Goal: Task Accomplishment & Management: Use online tool/utility

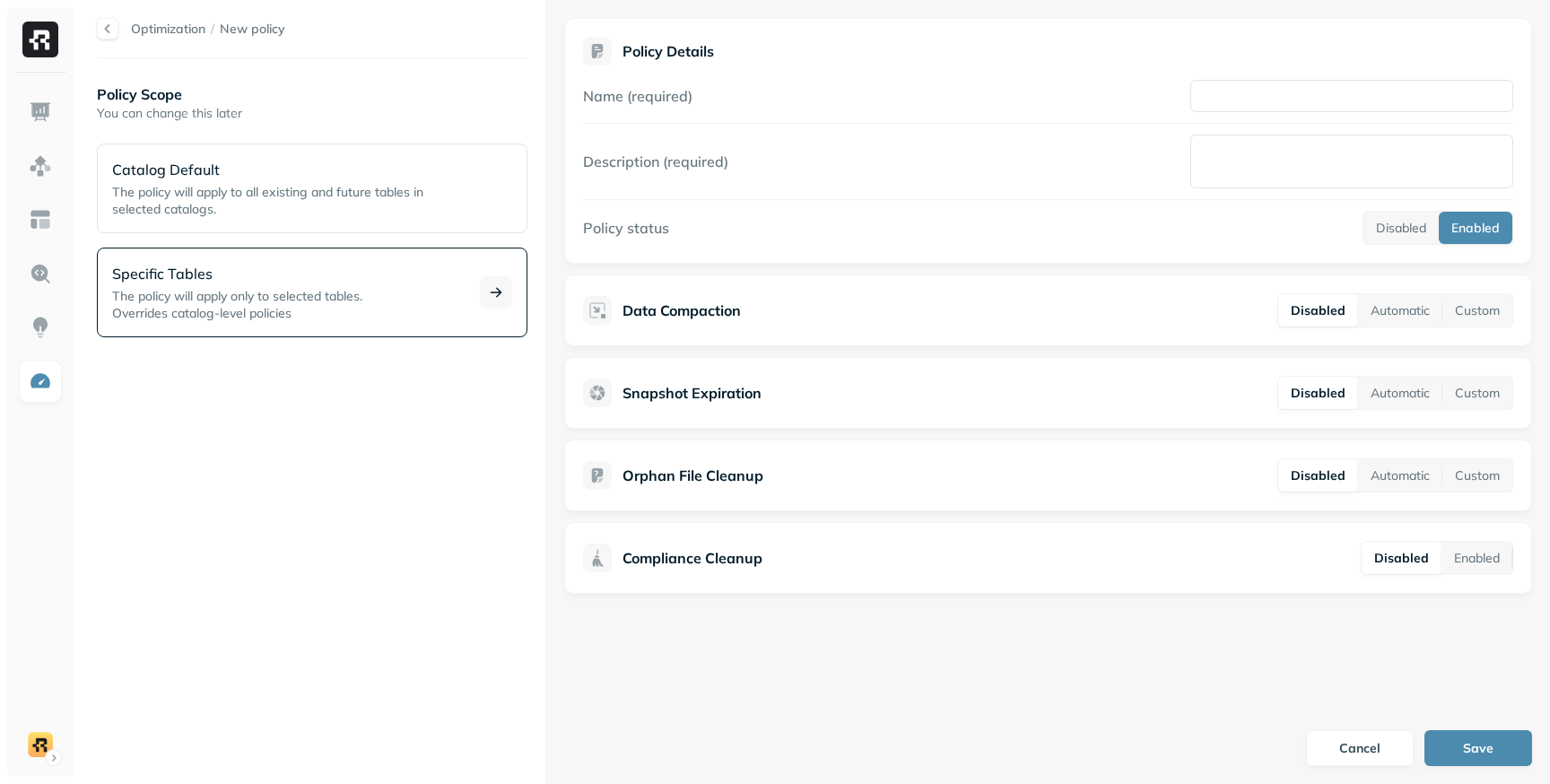
click at [302, 276] on p "Specific Tables" at bounding box center [286, 274] width 346 height 22
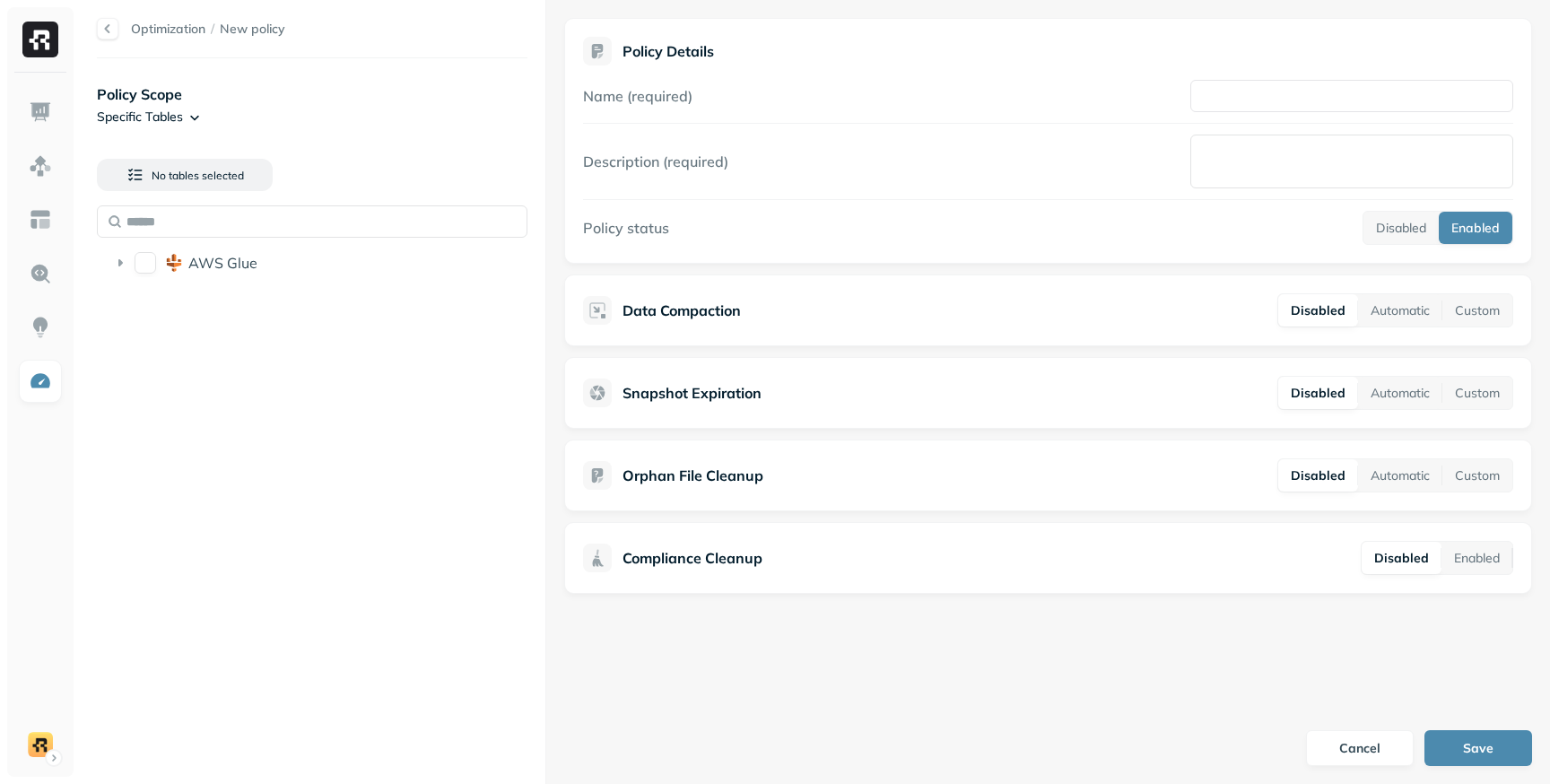
click at [196, 118] on html "Optimization / New policy Policy Scope Specific Tables No tables selected AWS G…" at bounding box center [775, 392] width 1550 height 784
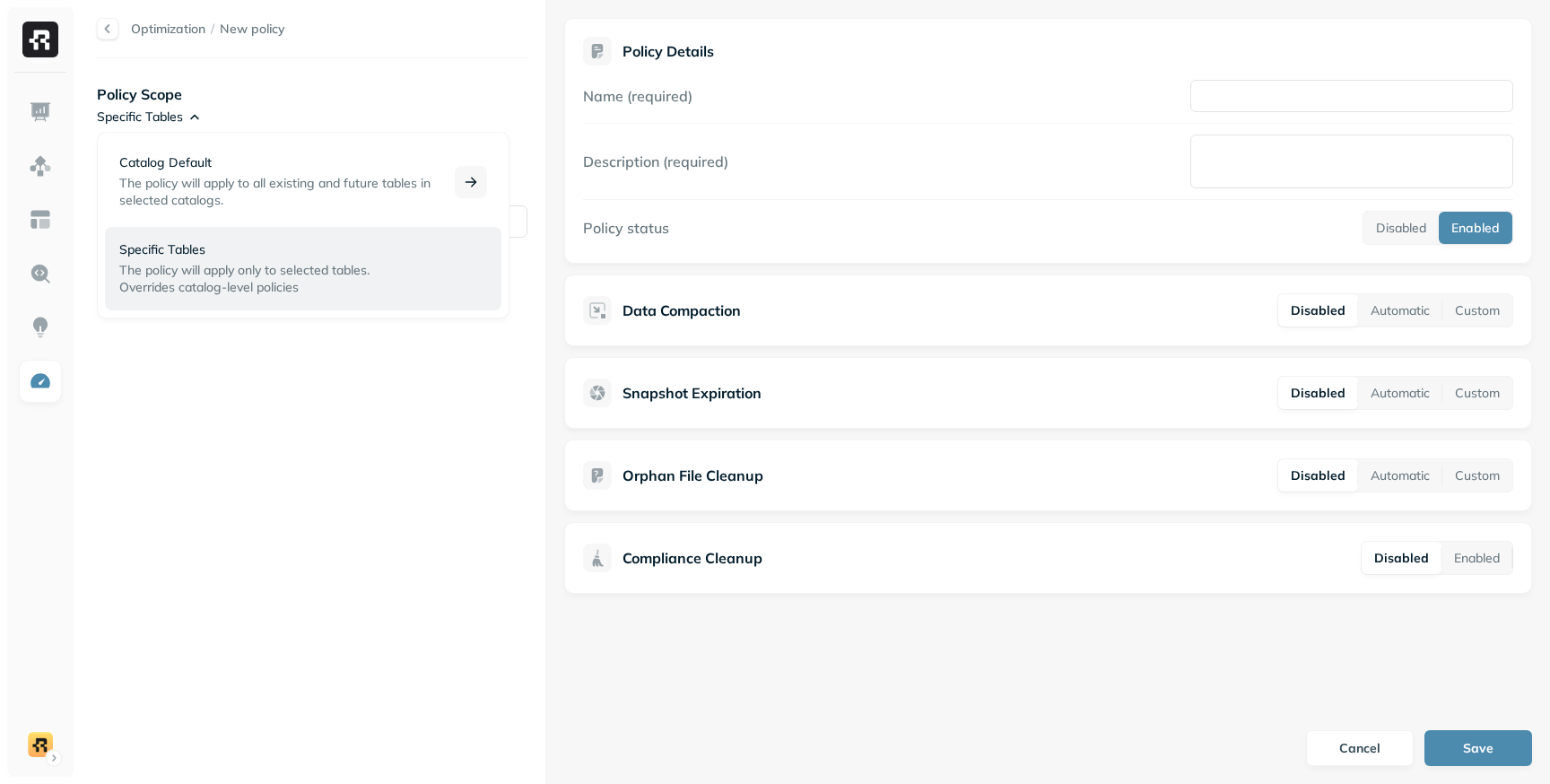
click at [228, 168] on p "Catalog Default" at bounding box center [276, 162] width 314 height 17
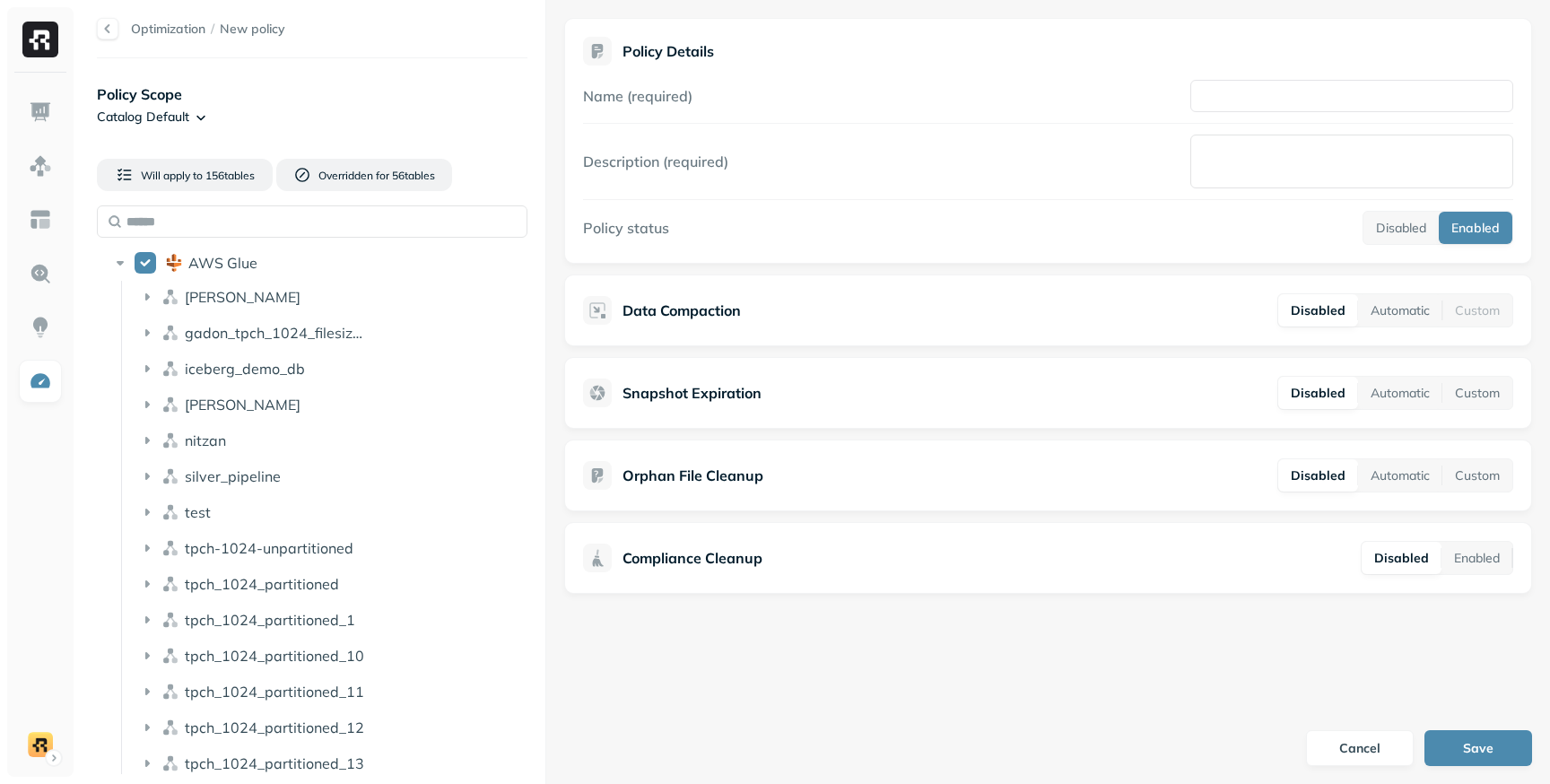
click at [190, 118] on html "Optimization / New policy Policy Scope Catalog Default Will apply to 156 table …" at bounding box center [775, 392] width 1550 height 784
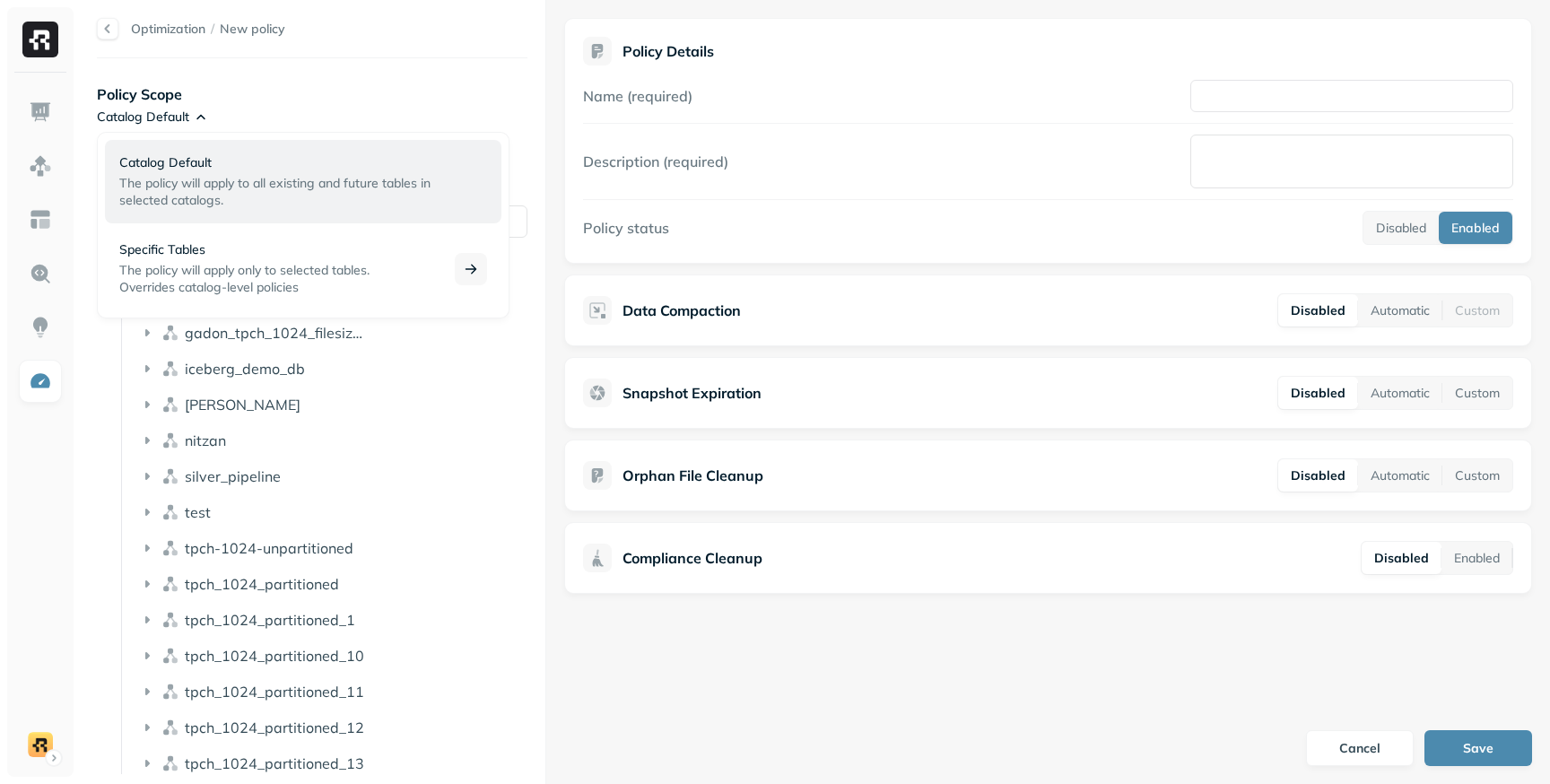
click at [375, 289] on p "The policy will apply only to selected tables. Overrides catalog-level policies" at bounding box center [276, 279] width 314 height 34
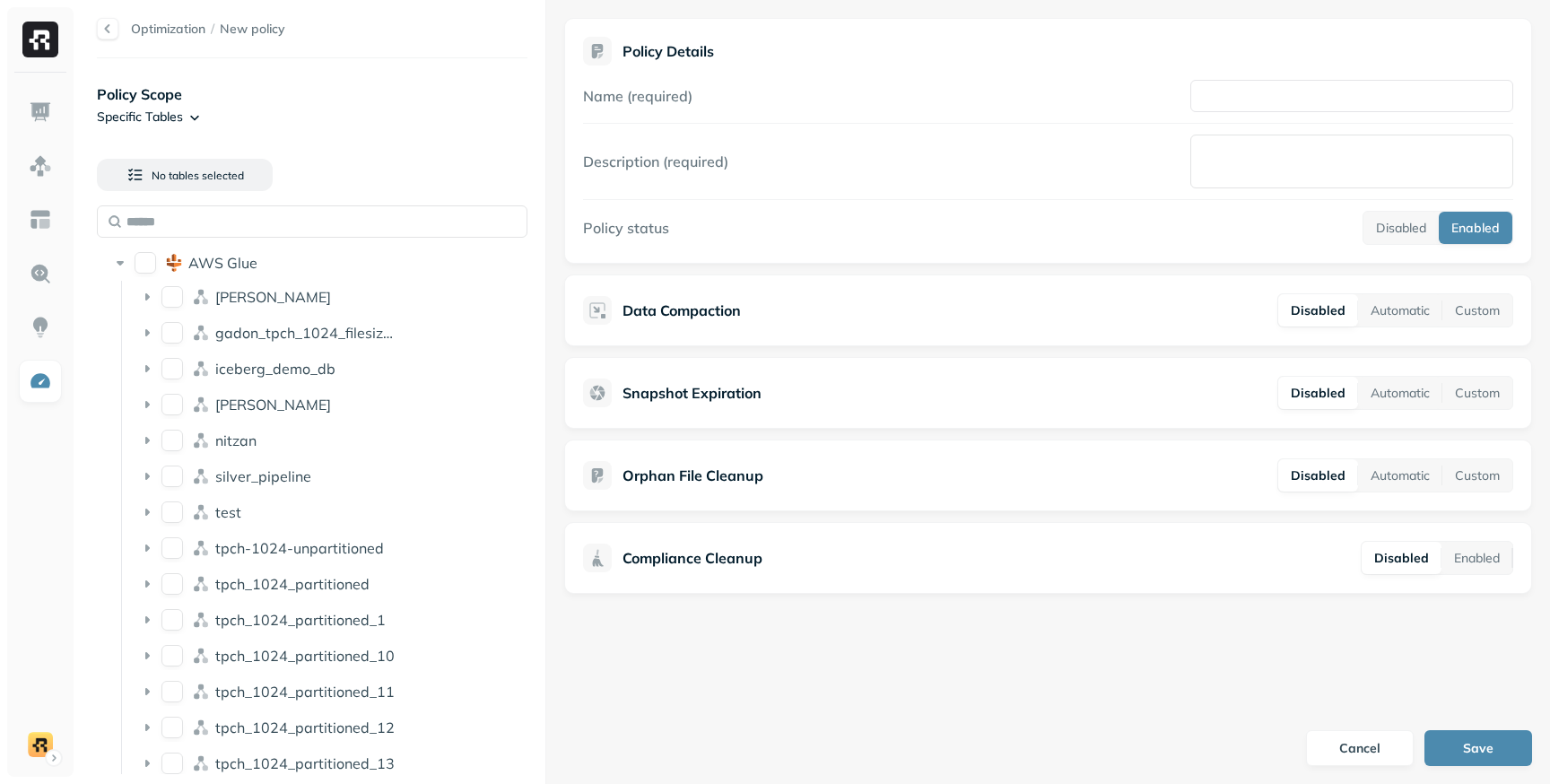
click at [194, 113] on html "Optimization / New policy Policy Scope Specific Tables No tables selected AWS G…" at bounding box center [775, 392] width 1550 height 784
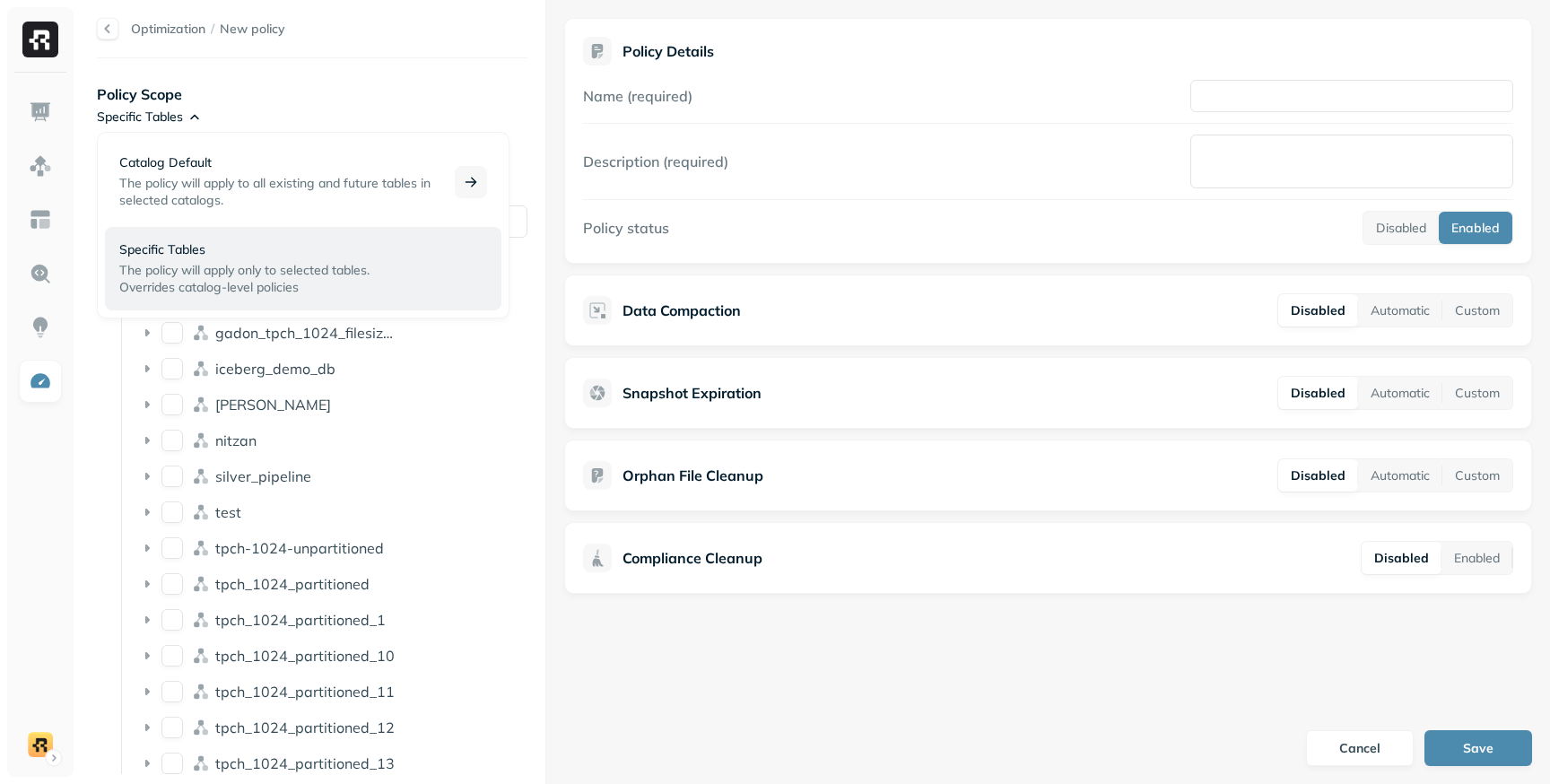
click at [255, 163] on p "Catalog Default" at bounding box center [276, 162] width 314 height 17
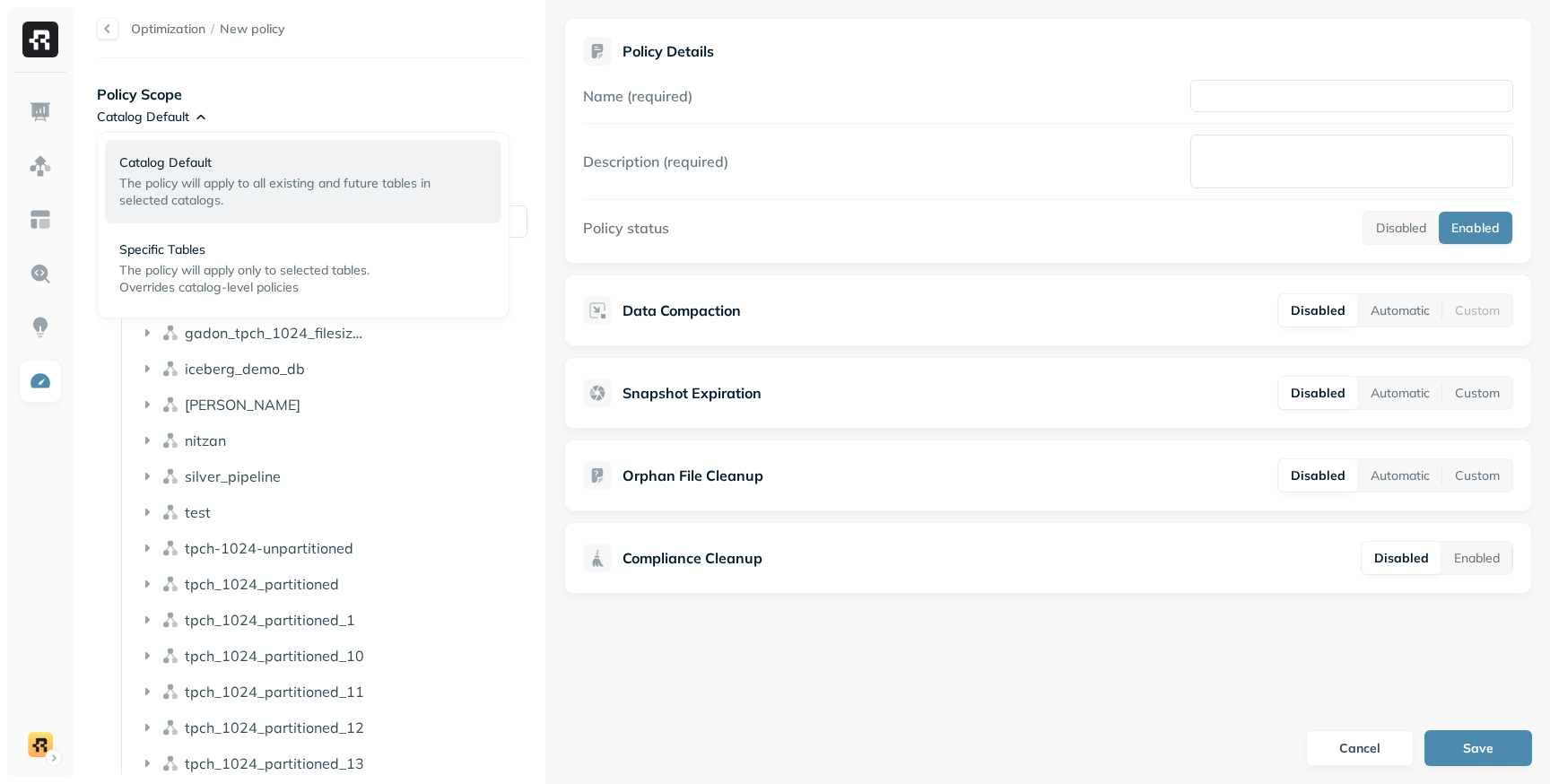
click at [201, 112] on html "Optimization / New policy Policy Scope Catalog Default Will apply to 156 table …" at bounding box center [775, 392] width 1550 height 784
click at [269, 107] on html "Optimization / New policy Policy Scope Catalog Default Will apply to 156 table …" at bounding box center [775, 392] width 1550 height 784
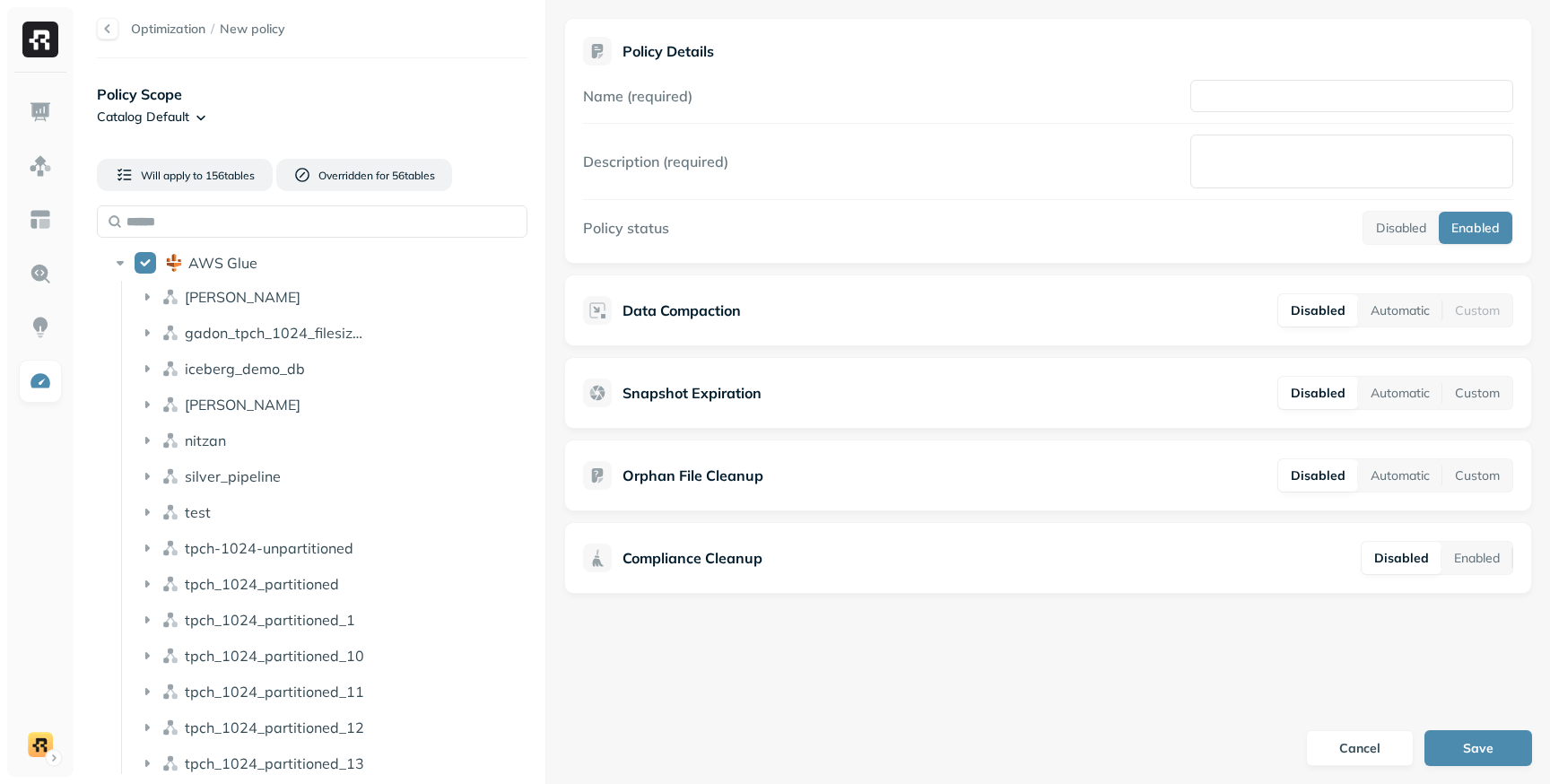
click at [200, 122] on html "Optimization / New policy Policy Scope Catalog Default Will apply to 156 table …" at bounding box center [775, 392] width 1550 height 784
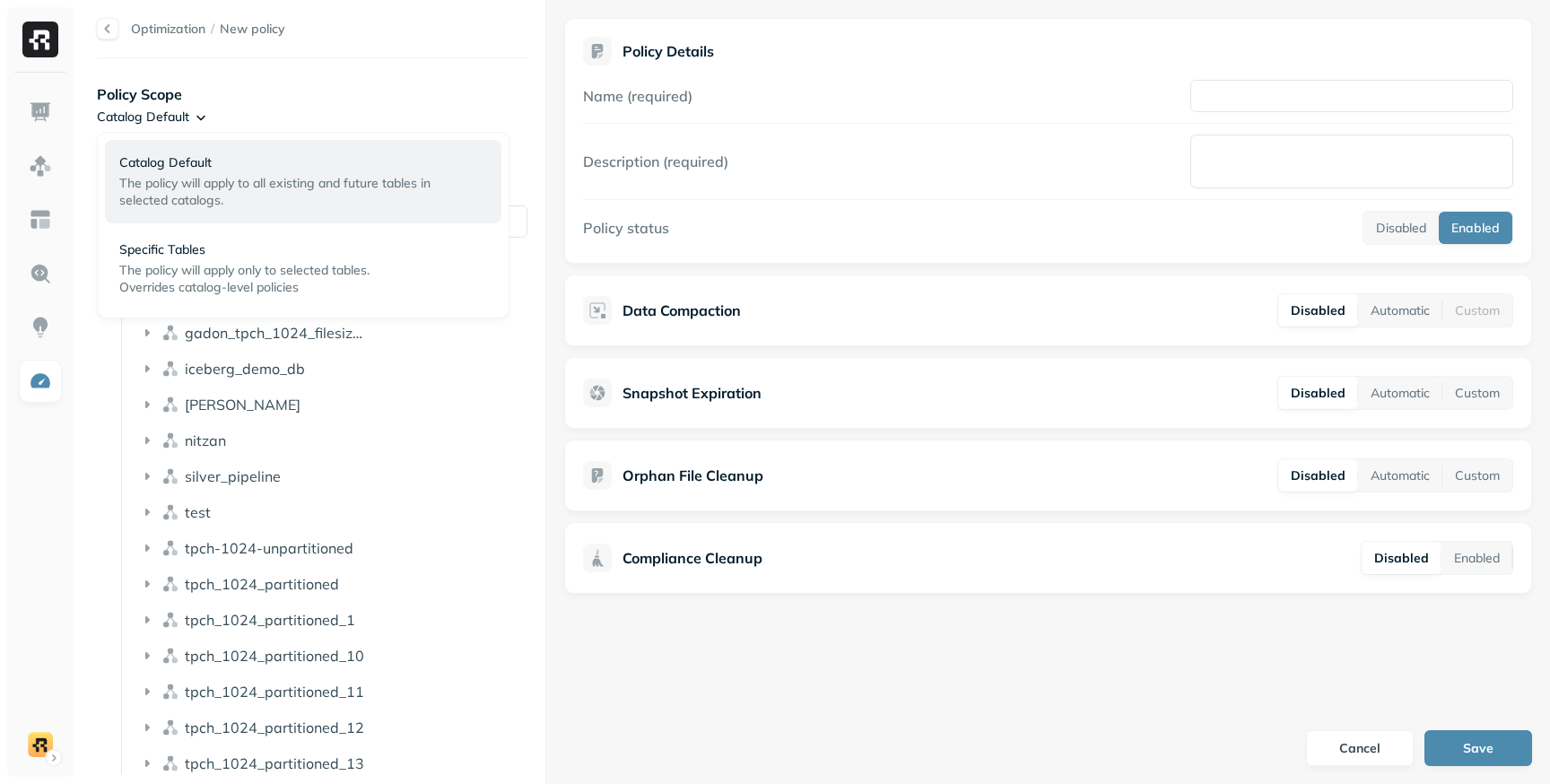
click at [198, 122] on html "Optimization / New policy Policy Scope Catalog Default Will apply to 156 table …" at bounding box center [775, 392] width 1550 height 784
click at [147, 124] on html "Optimization / New policy Policy Scope Catalog Default Will apply to 156 table …" at bounding box center [775, 392] width 1550 height 784
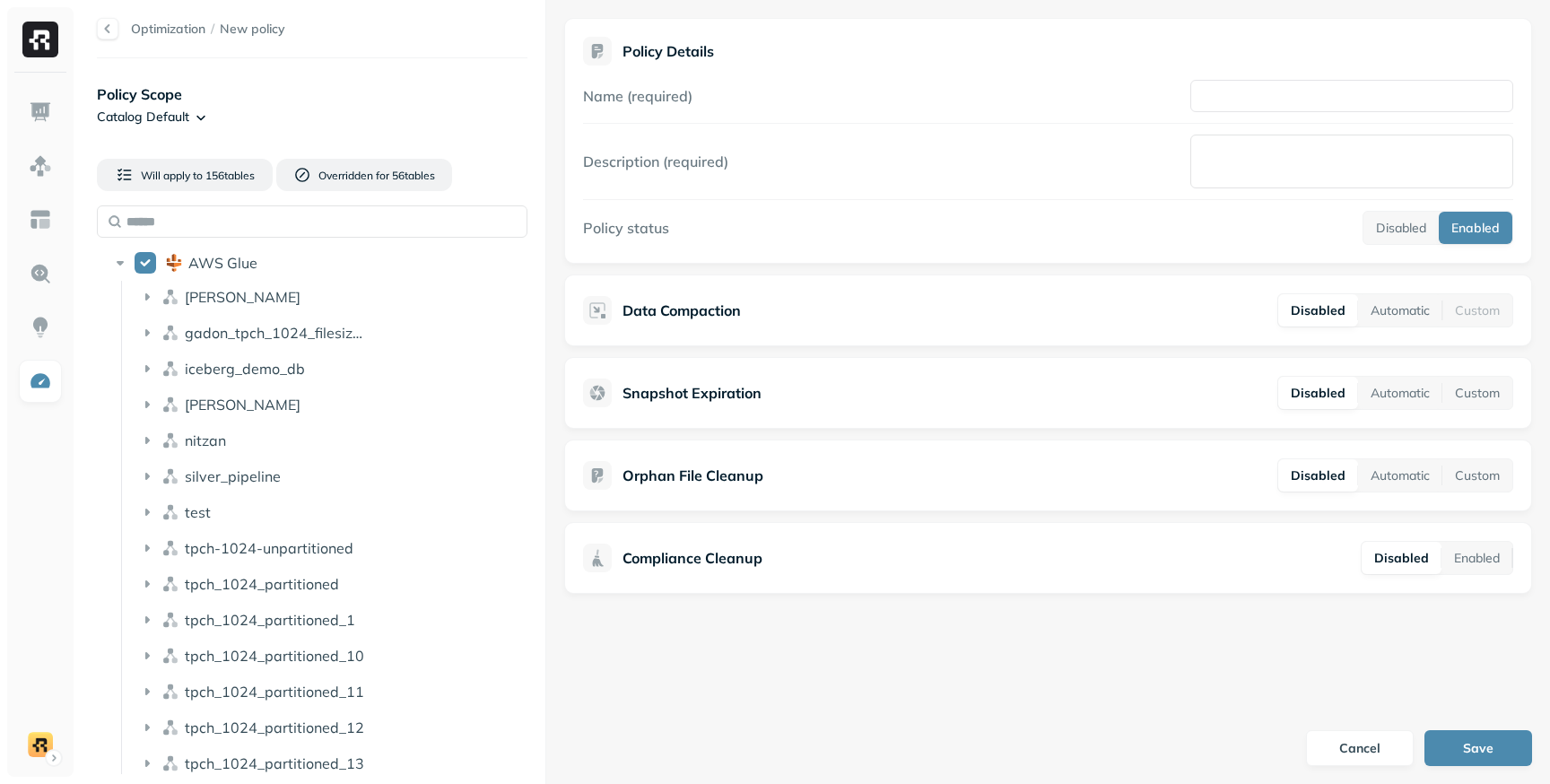
click at [147, 124] on html "Optimization / New policy Policy Scope Catalog Default Will apply to 156 table …" at bounding box center [775, 392] width 1550 height 784
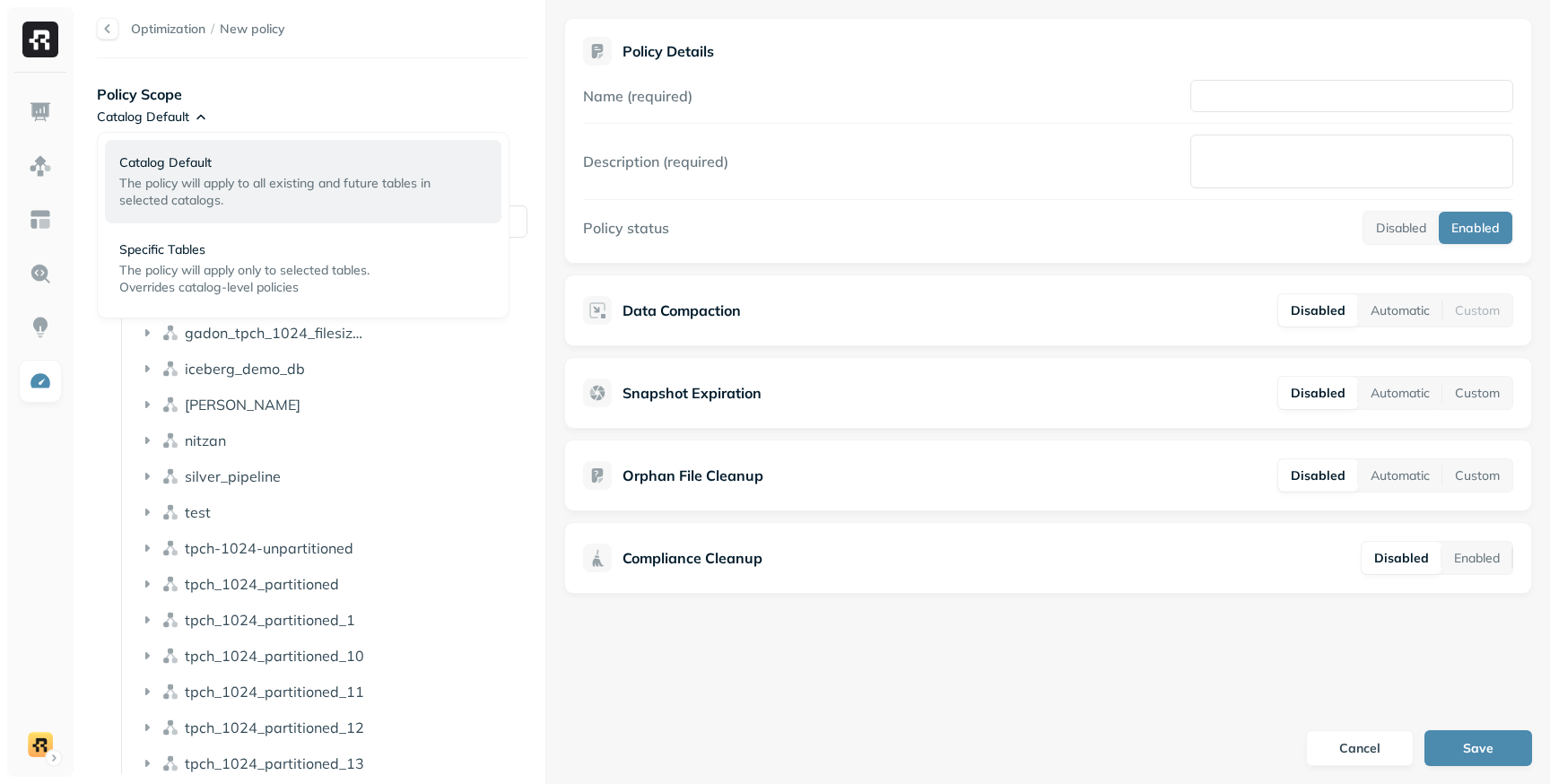
click at [147, 124] on html "Optimization / New policy Policy Scope Catalog Default Will apply to 156 table …" at bounding box center [775, 392] width 1550 height 784
click at [148, 120] on html "Optimization / New policy Policy Scope Catalog Default Will apply to 156 table …" at bounding box center [775, 392] width 1550 height 784
click at [149, 116] on html "Optimization / New policy Policy Scope Catalog Default Will apply to 156 table …" at bounding box center [775, 392] width 1550 height 784
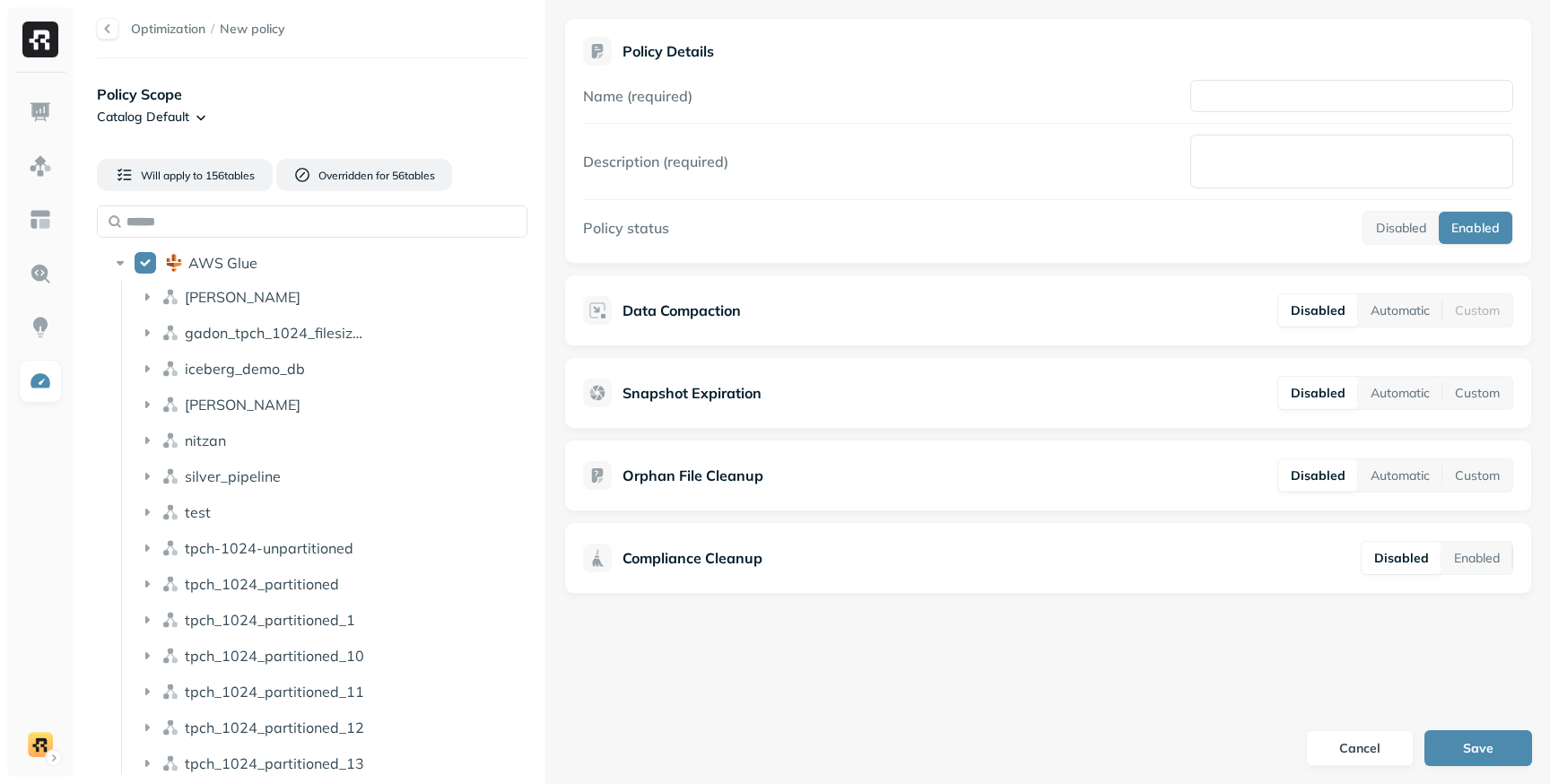
click at [149, 114] on html "Optimization / New policy Policy Scope Catalog Default Will apply to 156 table …" at bounding box center [775, 392] width 1550 height 784
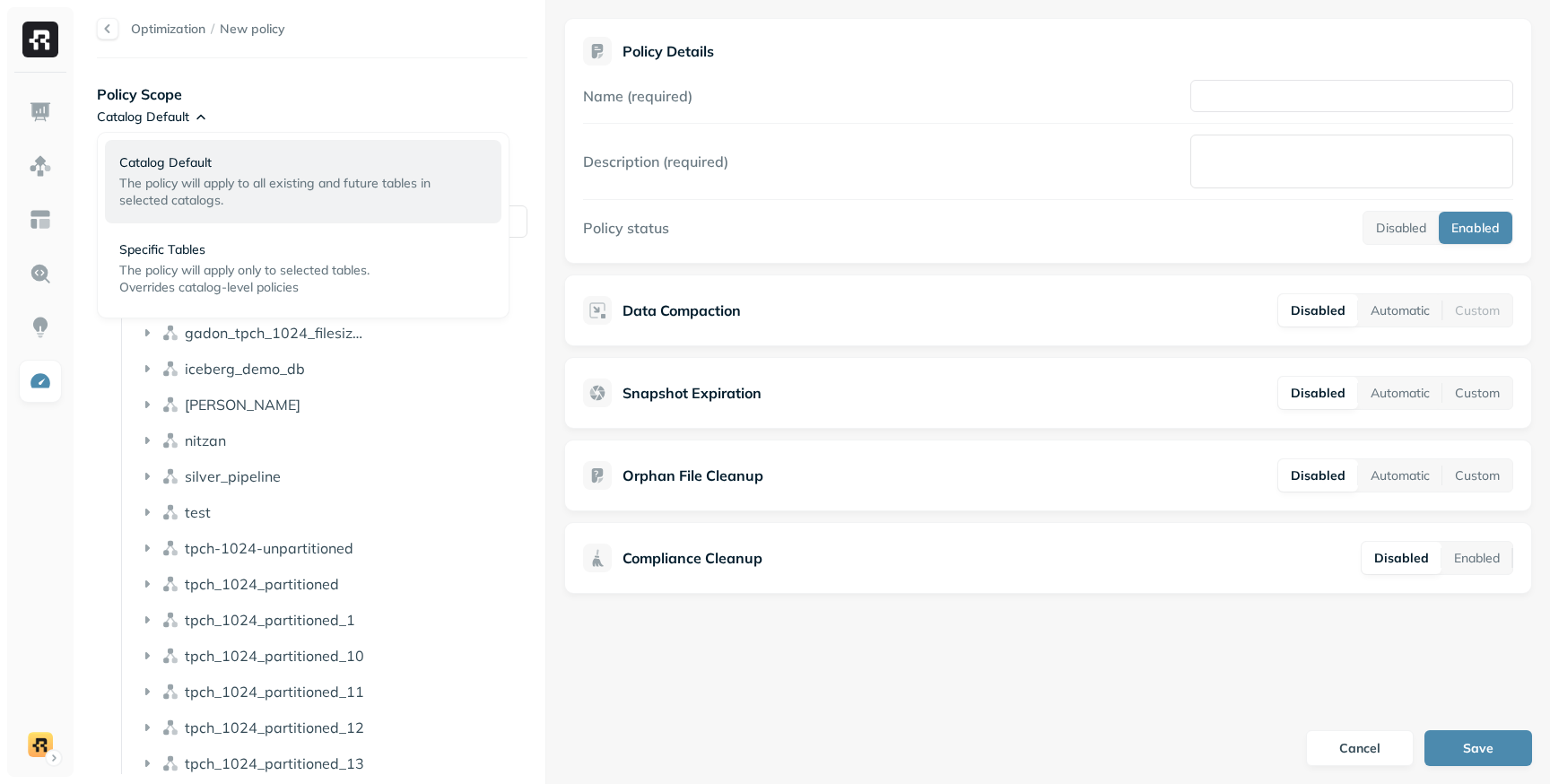
click at [149, 114] on html "Optimization / New policy Policy Scope Catalog Default Will apply to 156 table …" at bounding box center [775, 392] width 1550 height 784
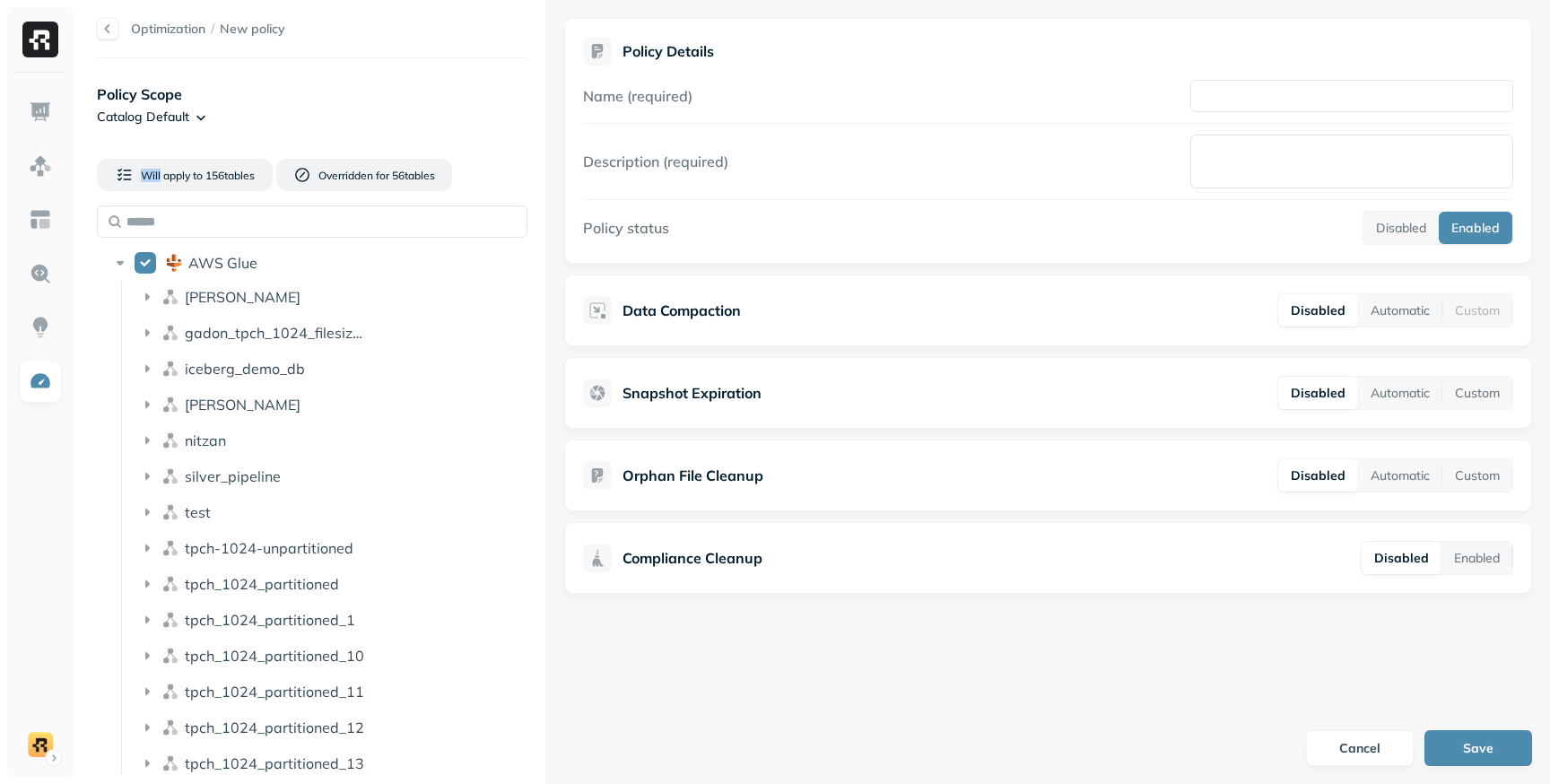
click at [185, 112] on html "Optimization / New policy Policy Scope Catalog Default Will apply to 156 table …" at bounding box center [775, 392] width 1550 height 784
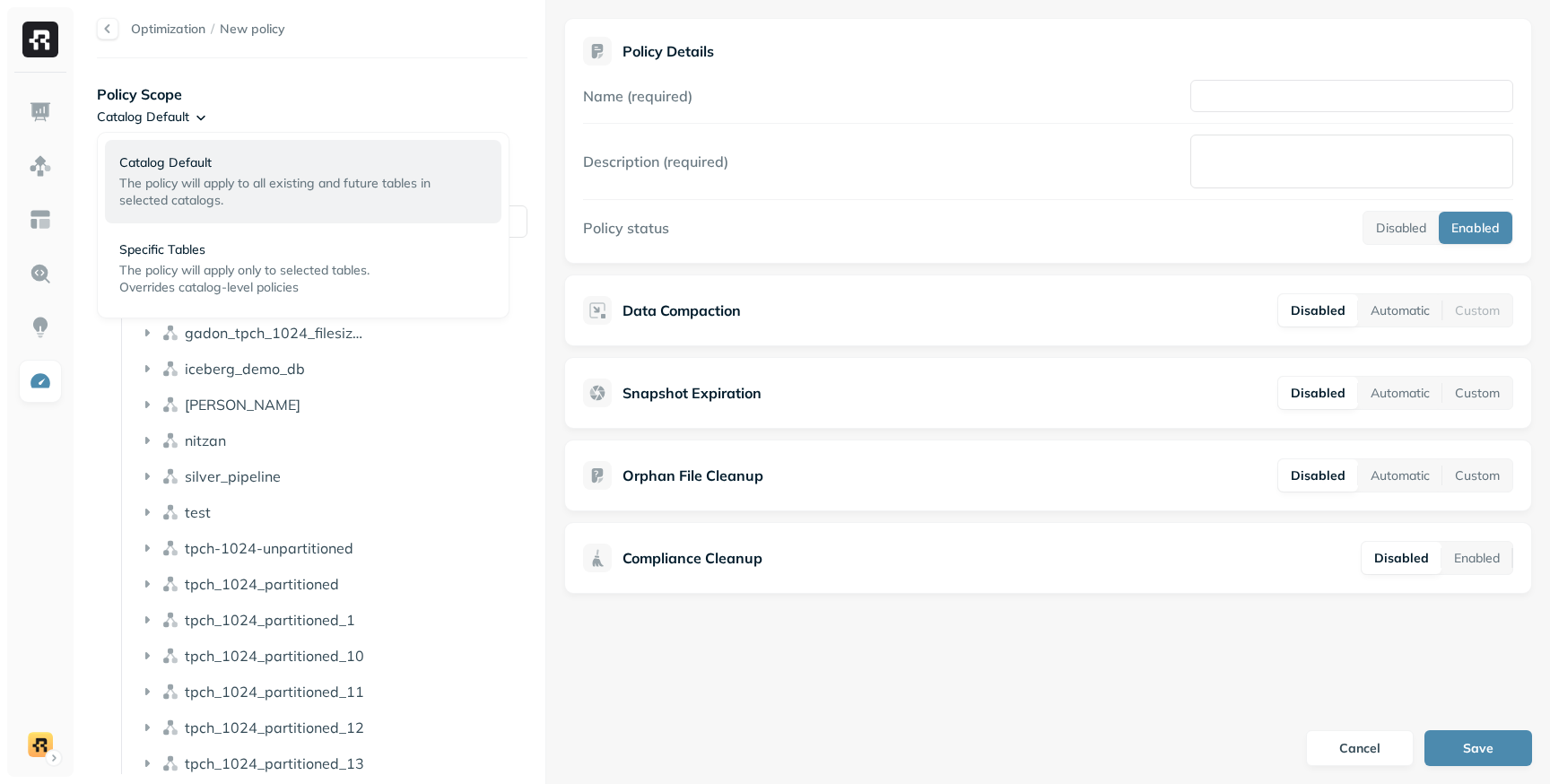
click at [268, 102] on html "Optimization / New policy Policy Scope Catalog Default Will apply to 156 table …" at bounding box center [775, 392] width 1550 height 784
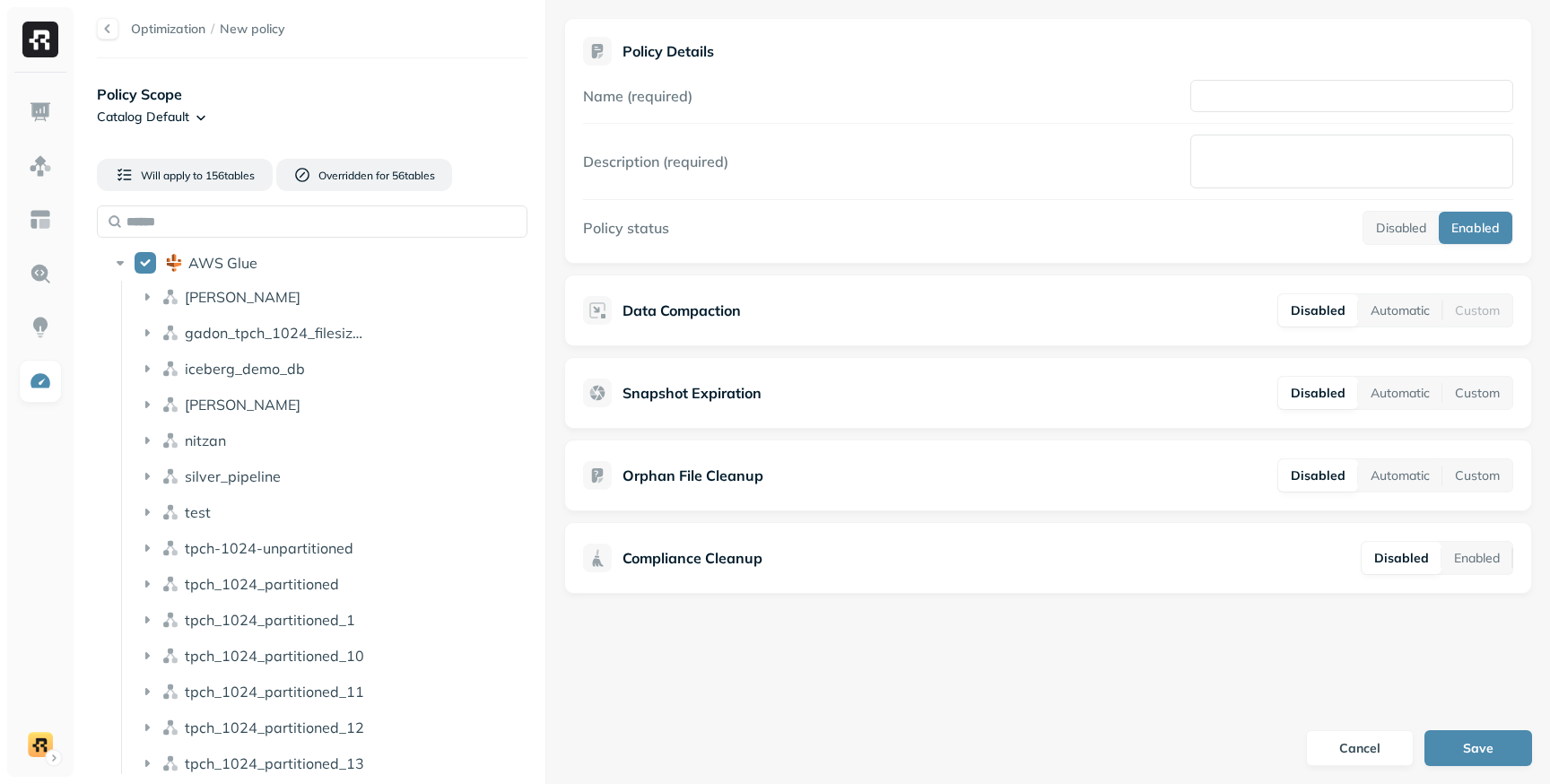
click at [184, 113] on html "Optimization / New policy Policy Scope Catalog Default Will apply to 156 table …" at bounding box center [775, 392] width 1550 height 784
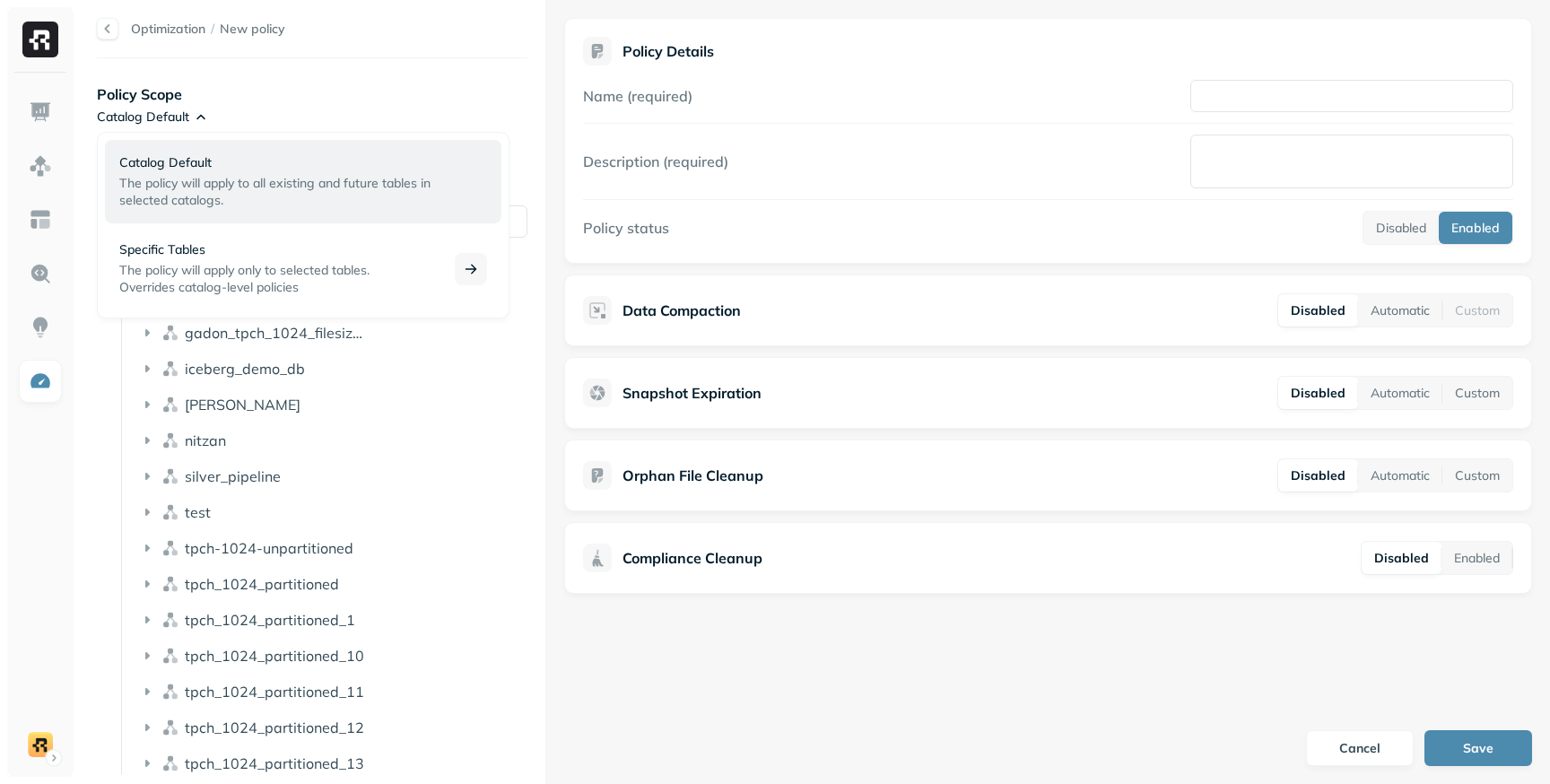
click at [235, 281] on span "Overrides catalog-level policies" at bounding box center [209, 287] width 179 height 16
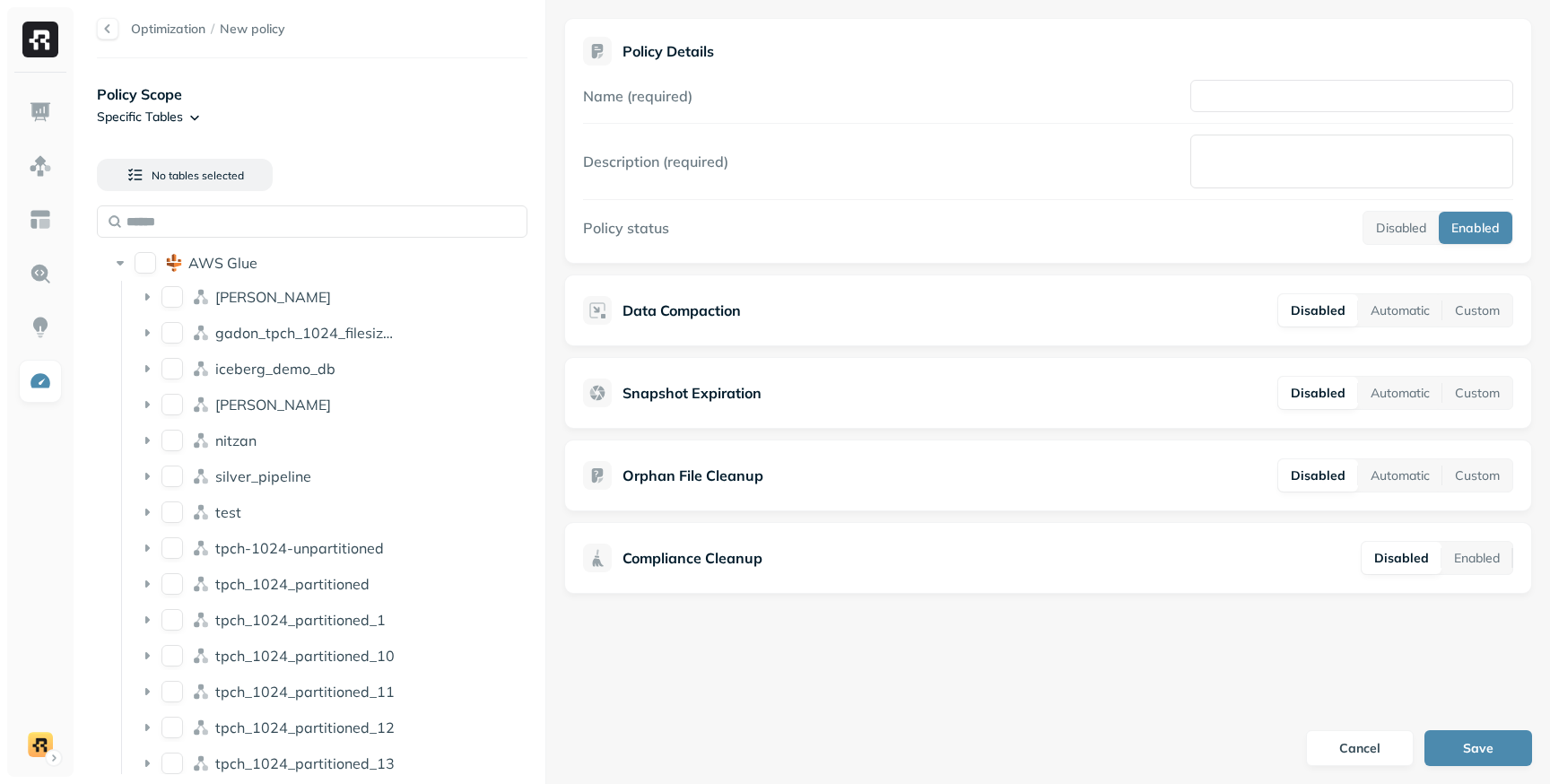
click at [181, 113] on html "Optimization / New policy Policy Scope Specific Tables No tables selected AWS G…" at bounding box center [775, 392] width 1550 height 784
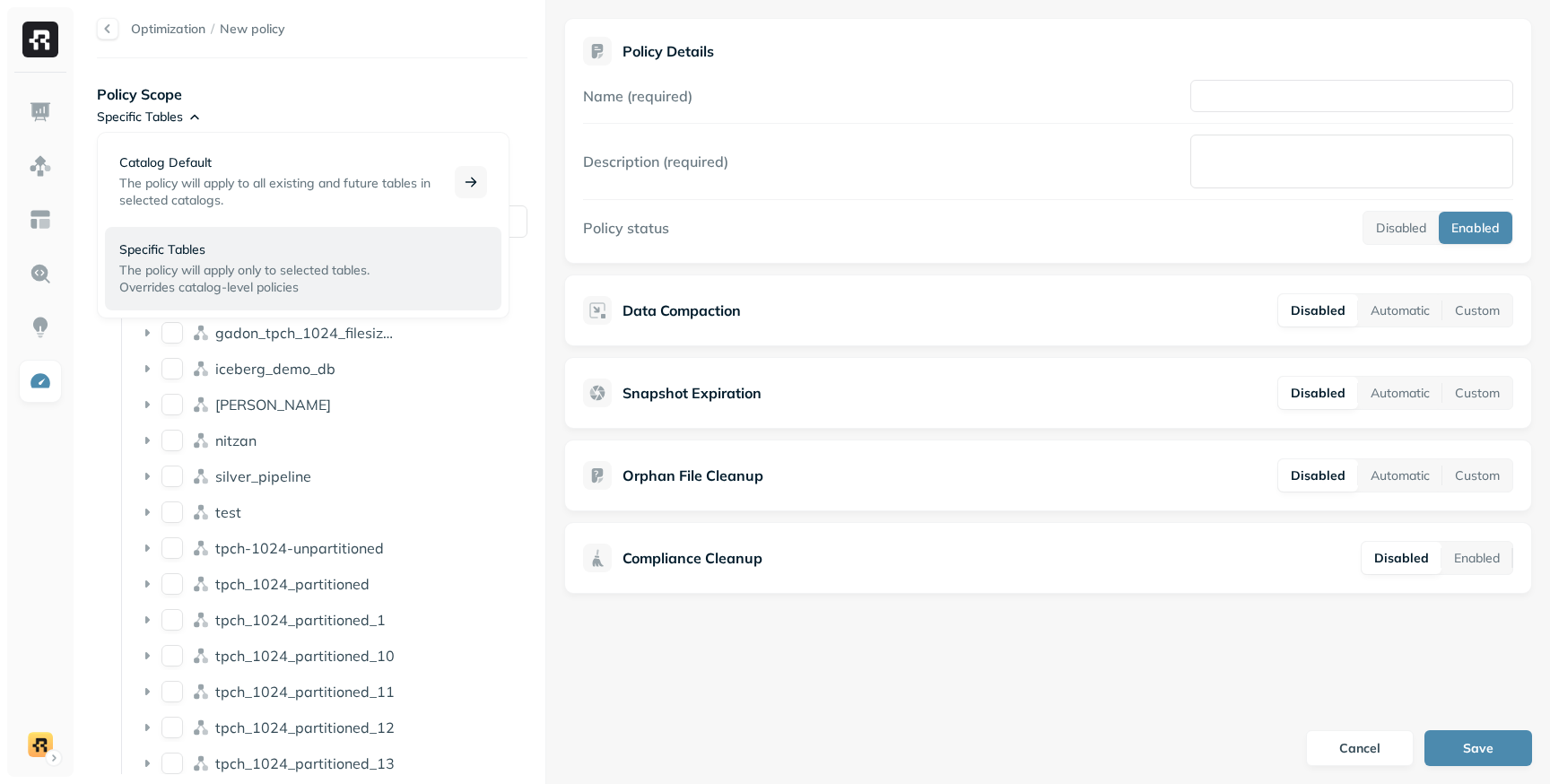
click at [219, 183] on span "The policy will apply to all existing and future tables in selected catalogs." at bounding box center [275, 191] width 312 height 33
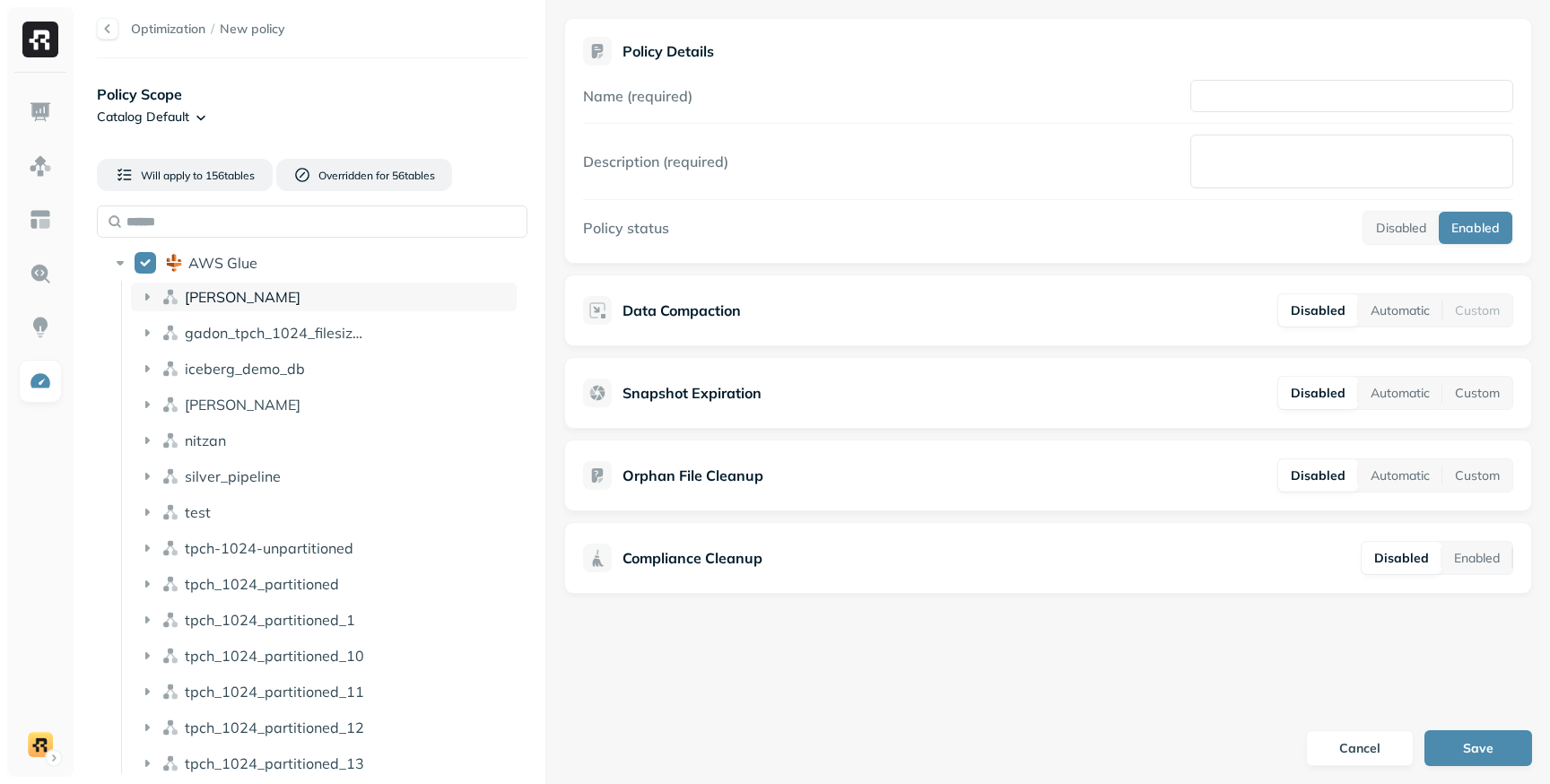
click at [144, 294] on icon at bounding box center [147, 296] width 18 height 18
click at [191, 337] on span "users" at bounding box center [206, 330] width 36 height 18
click at [149, 264] on button "AWS Glue" at bounding box center [145, 263] width 22 height 22
click at [145, 264] on button "AWS Glue" at bounding box center [145, 263] width 22 height 22
click at [121, 265] on icon at bounding box center [120, 263] width 18 height 18
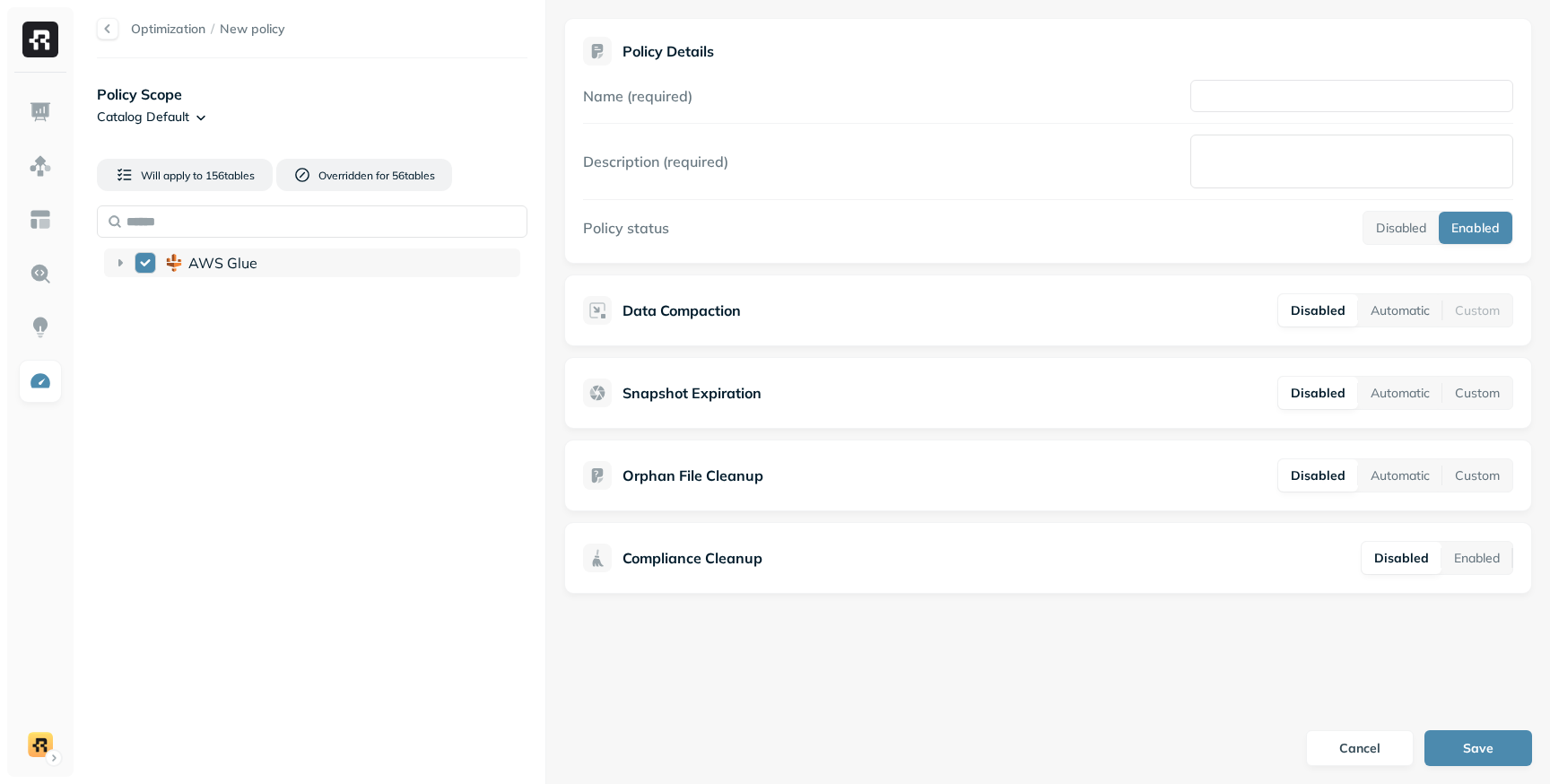
drag, startPoint x: 126, startPoint y: 267, endPoint x: 147, endPoint y: 273, distance: 21.8
click at [126, 267] on icon at bounding box center [120, 263] width 18 height 18
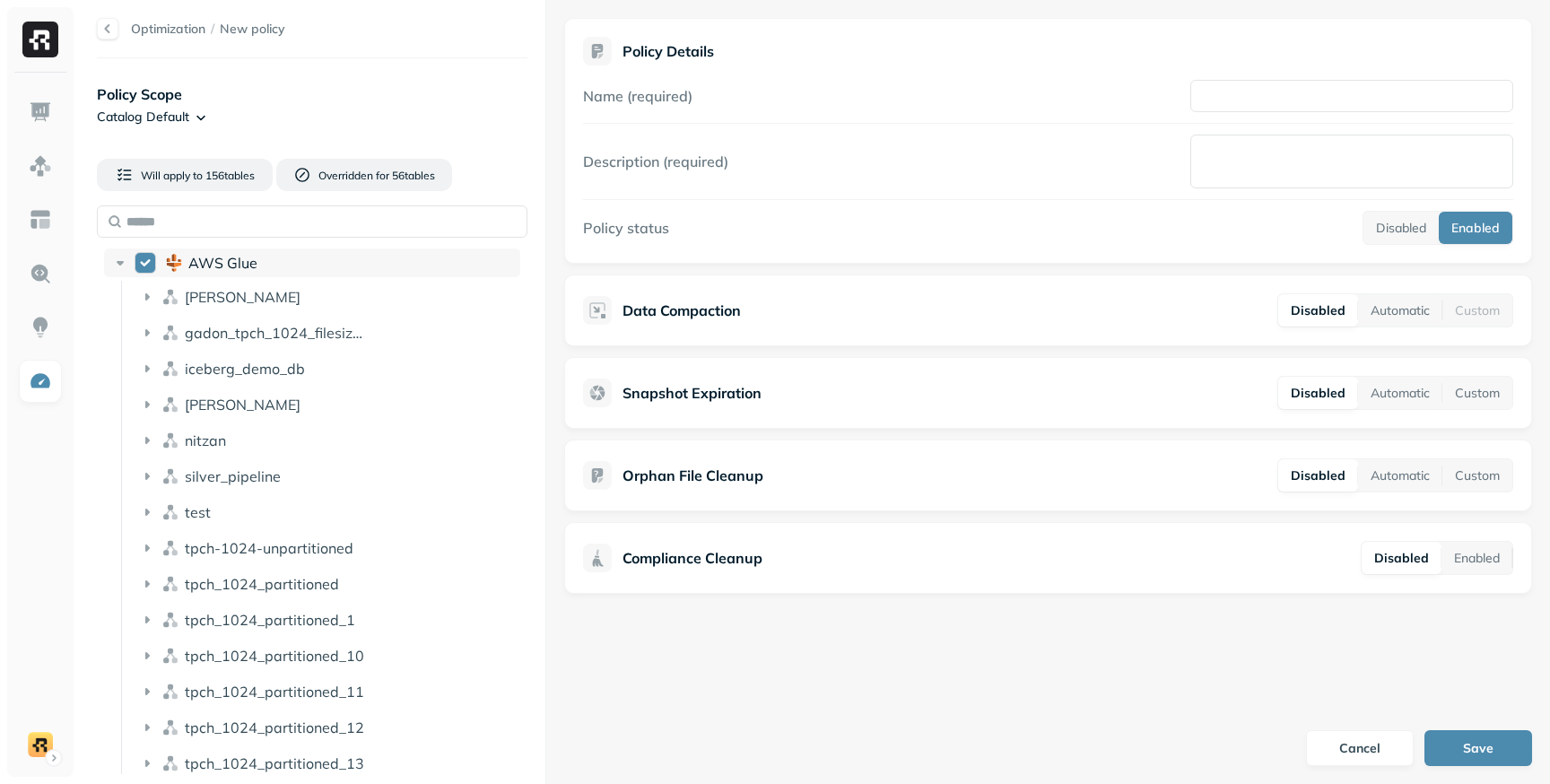
click at [150, 268] on button "AWS Glue" at bounding box center [145, 263] width 22 height 22
click at [150, 269] on button "AWS Glue" at bounding box center [145, 263] width 22 height 22
click at [173, 295] on icon at bounding box center [170, 296] width 18 height 18
click at [180, 301] on div "[PERSON_NAME]" at bounding box center [324, 296] width 385 height 29
click at [206, 346] on div "gadon_tpch_1024_filesizes_test" at bounding box center [324, 332] width 385 height 29
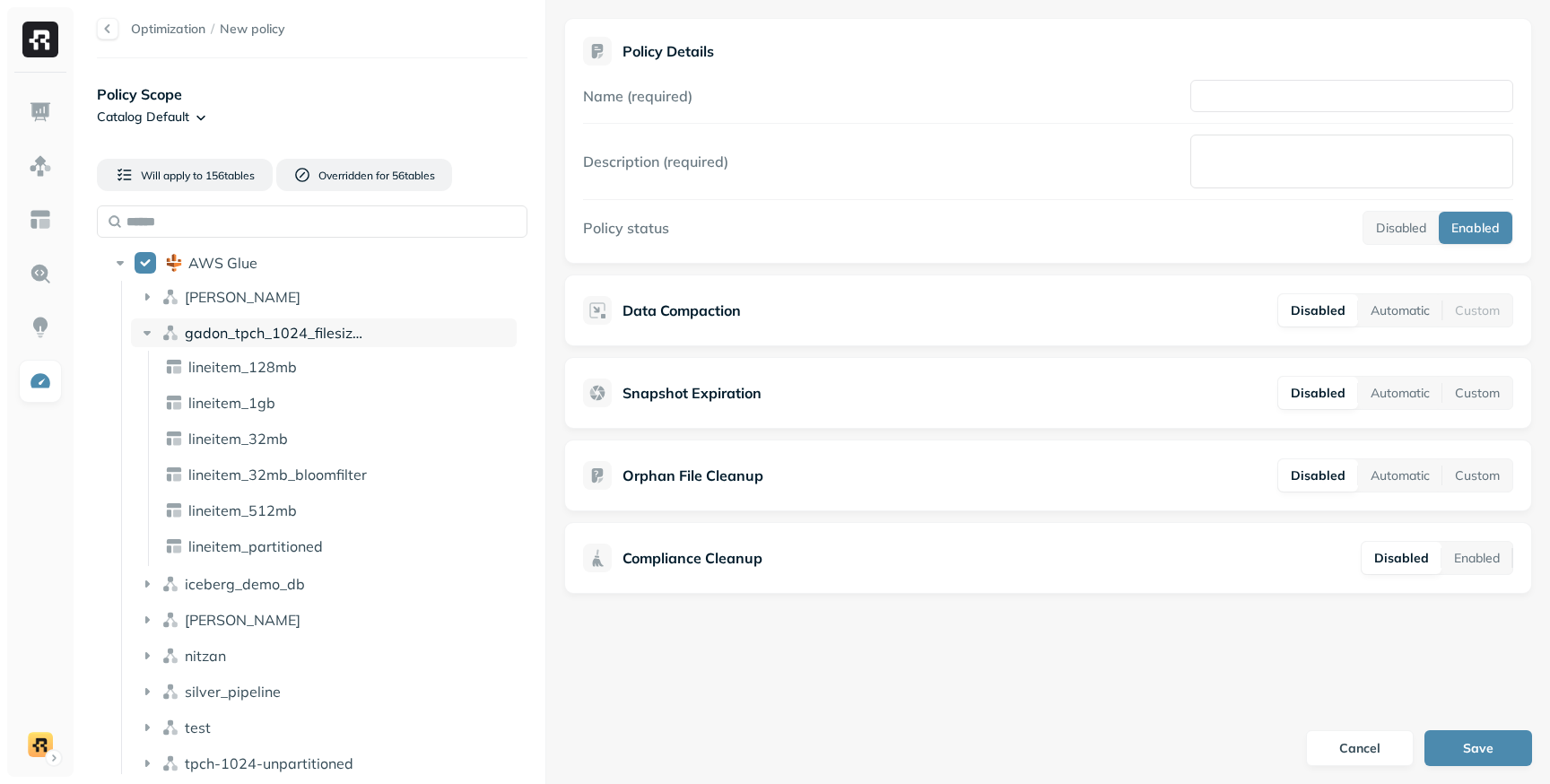
click at [198, 340] on span "gadon_tpch_1024_filesizes_test" at bounding box center [293, 332] width 216 height 18
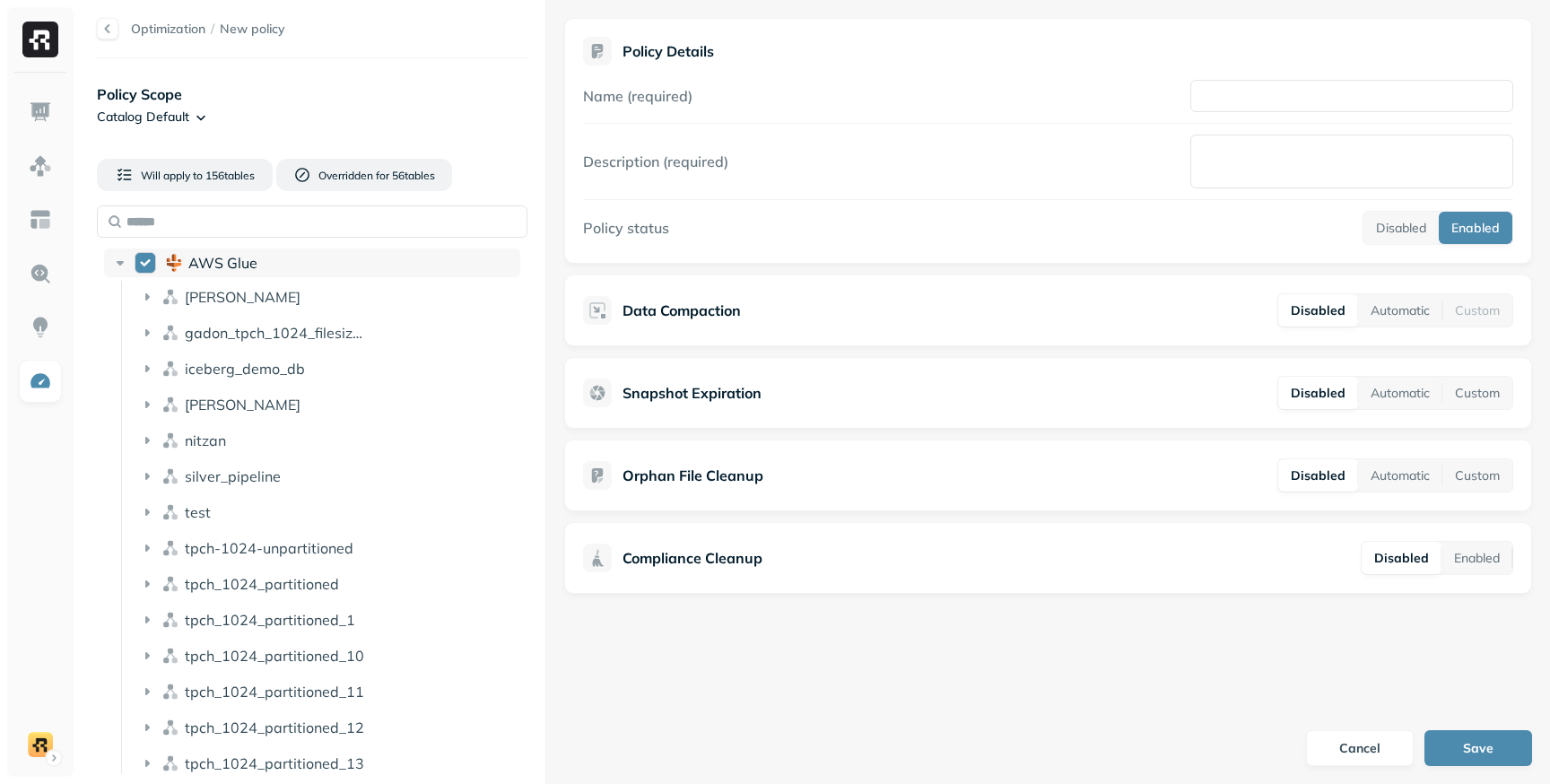
click at [141, 266] on button "AWS Glue" at bounding box center [145, 263] width 22 height 22
click at [141, 267] on button "AWS Glue" at bounding box center [145, 263] width 22 height 22
click at [146, 266] on button "AWS Glue" at bounding box center [145, 263] width 22 height 22
click at [147, 266] on button "AWS Glue" at bounding box center [145, 263] width 22 height 22
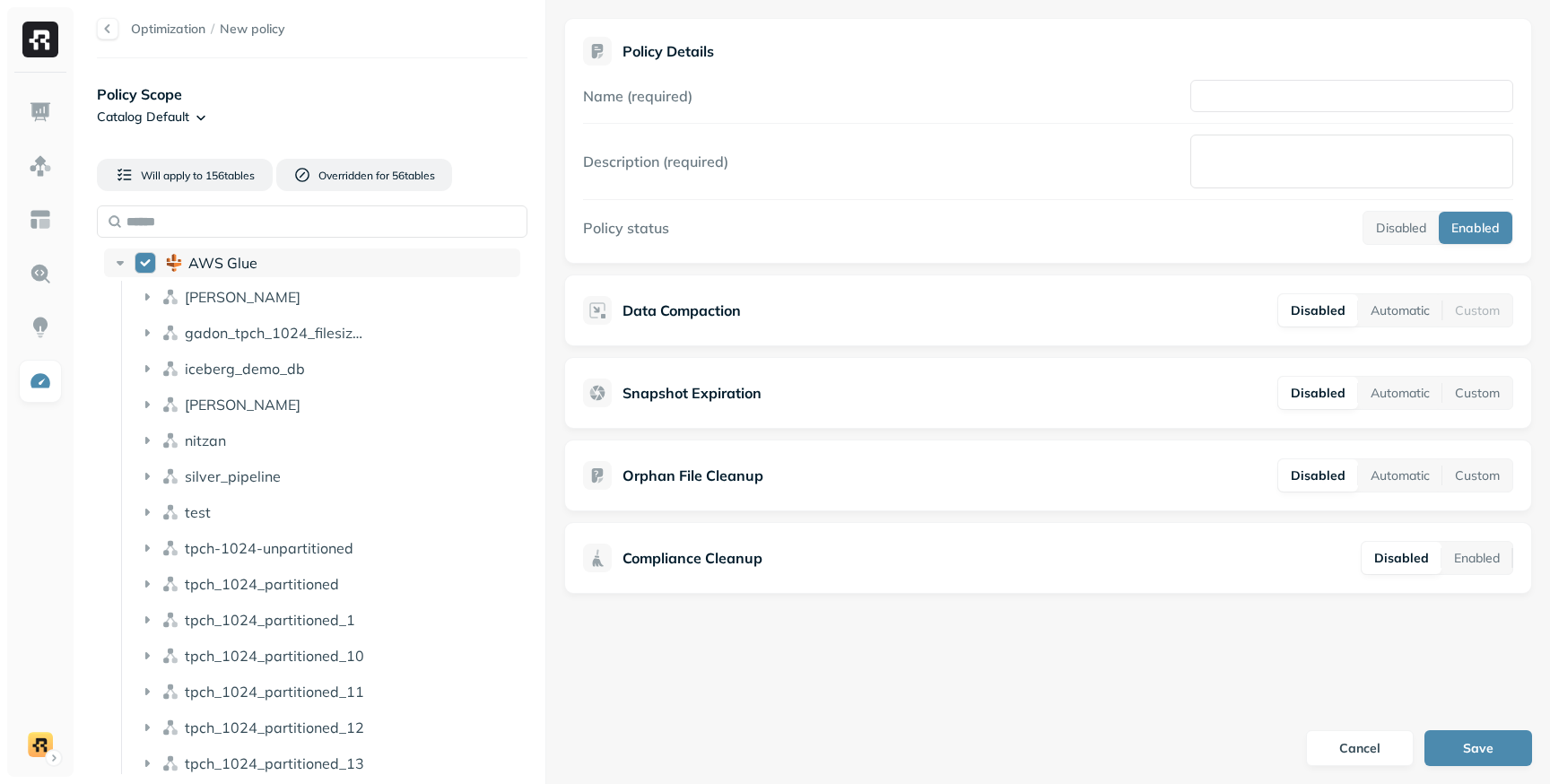
click at [147, 266] on button "AWS Glue" at bounding box center [145, 263] width 22 height 22
click at [148, 266] on button "AWS Glue" at bounding box center [145, 263] width 22 height 22
click at [129, 265] on div "AWS Glue" at bounding box center [313, 263] width 416 height 29
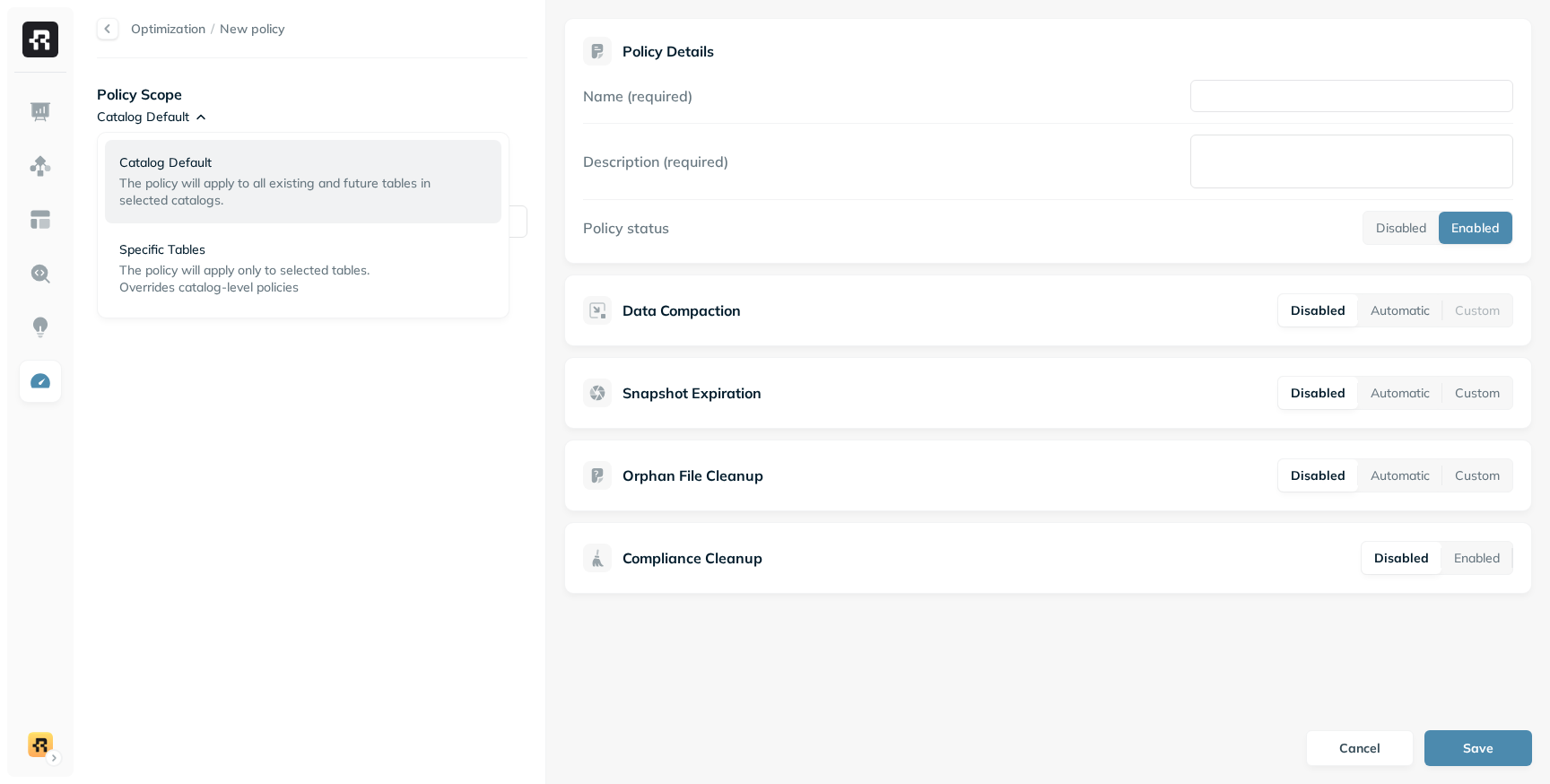
click at [195, 116] on html "Optimization / New policy Policy Scope Catalog Default Will apply to 156 table …" at bounding box center [775, 392] width 1550 height 784
click at [212, 259] on div "Specific Tables The policy will apply only to selected tables. Overrides catalo…" at bounding box center [284, 268] width 329 height 55
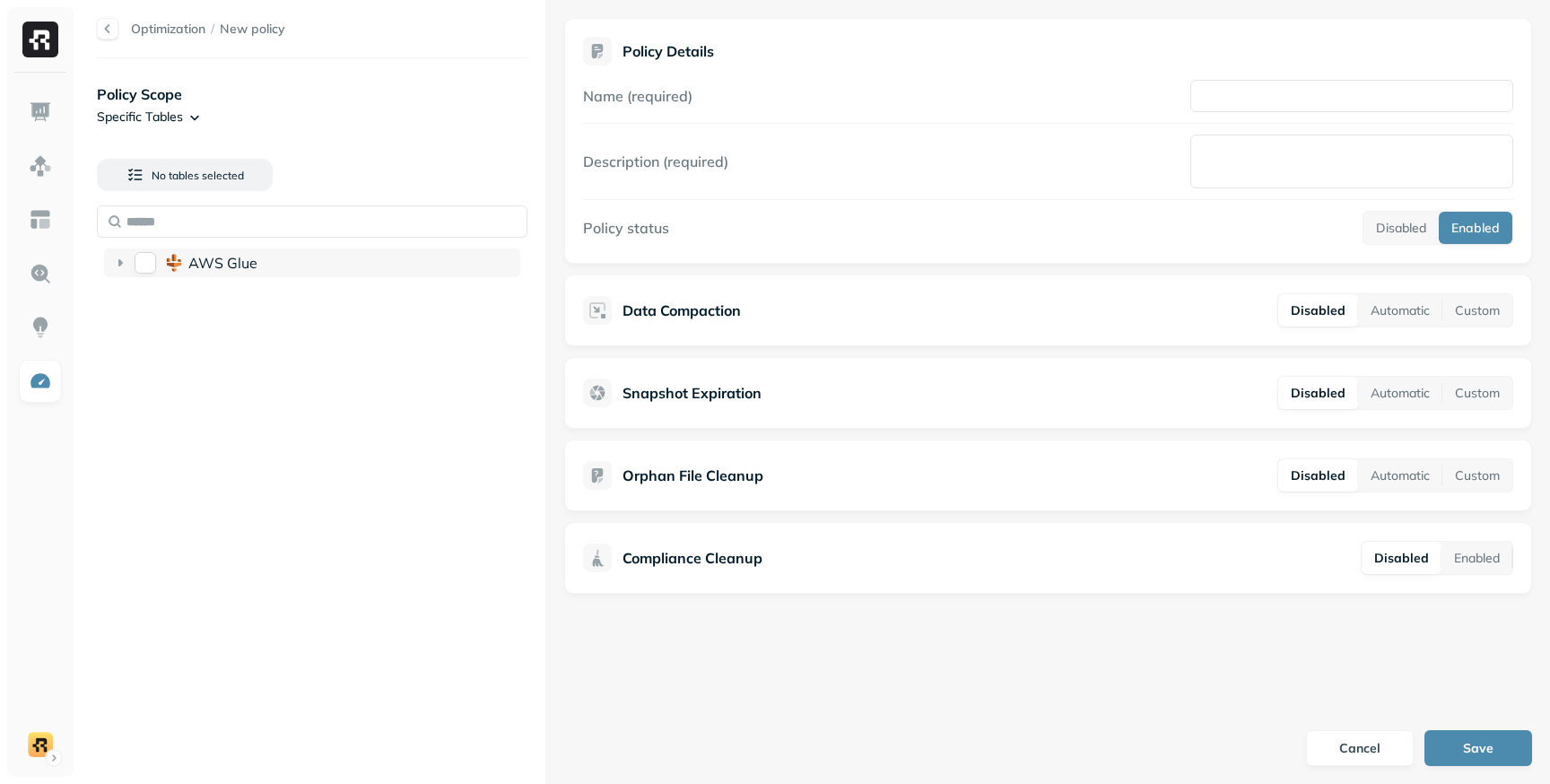
click at [196, 261] on span "AWS Glue" at bounding box center [222, 263] width 69 height 18
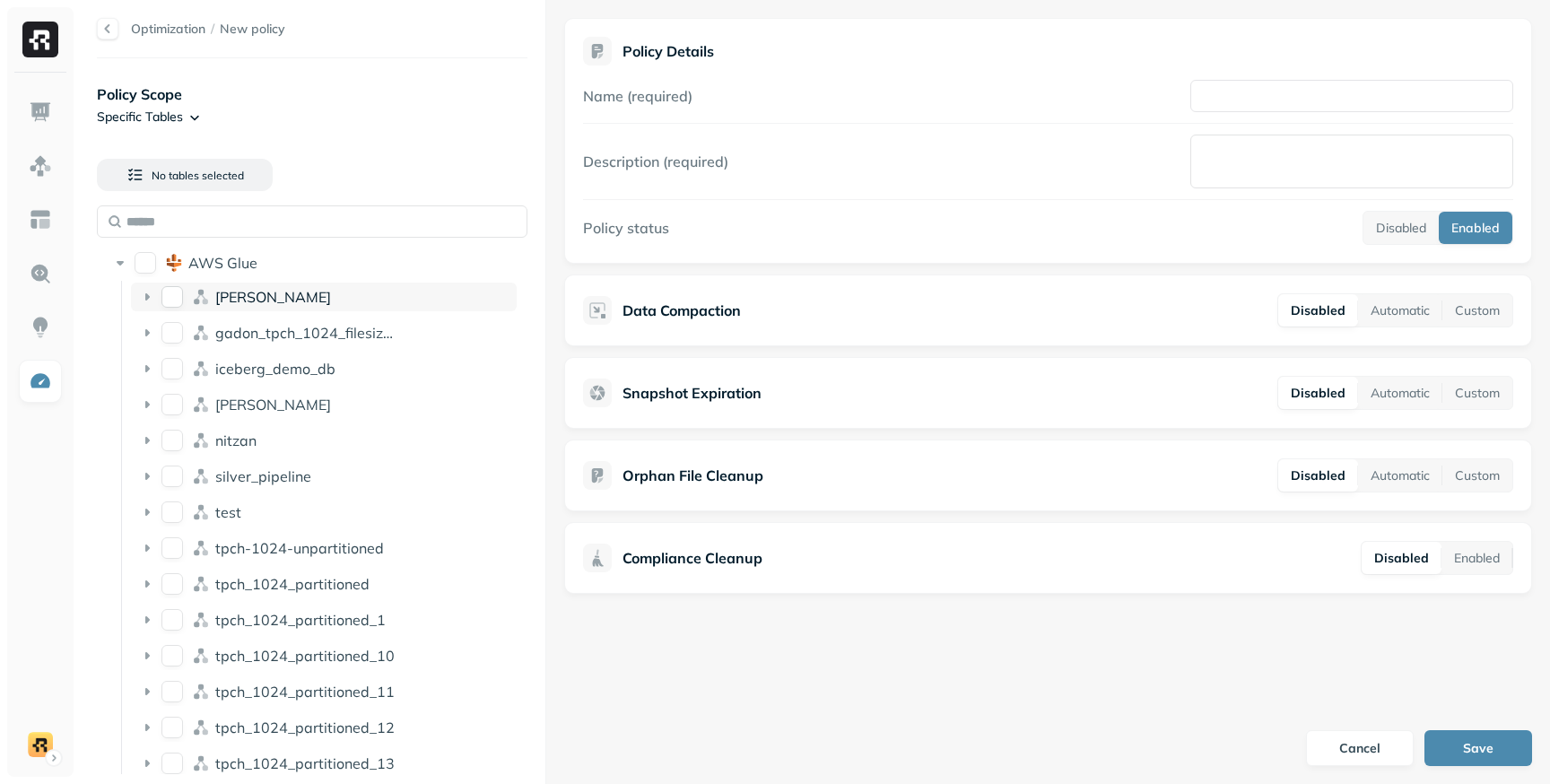
click at [207, 309] on div "[PERSON_NAME]" at bounding box center [324, 296] width 385 height 29
click at [170, 338] on button "users" at bounding box center [176, 331] width 22 height 22
click at [175, 294] on button "dean" at bounding box center [172, 296] width 22 height 22
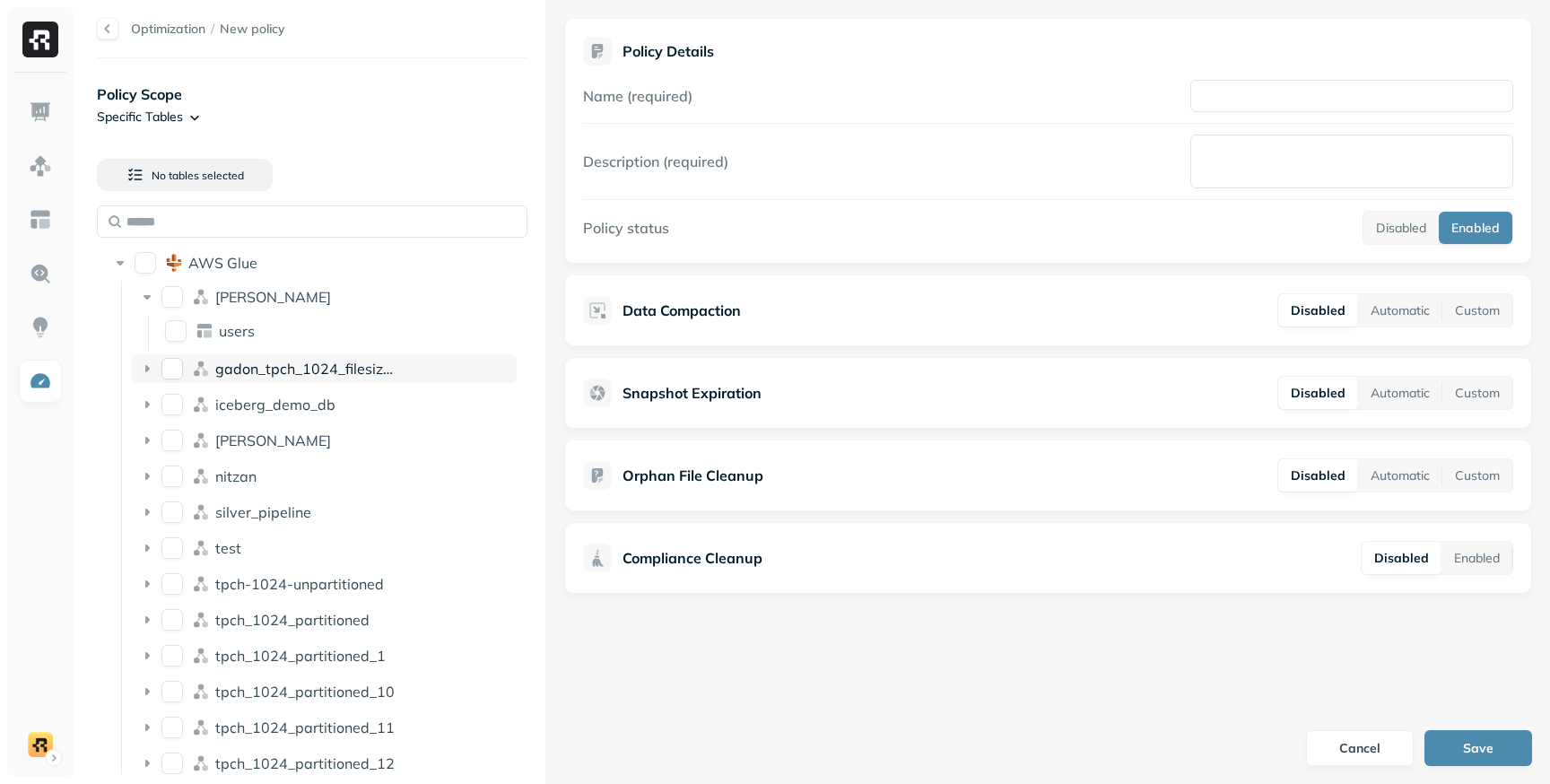
click at [168, 376] on button "gadon_tpch_1024_filesizes_test" at bounding box center [172, 369] width 22 height 22
drag, startPoint x: 168, startPoint y: 444, endPoint x: 171, endPoint y: 467, distance: 23.2
click at [168, 444] on button "lee" at bounding box center [172, 441] width 22 height 22
click at [177, 487] on div "nitzan" at bounding box center [324, 476] width 385 height 29
click at [179, 539] on button "silver_pipeline" at bounding box center [172, 548] width 22 height 22
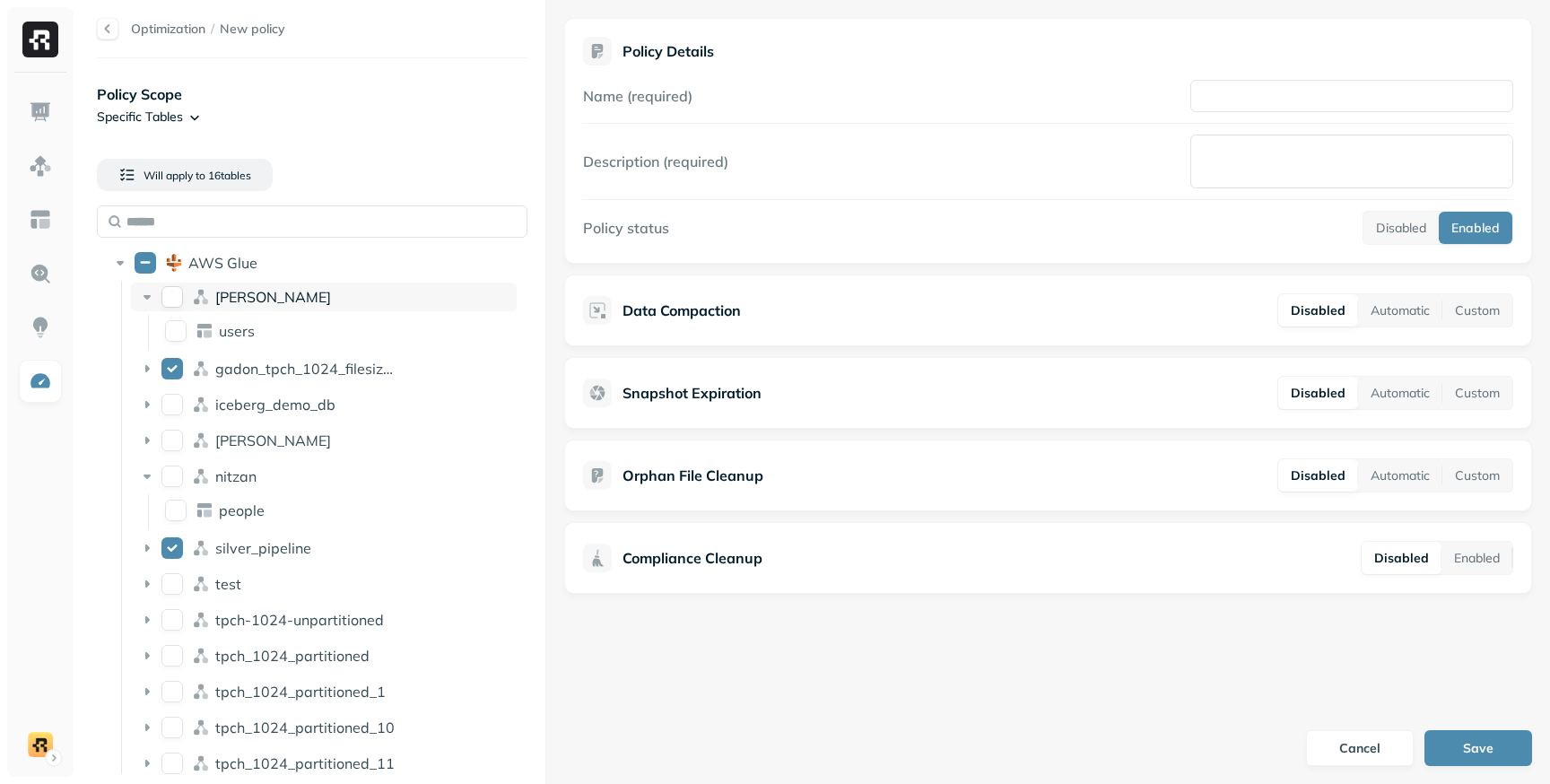
click at [175, 299] on button "dean" at bounding box center [172, 296] width 22 height 22
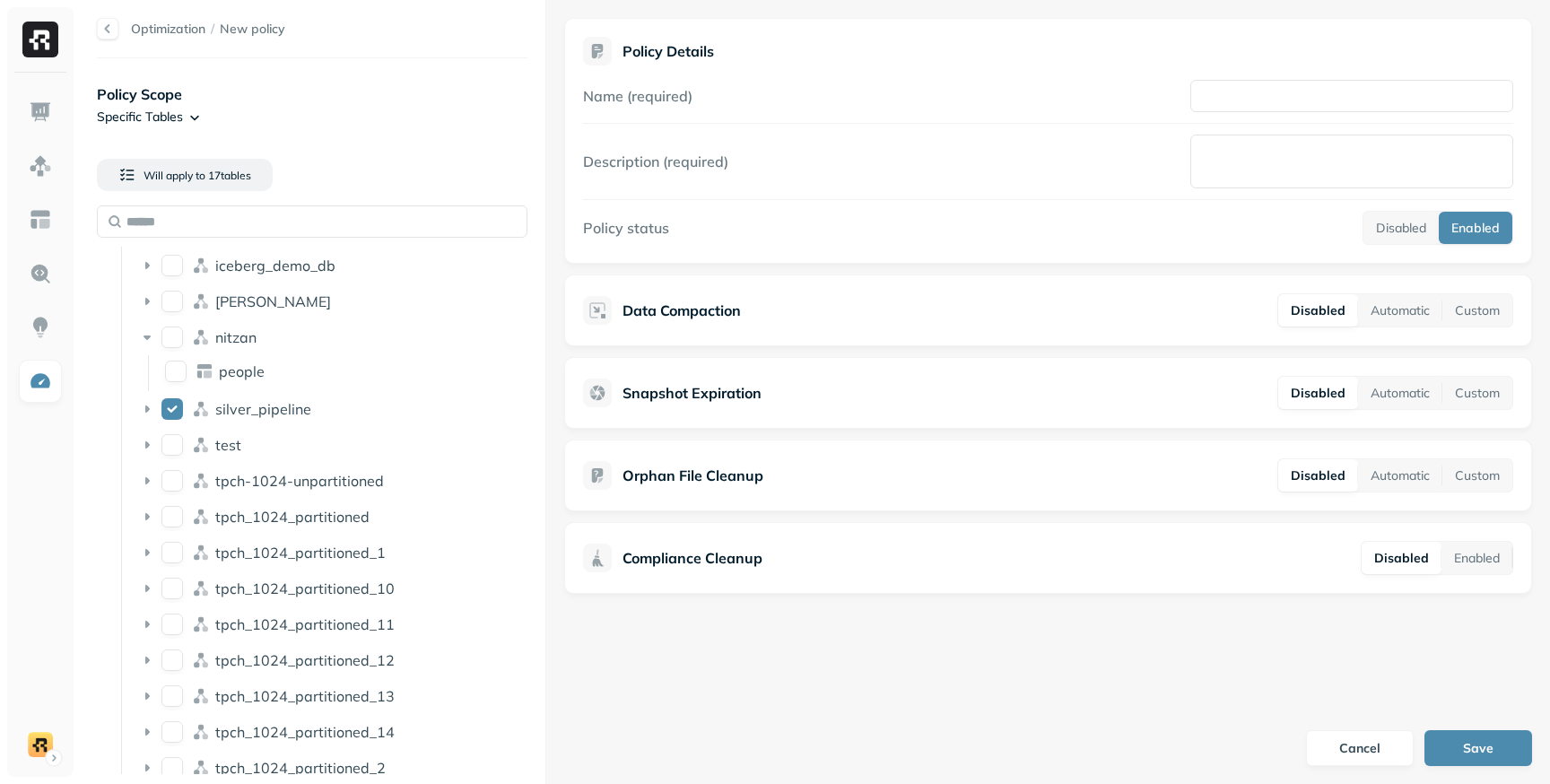
scroll to position [141, 0]
click at [172, 543] on button "tpch_1024_partitioned_1" at bounding box center [172, 550] width 22 height 22
click at [152, 544] on icon at bounding box center [147, 549] width 18 height 18
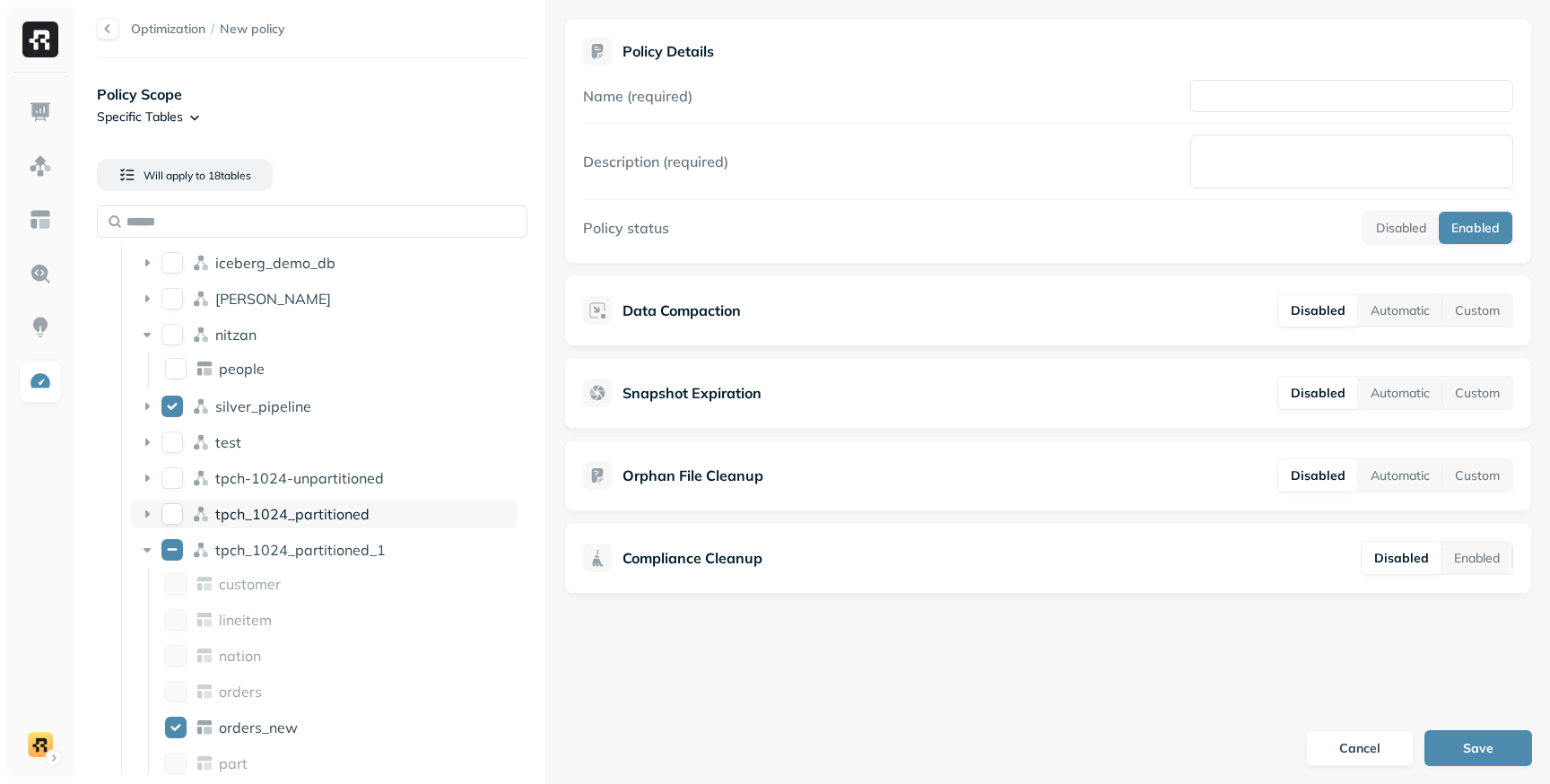
click at [151, 516] on icon at bounding box center [147, 513] width 18 height 18
click at [168, 516] on button "tpch_1024_partitioned" at bounding box center [172, 514] width 22 height 22
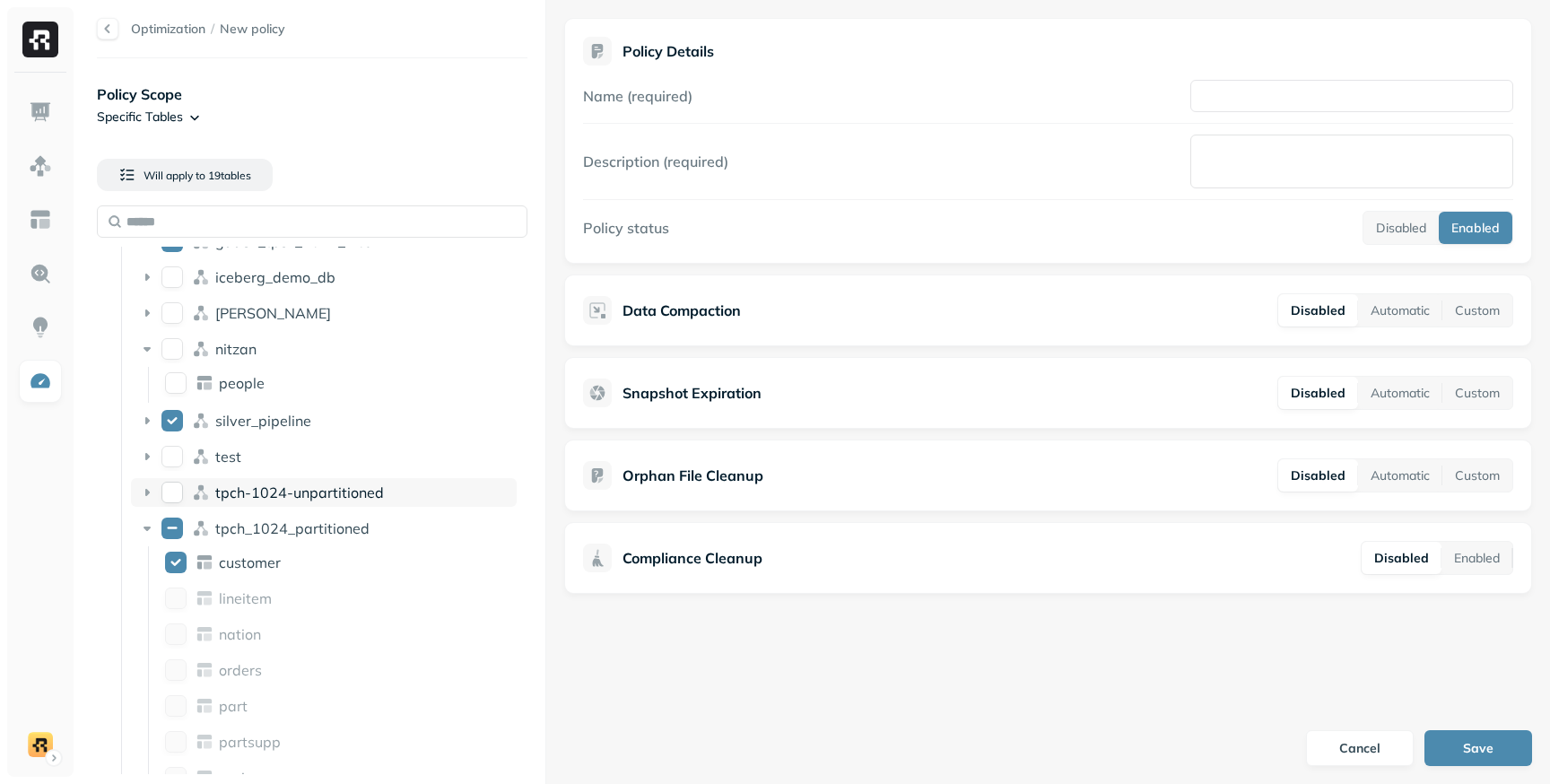
scroll to position [122, 0]
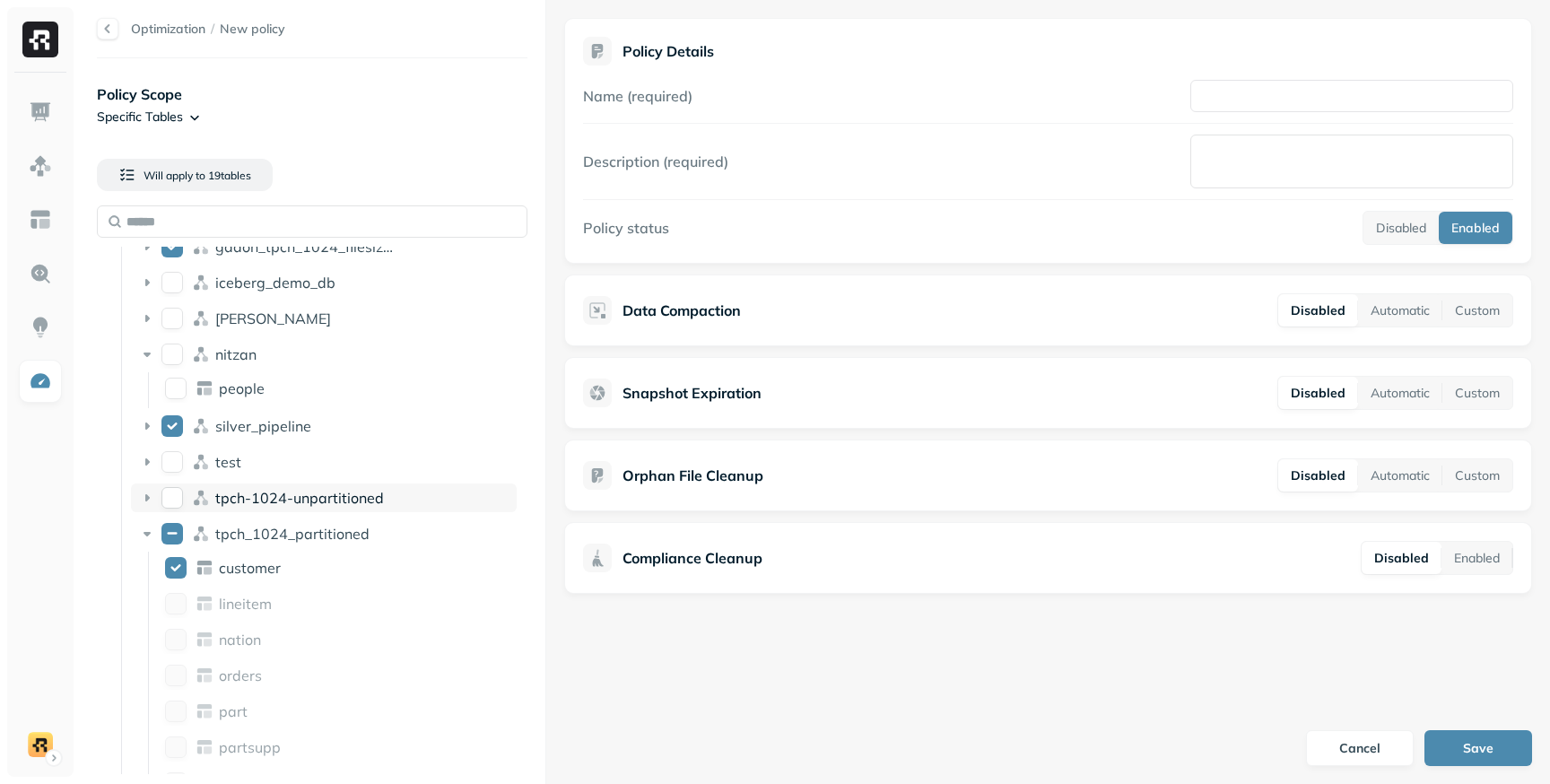
click at [169, 491] on button "tpch-1024-unpartitioned" at bounding box center [172, 497] width 22 height 22
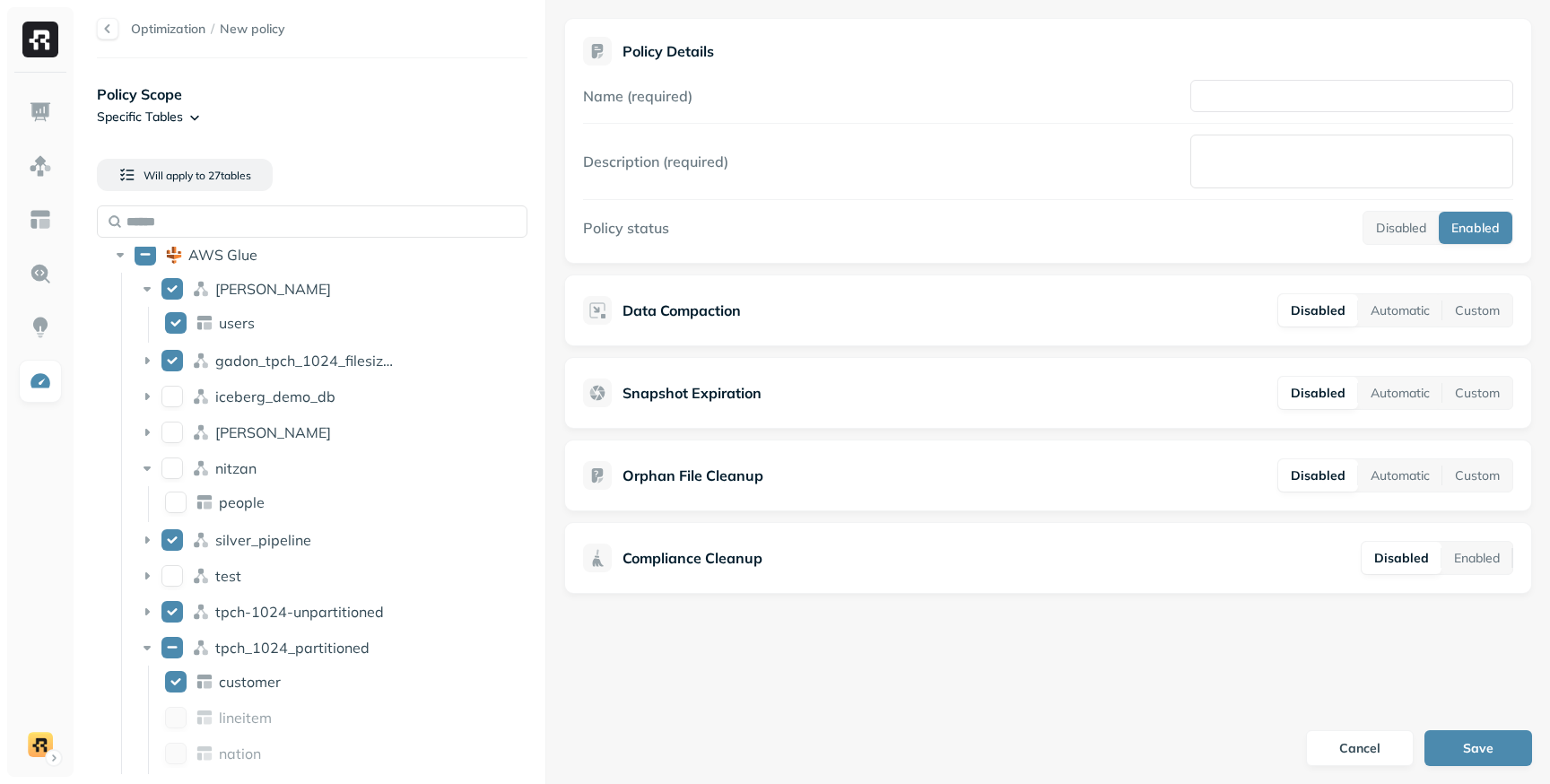
scroll to position [0, 0]
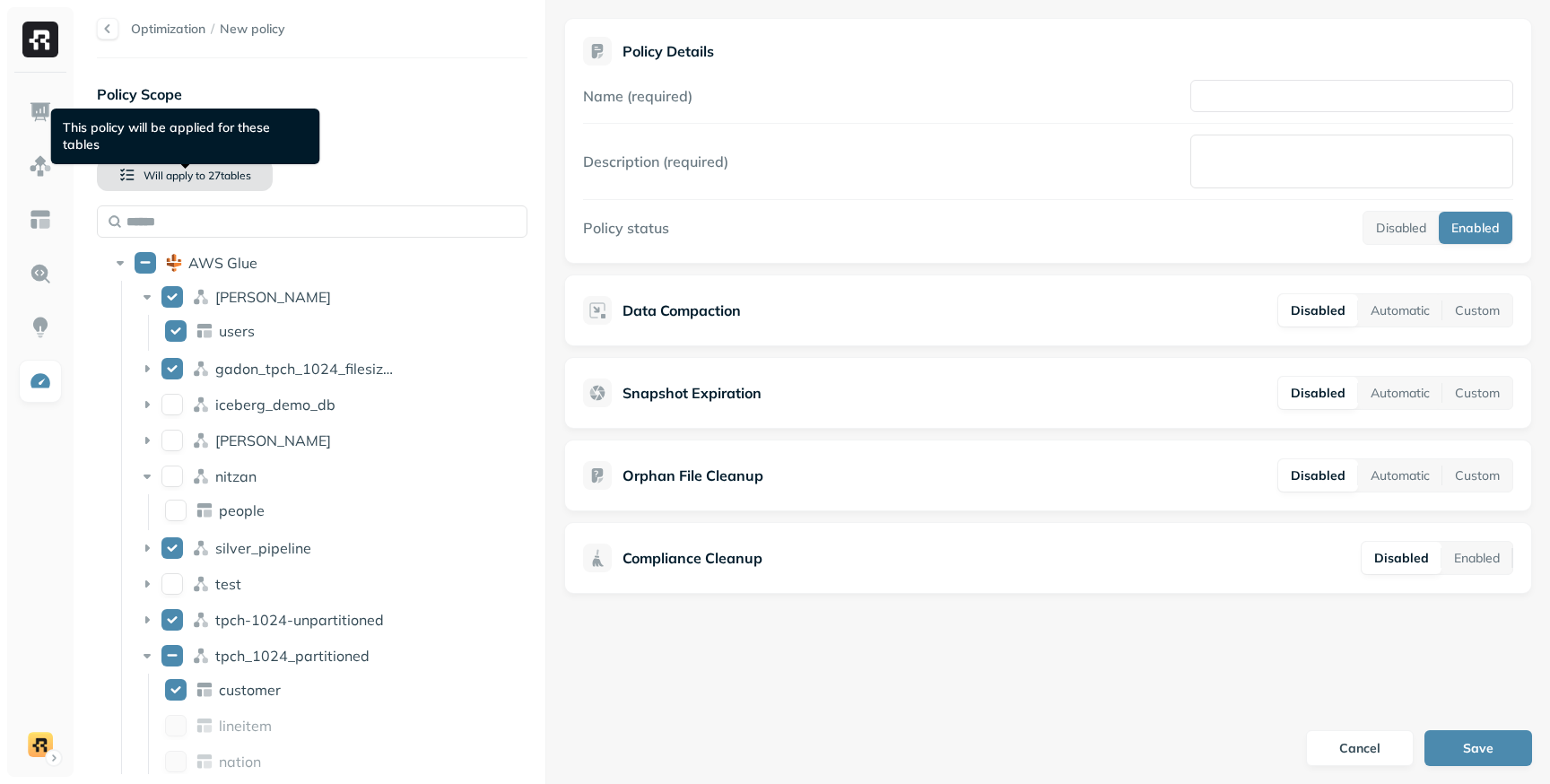
click at [228, 176] on span "27 table s" at bounding box center [228, 175] width 46 height 14
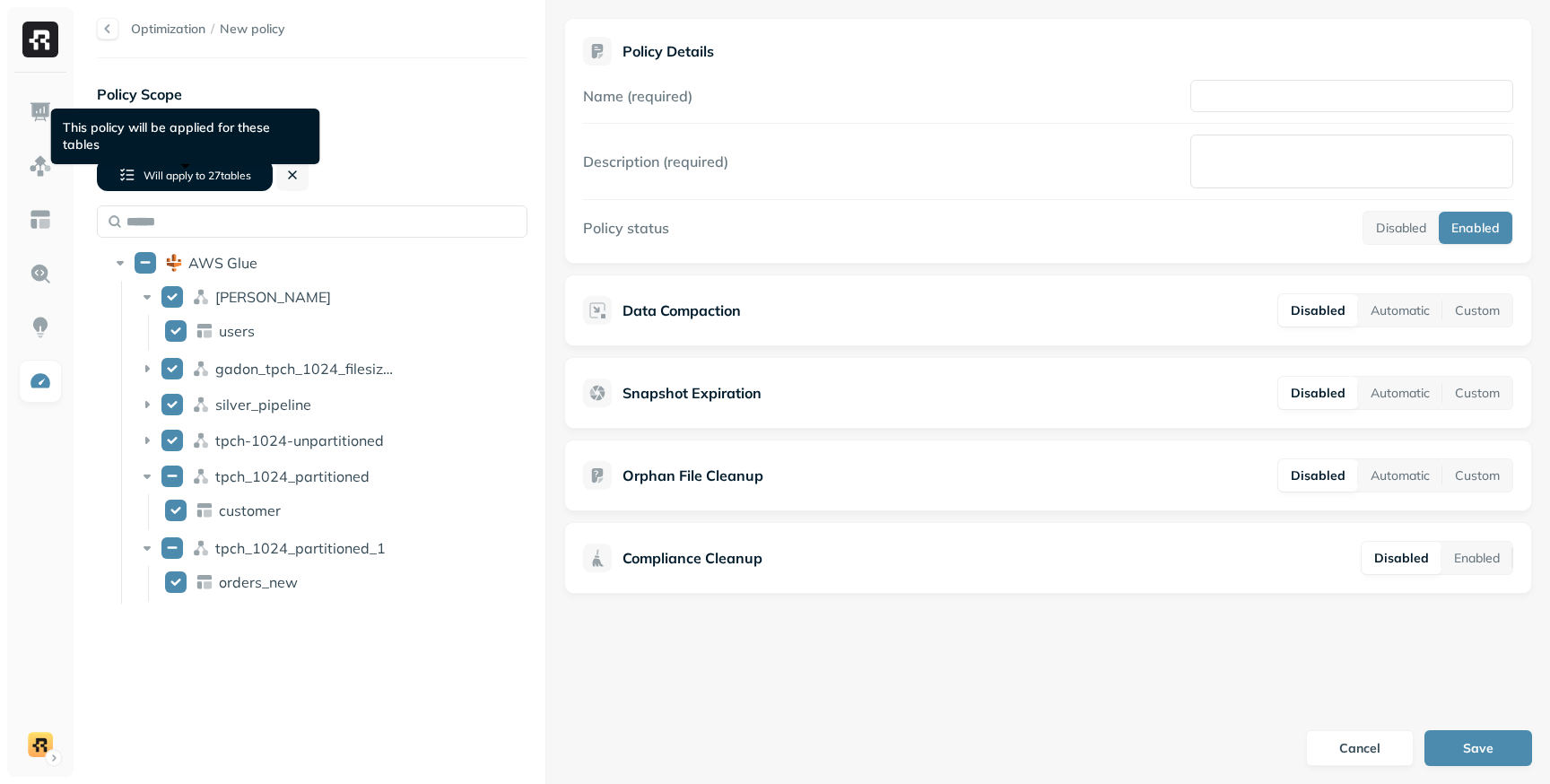
click at [222, 163] on button "Will apply to 27 table s" at bounding box center [184, 174] width 176 height 32
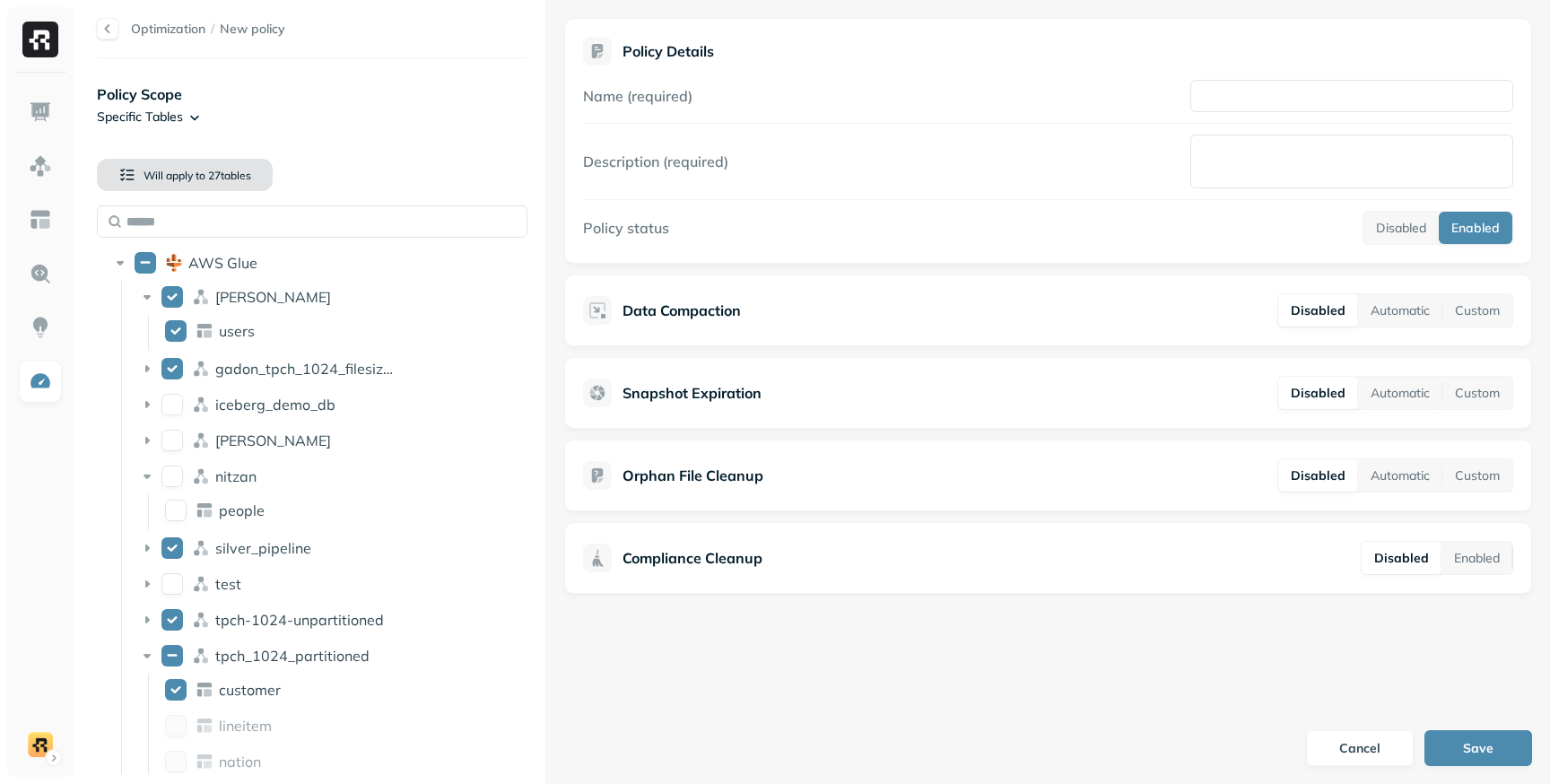
click at [214, 170] on span "27 table s" at bounding box center [228, 175] width 46 height 14
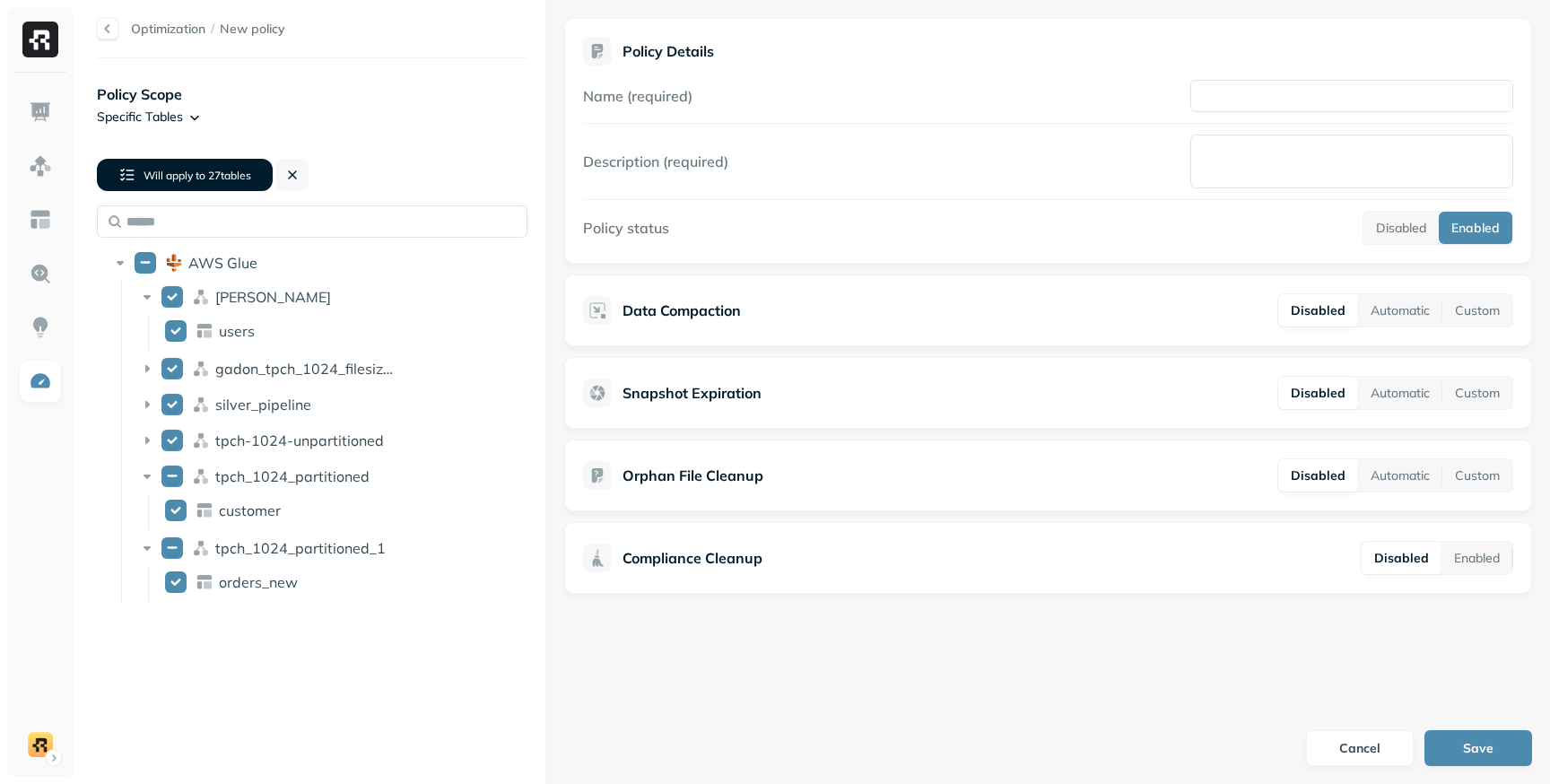
click at [310, 175] on div "Will apply to 27 table s AWS Glue [PERSON_NAME] users gadon_tpch_1024_filesizes…" at bounding box center [312, 377] width 431 height 467
click at [277, 176] on button at bounding box center [293, 174] width 32 height 32
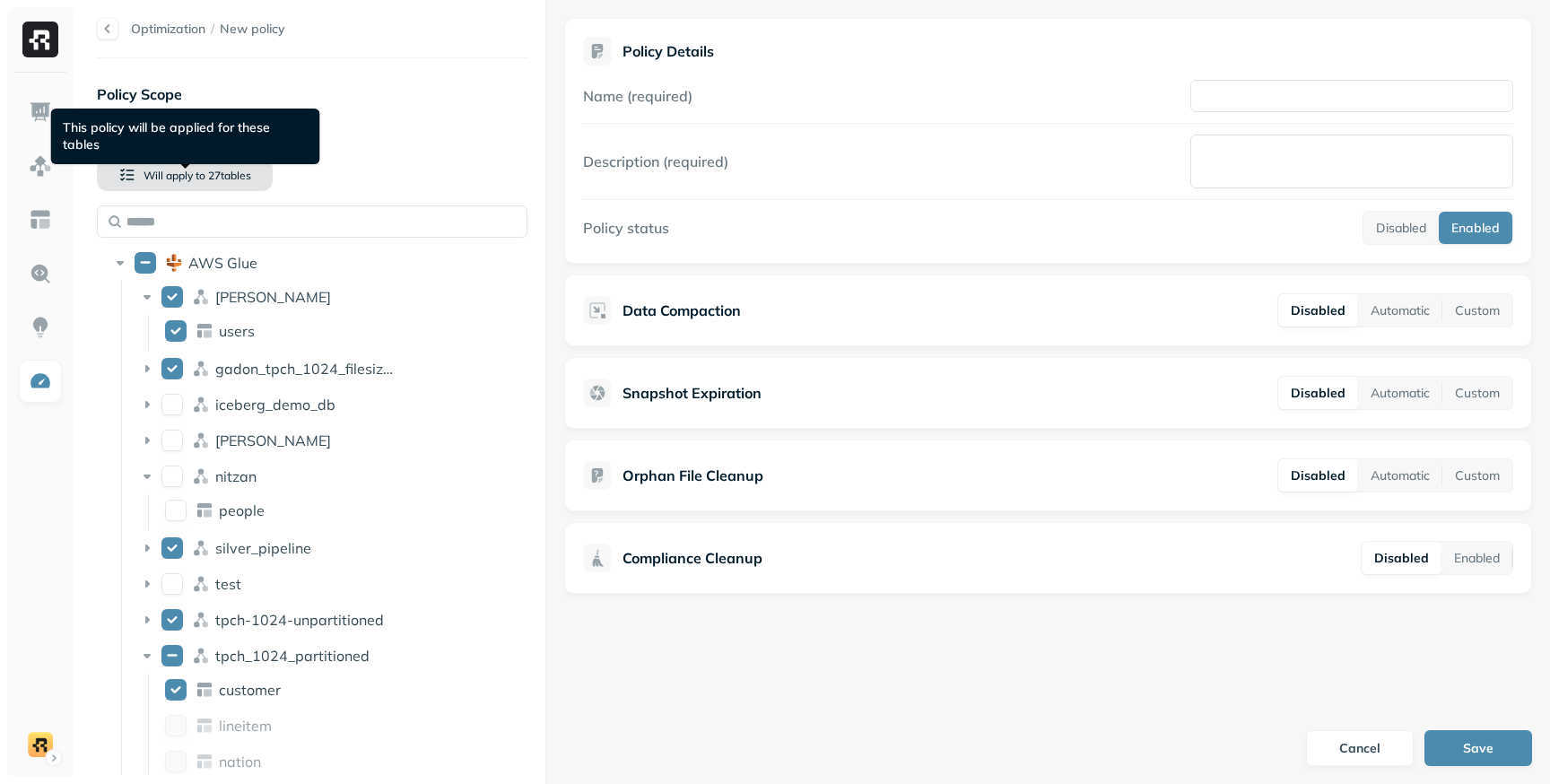
click at [225, 180] on span "27 table s" at bounding box center [228, 175] width 46 height 14
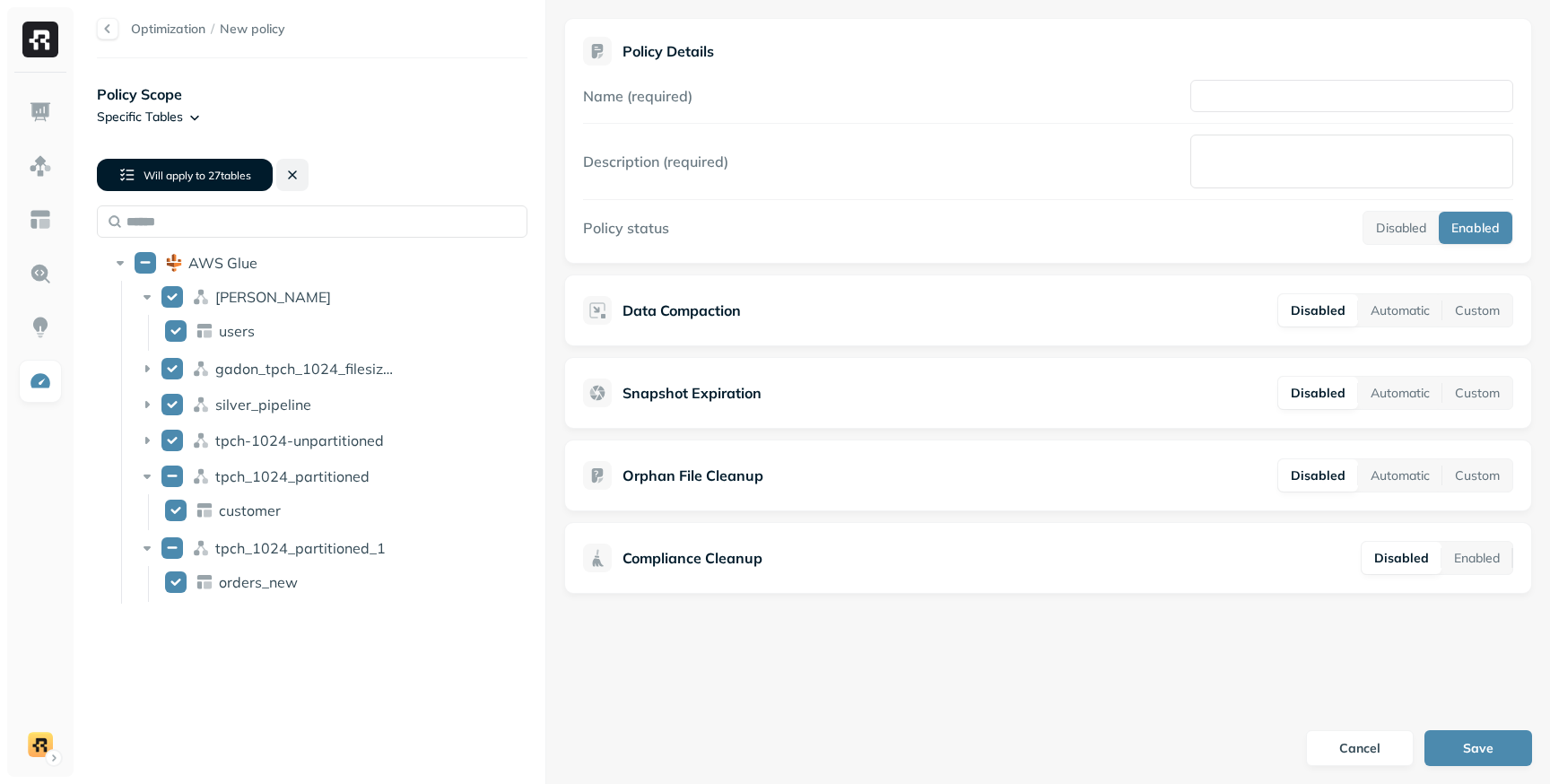
click at [293, 181] on button at bounding box center [293, 174] width 32 height 32
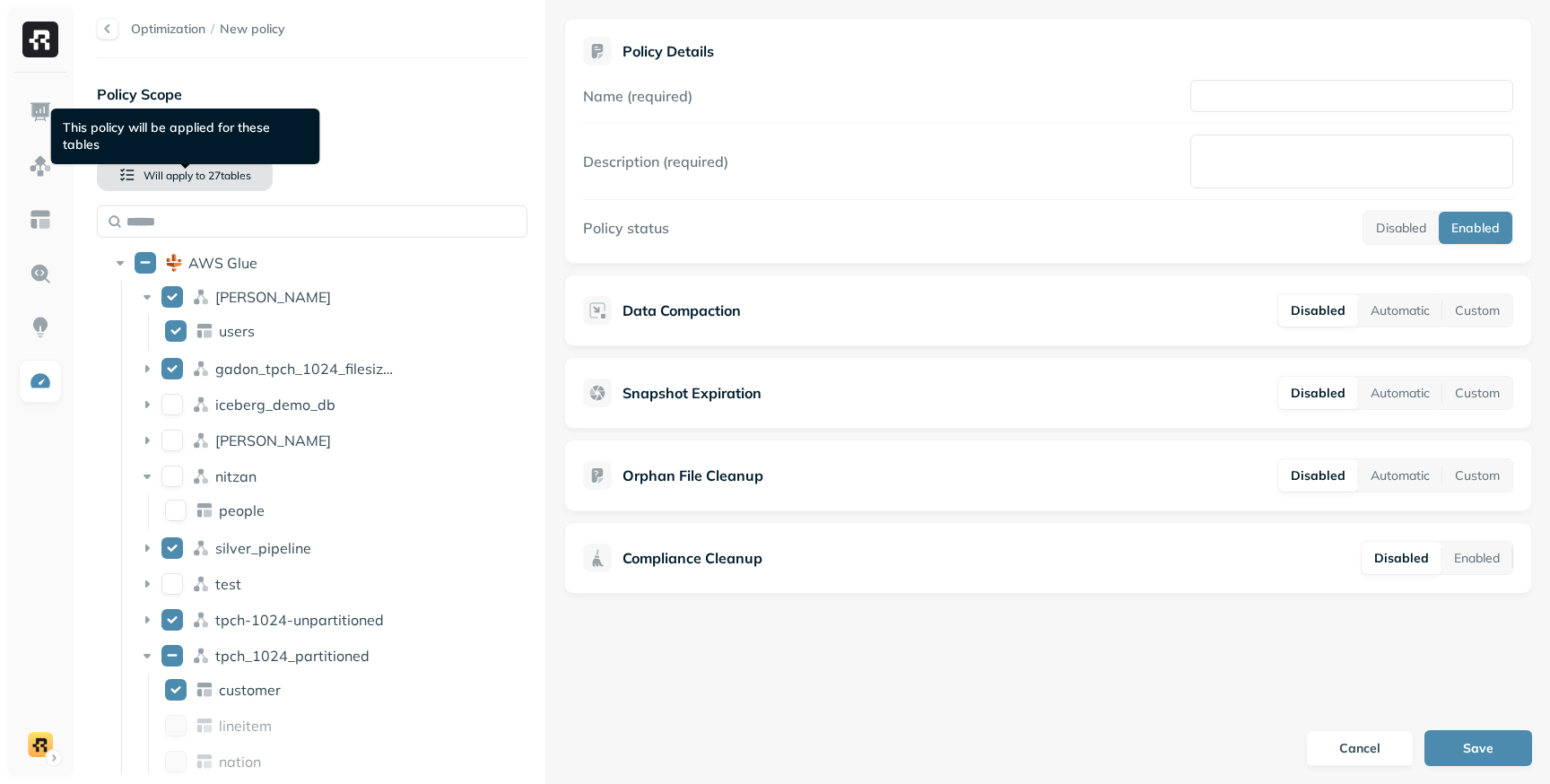
click at [236, 179] on span "27 table s" at bounding box center [228, 175] width 46 height 14
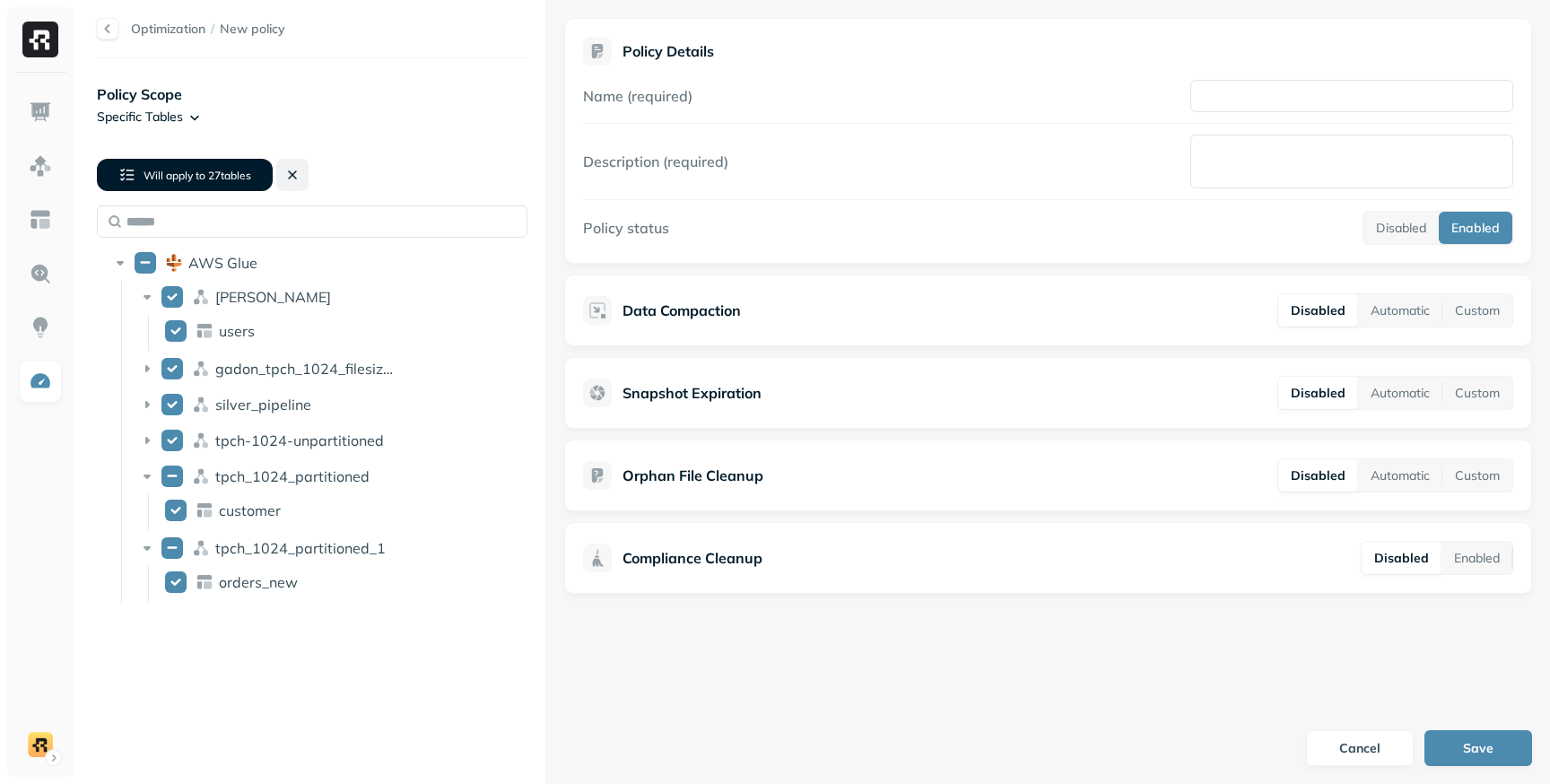
click at [299, 184] on button at bounding box center [293, 174] width 32 height 32
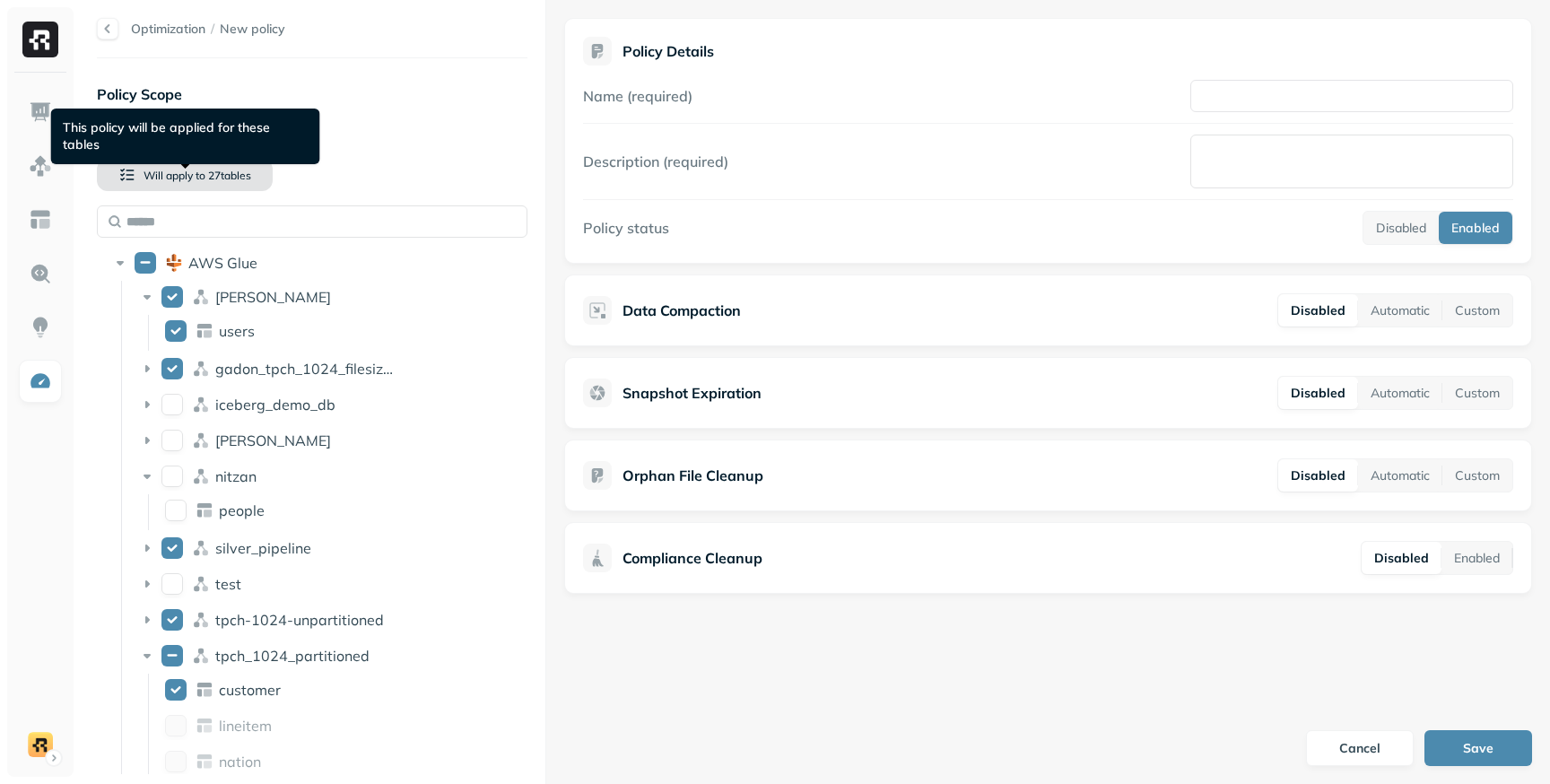
click at [247, 174] on span "27 table s" at bounding box center [228, 175] width 46 height 14
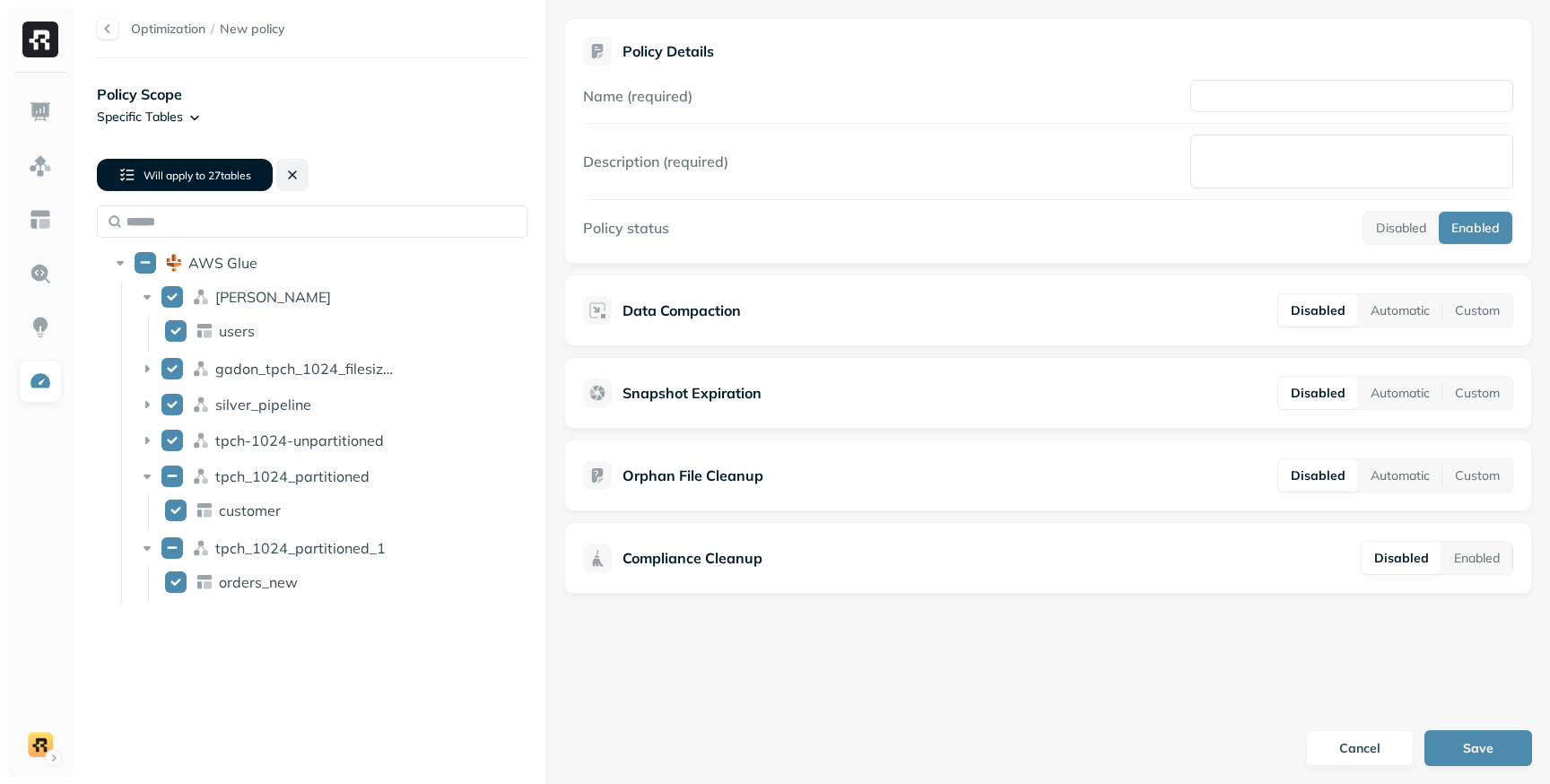
click at [297, 184] on button at bounding box center [293, 174] width 32 height 32
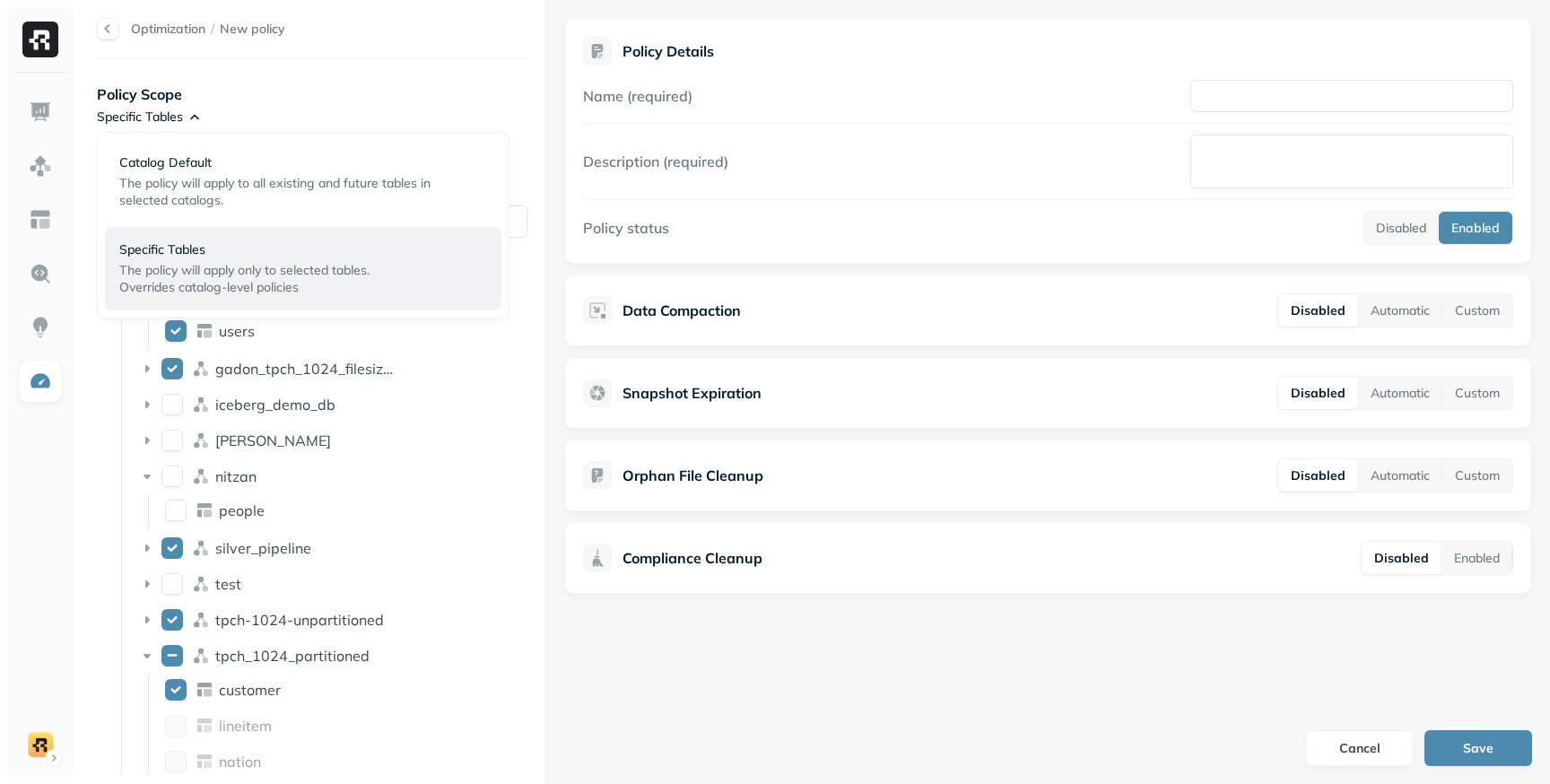
click at [186, 117] on html "Optimization / New policy Policy Scope Specific Tables Will apply to 27 table s…" at bounding box center [775, 392] width 1550 height 784
click at [220, 173] on div "Catalog Default The policy will apply to all existing and future tables in sele…" at bounding box center [284, 181] width 329 height 55
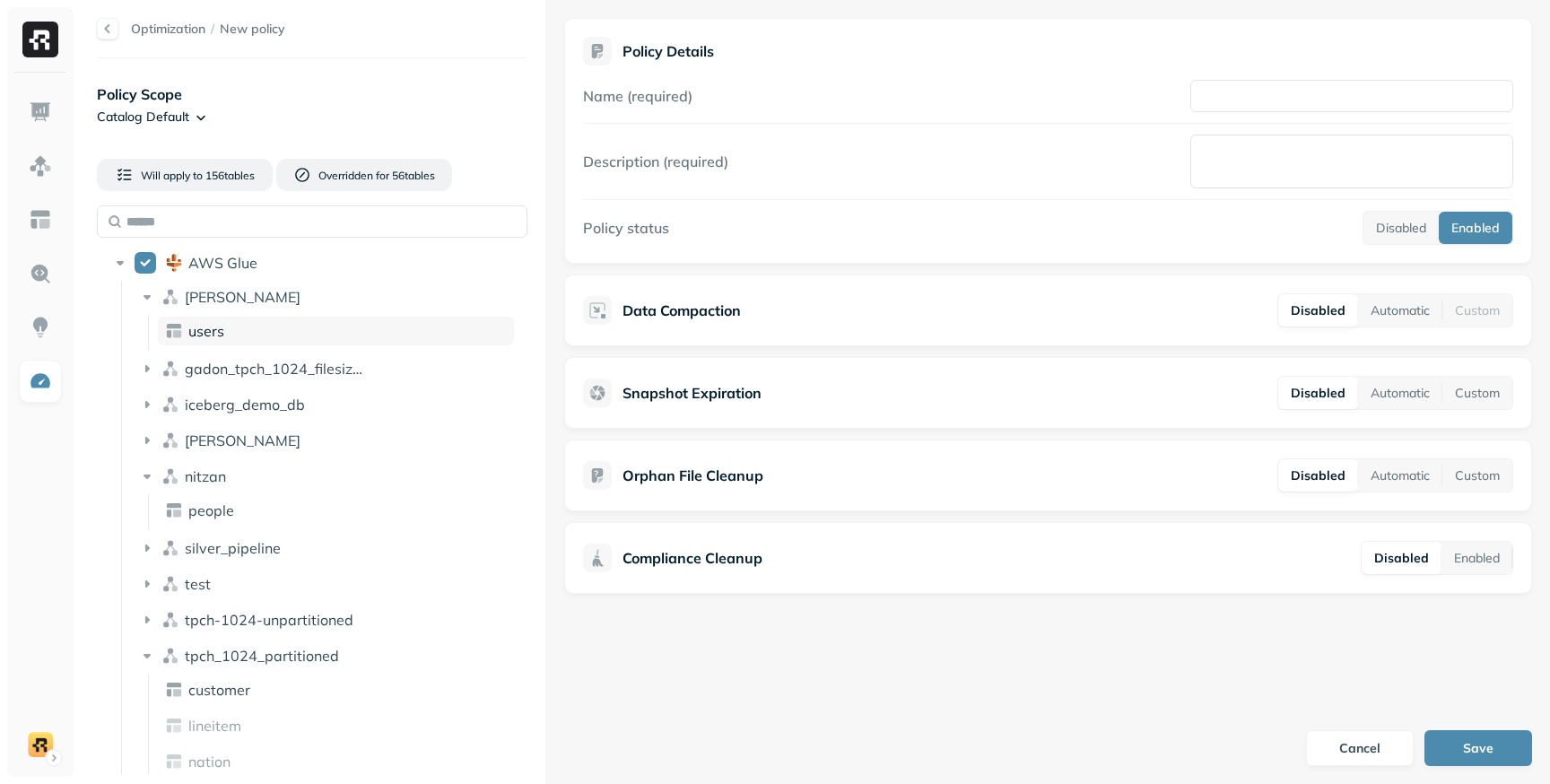
drag, startPoint x: 212, startPoint y: 385, endPoint x: 243, endPoint y: 322, distance: 70.2
click at [211, 385] on li "gadon_tpch_1024_filesizes_test" at bounding box center [324, 370] width 385 height 32
click at [367, 183] on button "Overridden for 56 table s" at bounding box center [364, 174] width 176 height 32
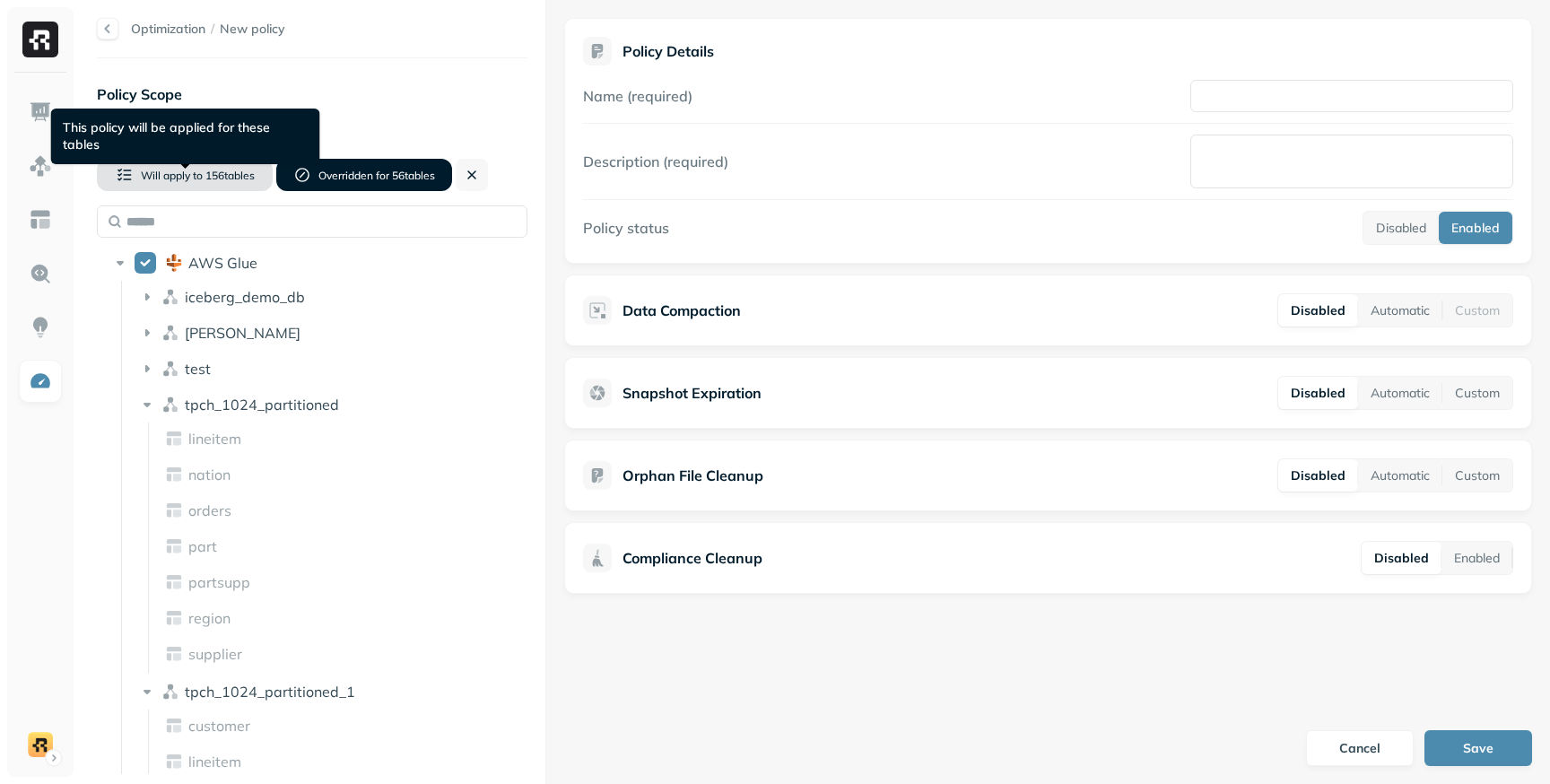
click at [190, 163] on button "Will apply to 156 table s" at bounding box center [184, 174] width 176 height 32
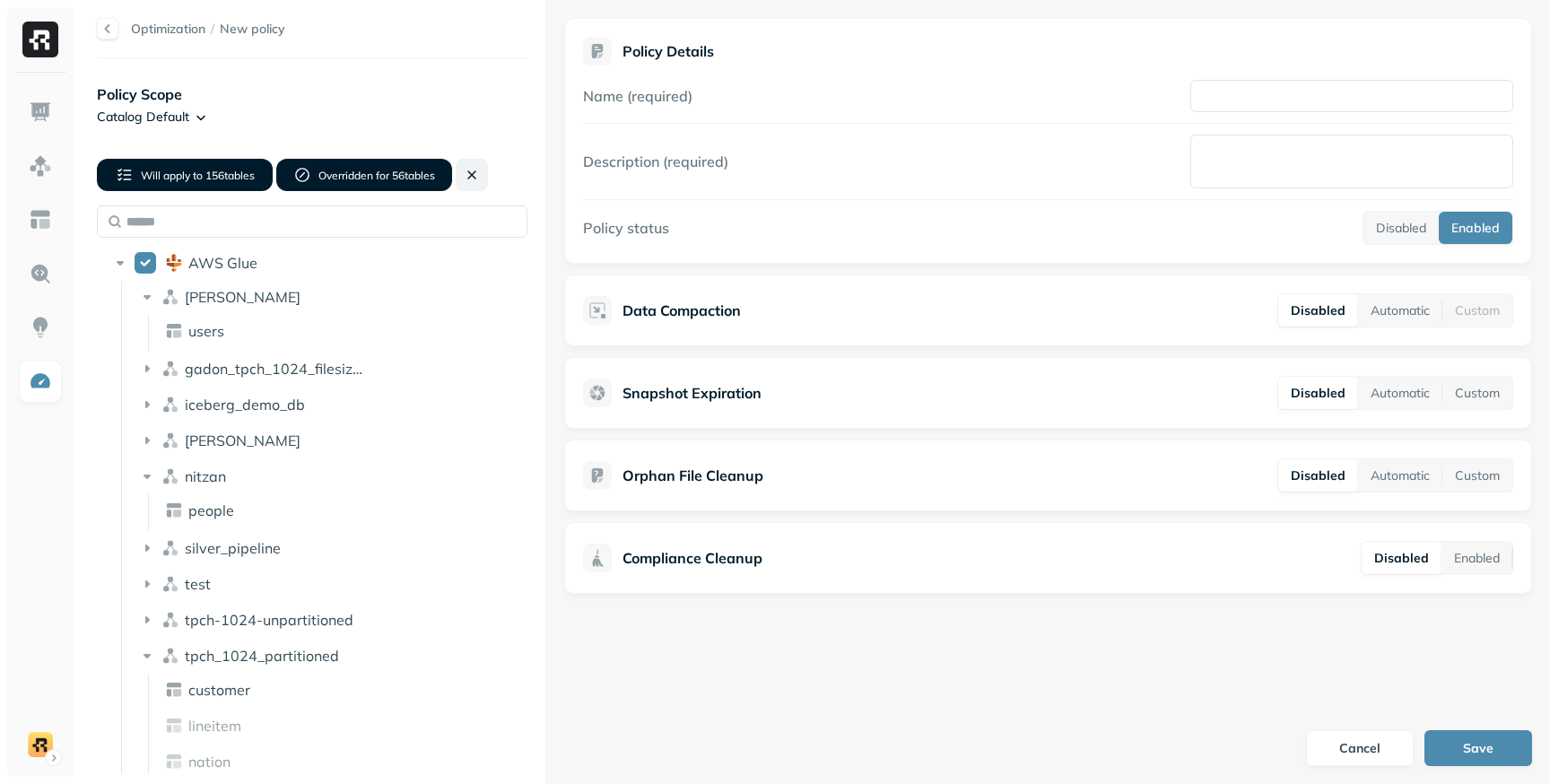
click at [468, 177] on button at bounding box center [472, 174] width 32 height 32
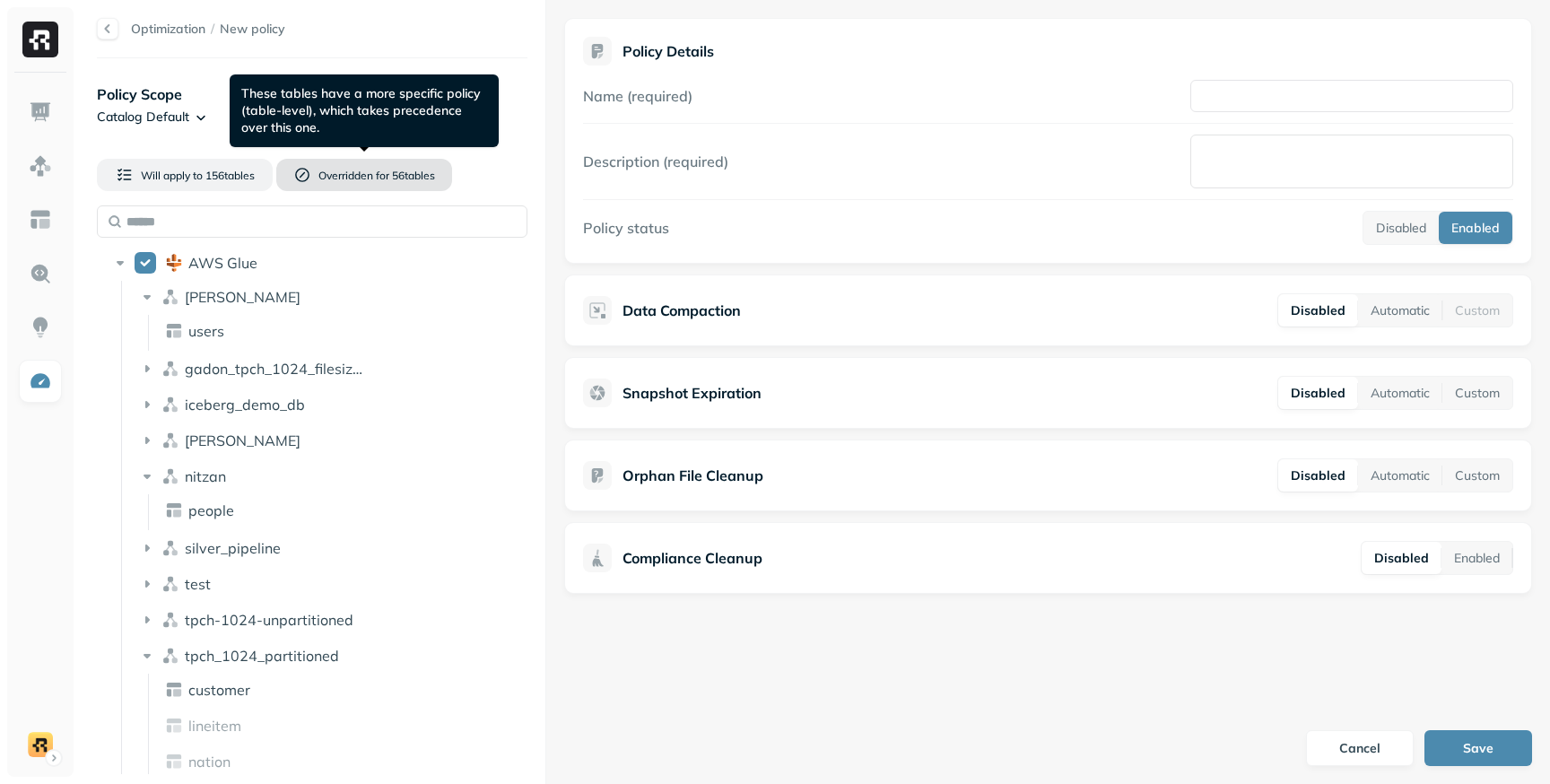
click at [407, 175] on span "56 table s" at bounding box center [412, 175] width 46 height 14
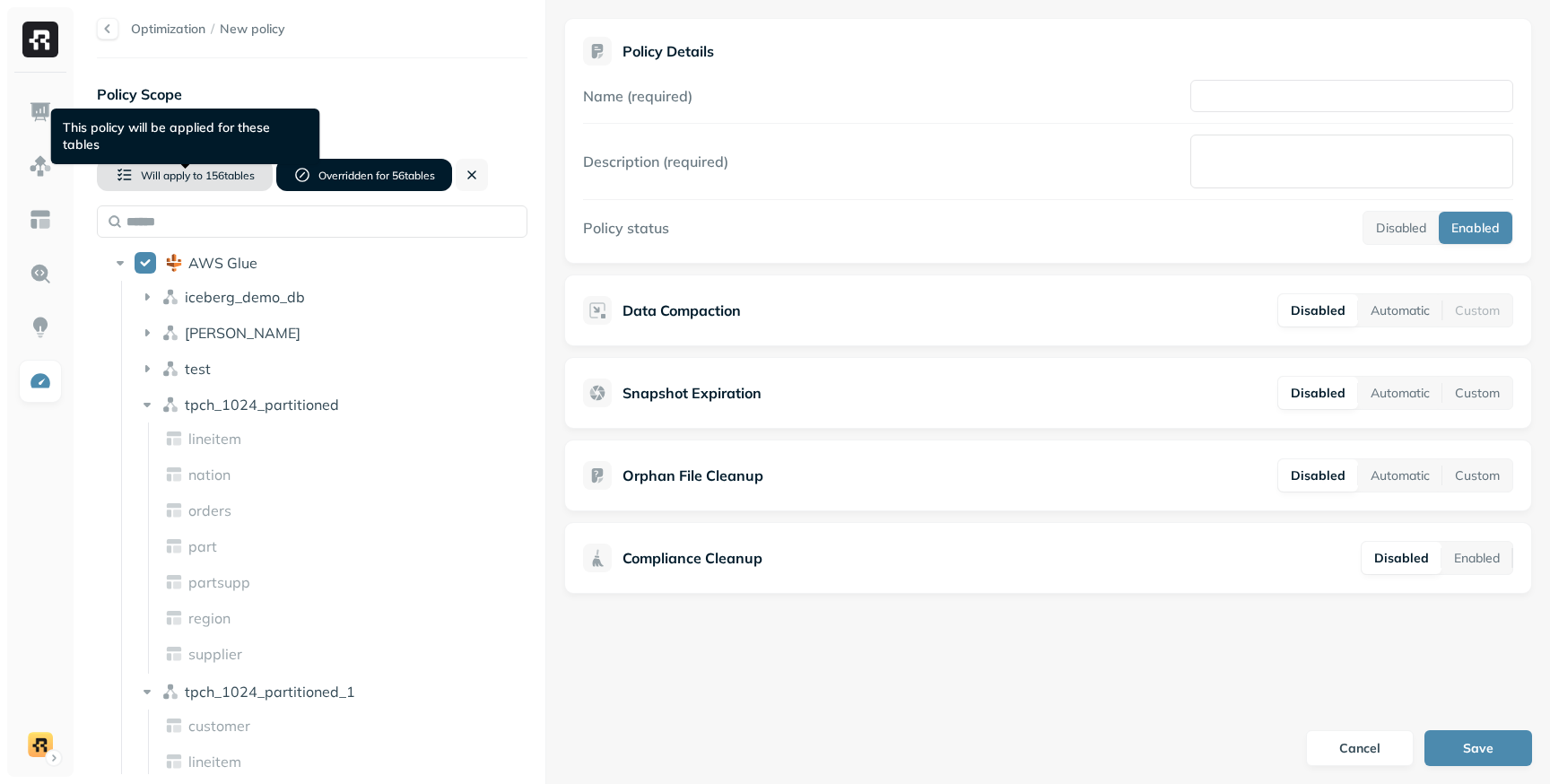
click at [231, 184] on button "Will apply to 156 table s" at bounding box center [184, 174] width 176 height 32
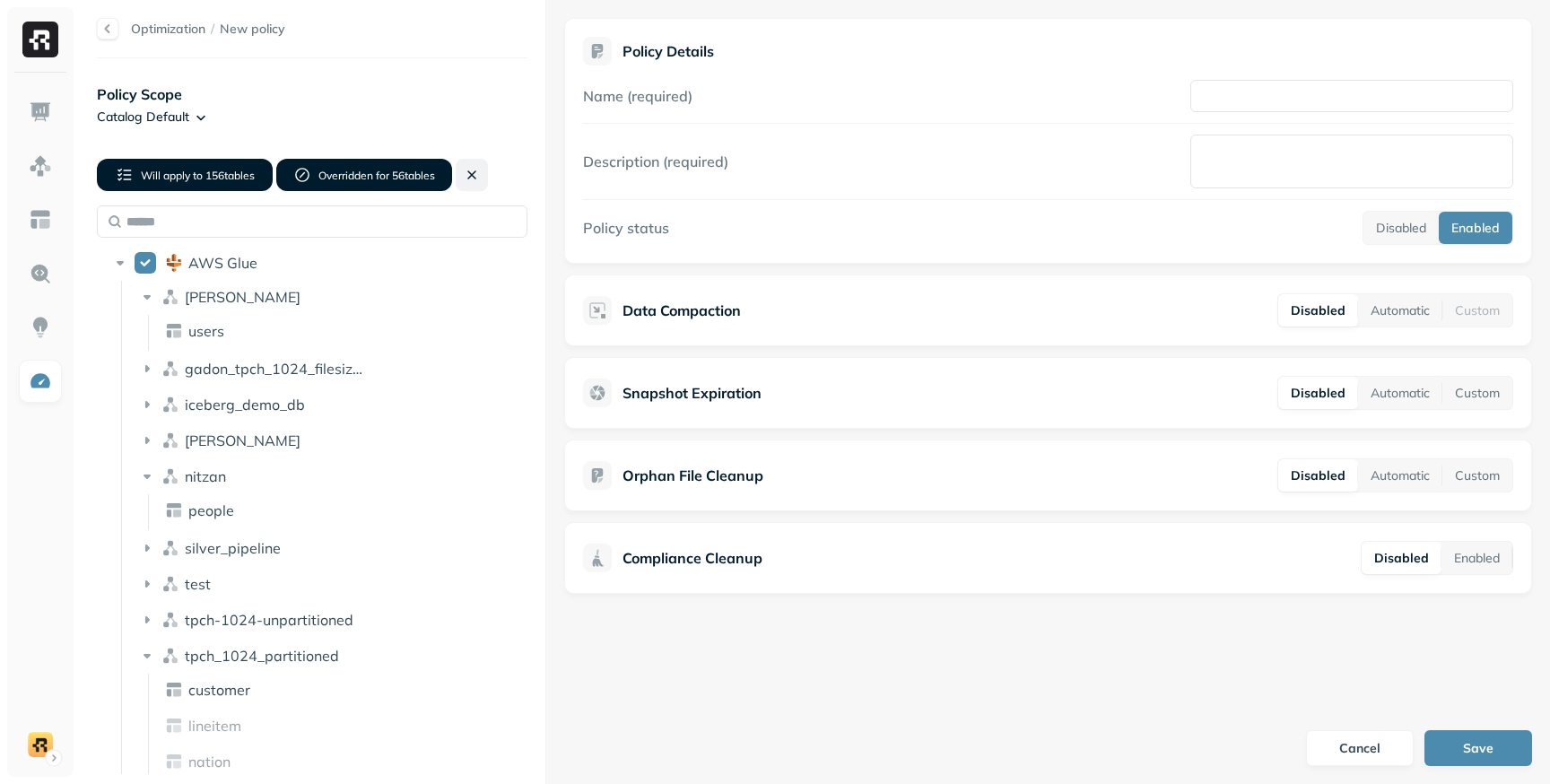
click at [472, 177] on button at bounding box center [472, 174] width 32 height 32
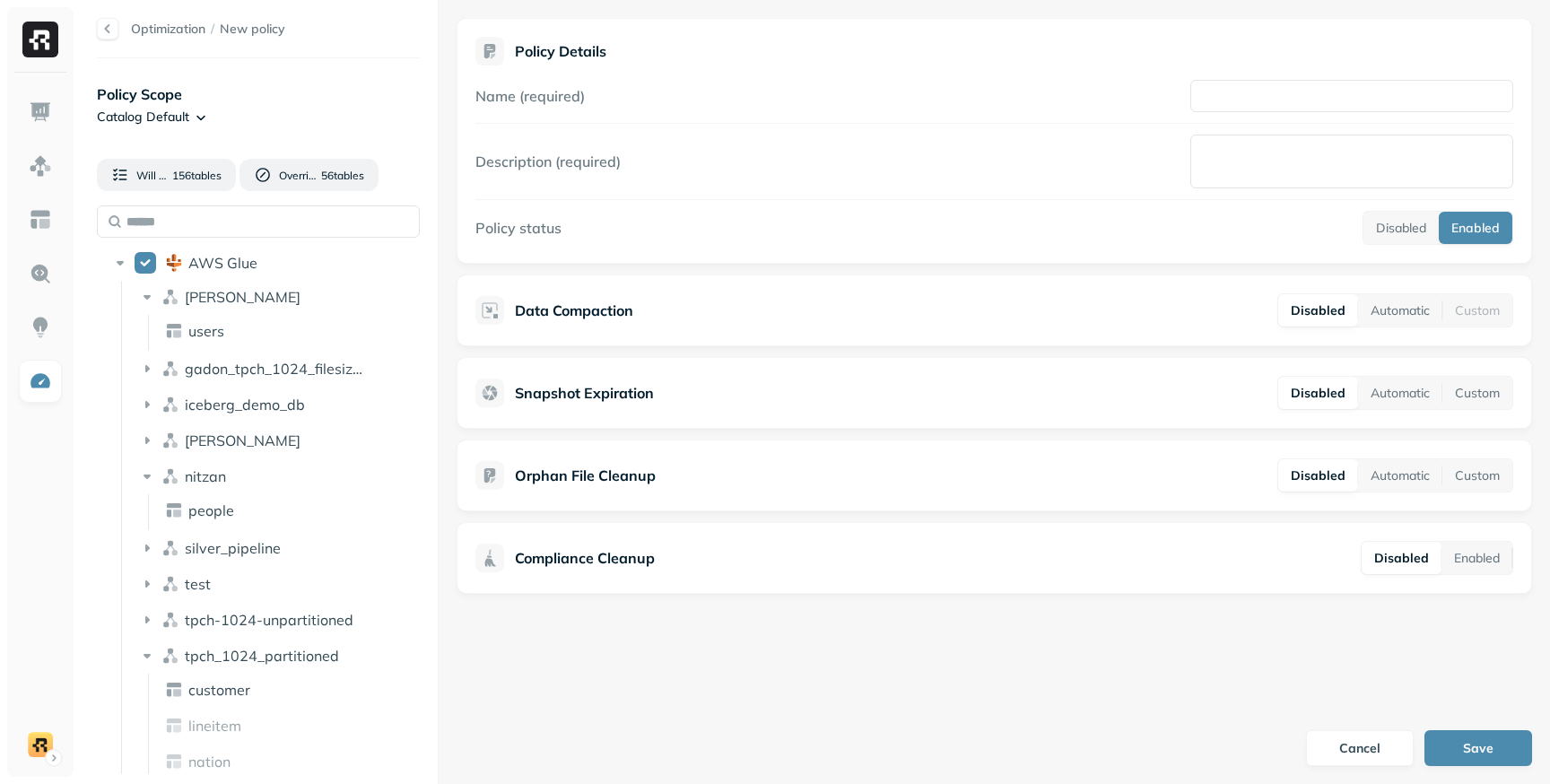
click at [372, 253] on div "Optimization / New policy Policy Scope Catalog Default Will apply to 156 table …" at bounding box center [814, 392] width 1471 height 784
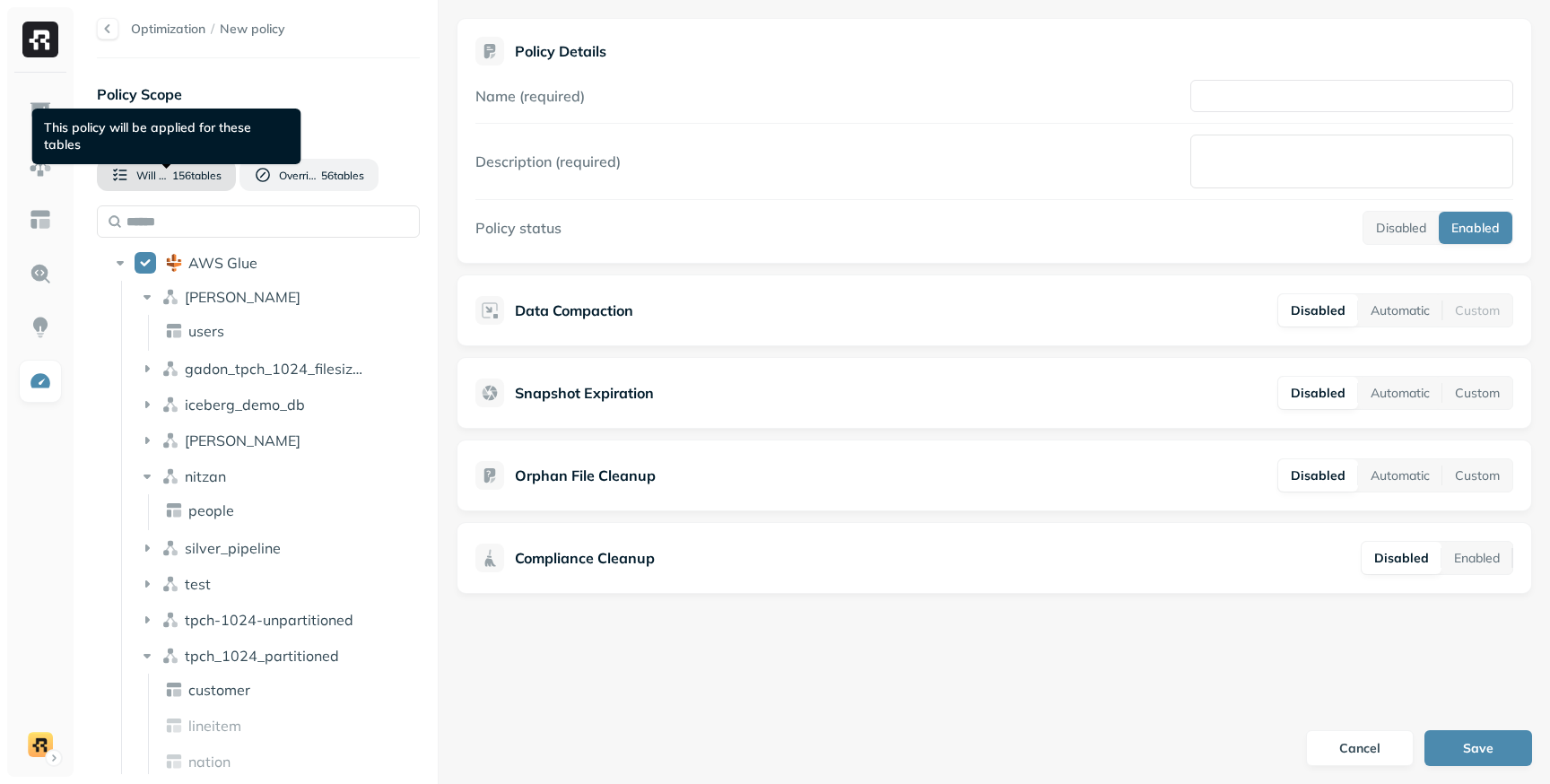
click at [216, 179] on span "156 table s" at bounding box center [195, 175] width 52 height 14
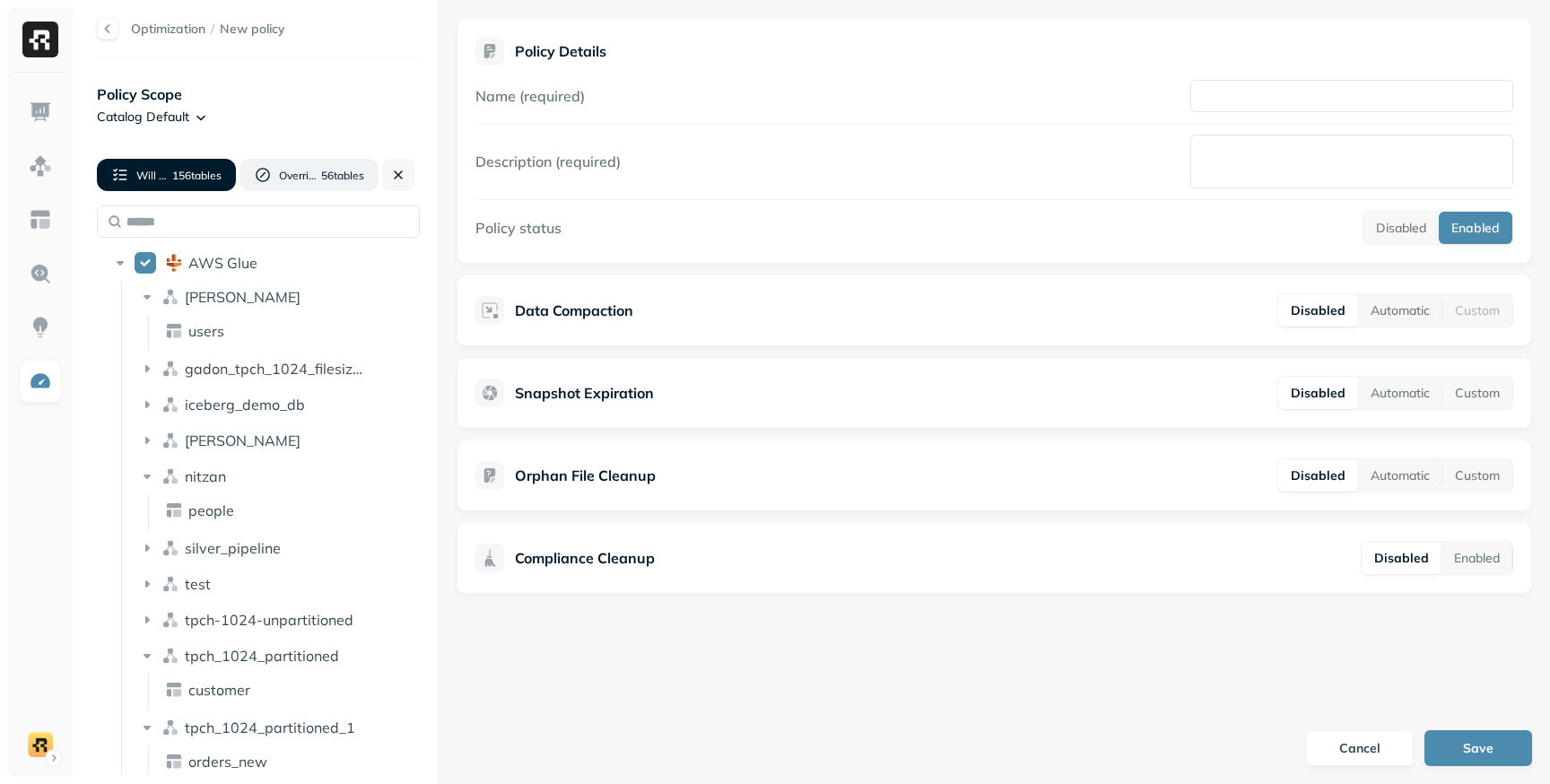
click at [385, 186] on div "Optimization / New policy Policy Scope Catalog Default Will apply to 156 table …" at bounding box center [814, 392] width 1471 height 784
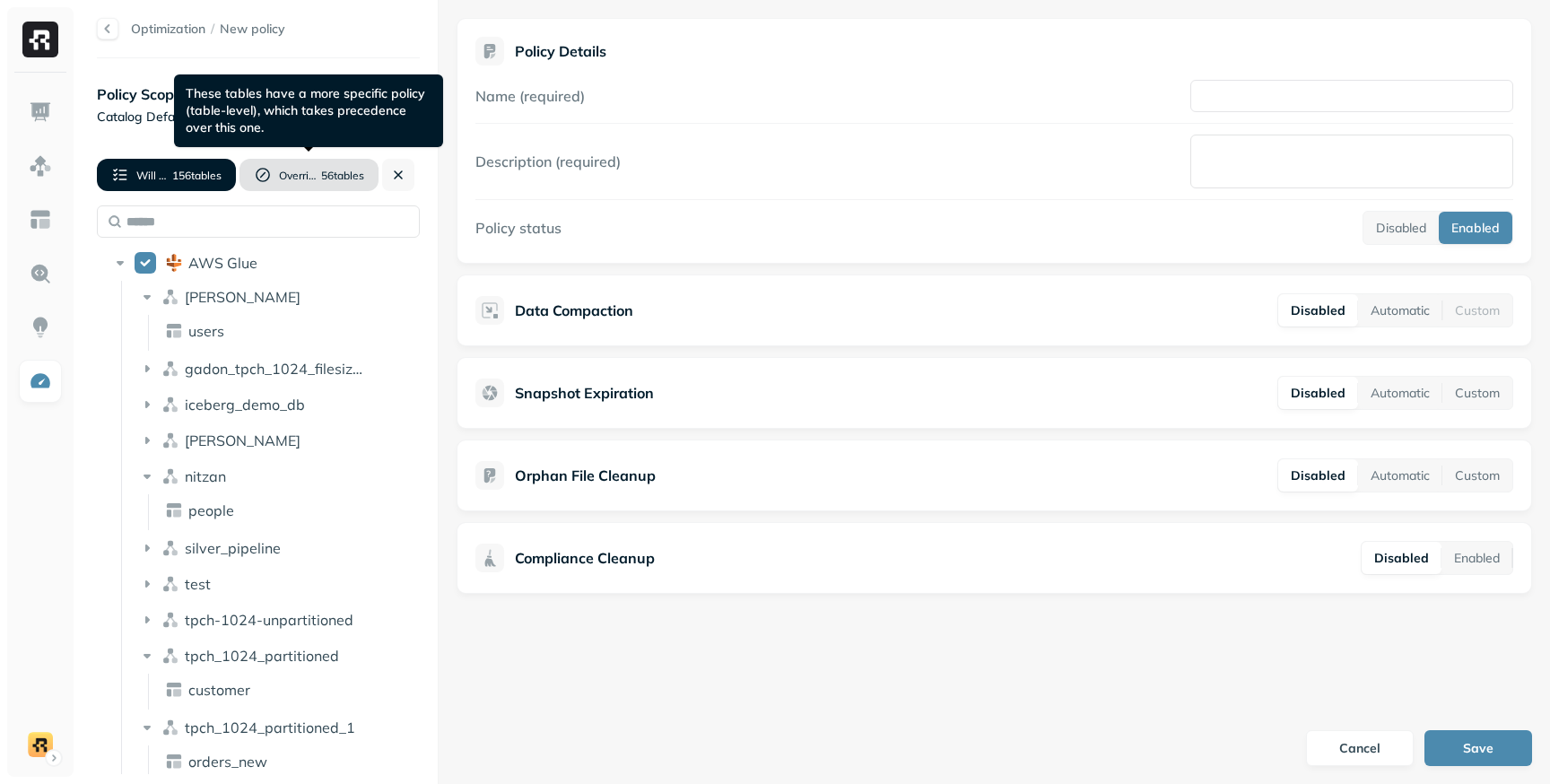
click at [337, 179] on span "56 table s" at bounding box center [341, 175] width 46 height 14
click at [324, 186] on button "Overridden for 56 table s" at bounding box center [310, 174] width 139 height 32
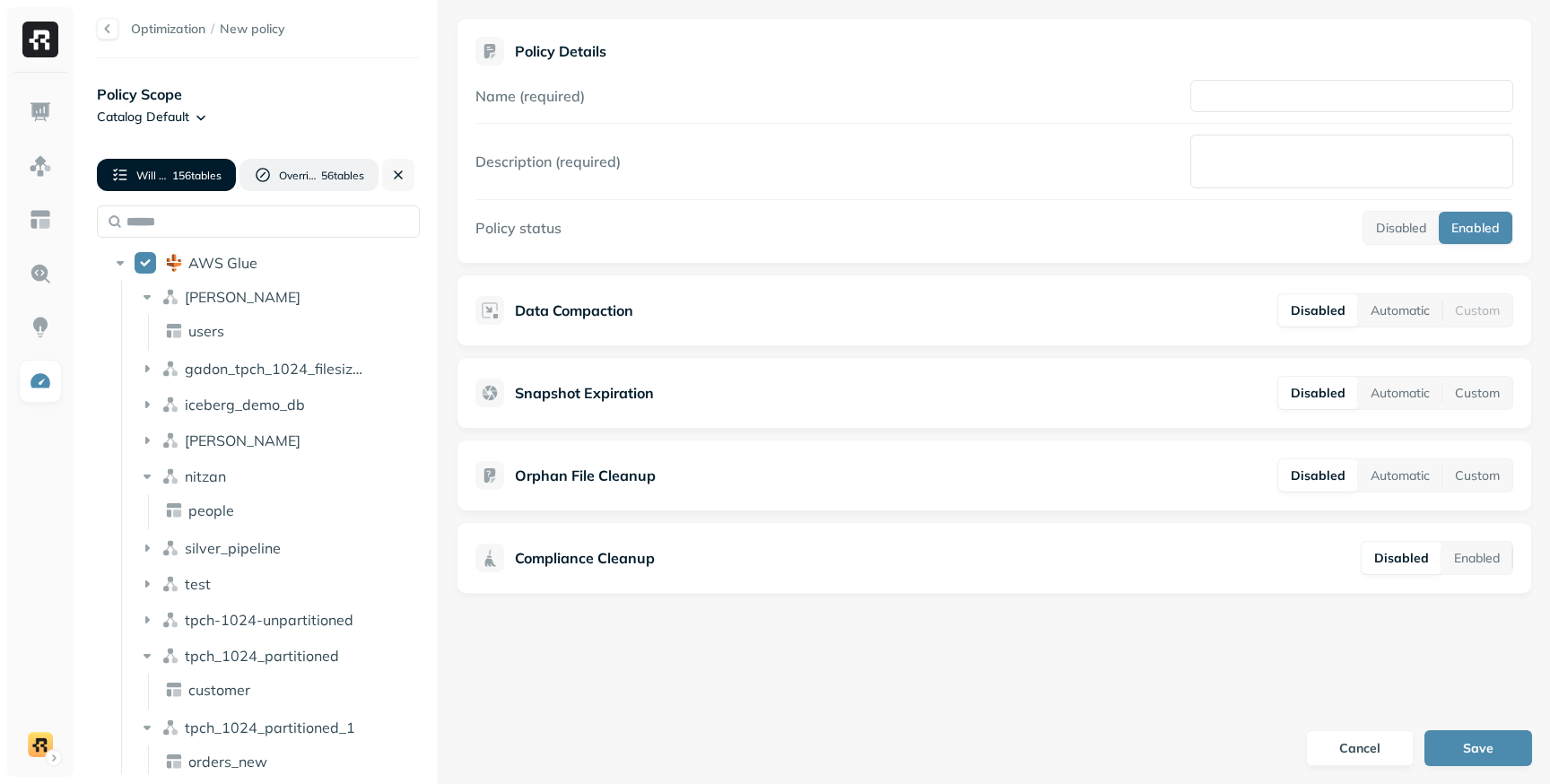
click at [404, 177] on button at bounding box center [398, 174] width 32 height 32
click at [549, 186] on div "Optimization / New policy Policy Scope Catalog Default Will apply to 156 table …" at bounding box center [814, 392] width 1471 height 784
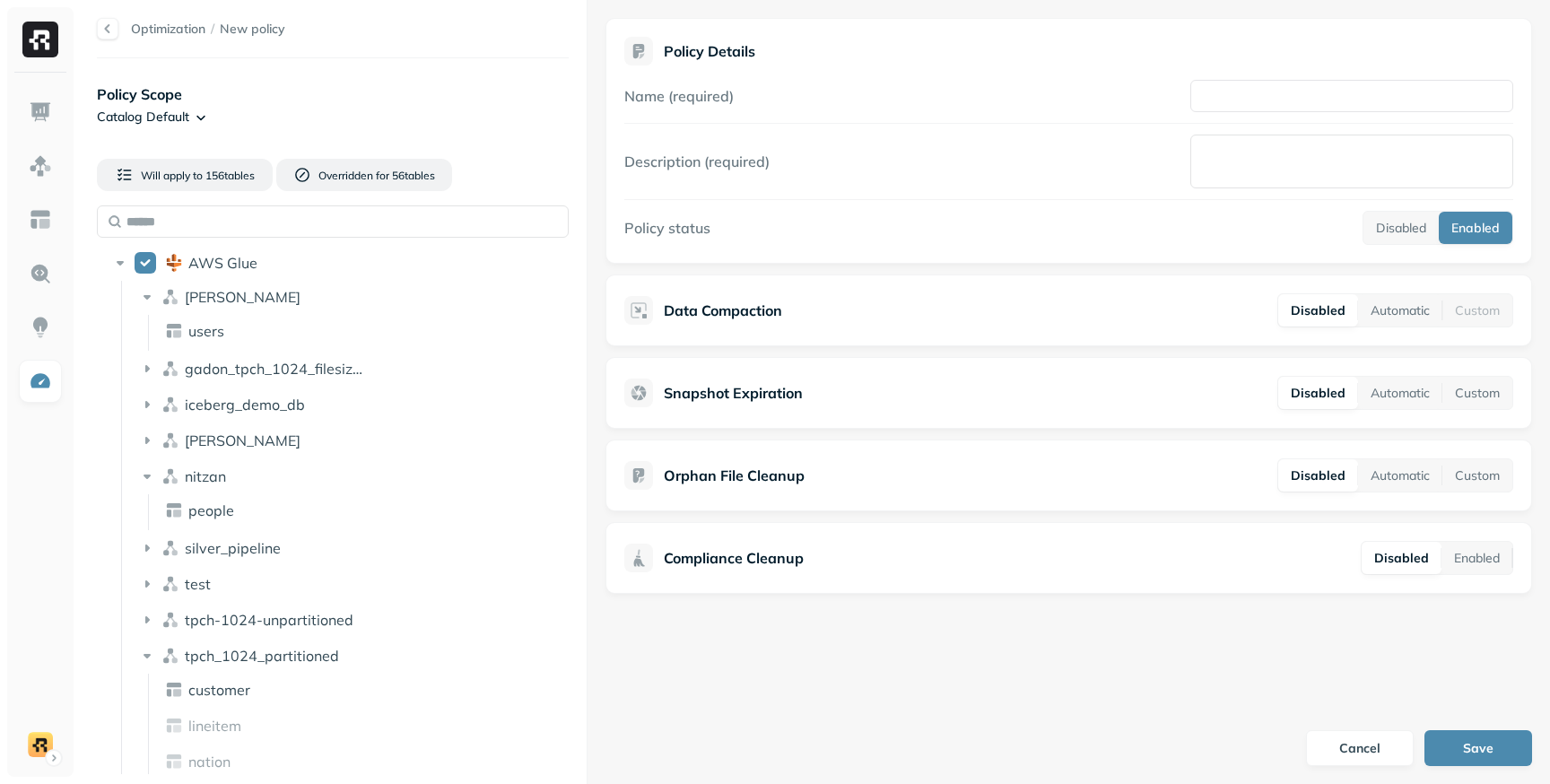
click at [607, 204] on div "Optimization / New policy Policy Scope Catalog Default Will apply to 156 table …" at bounding box center [814, 392] width 1471 height 784
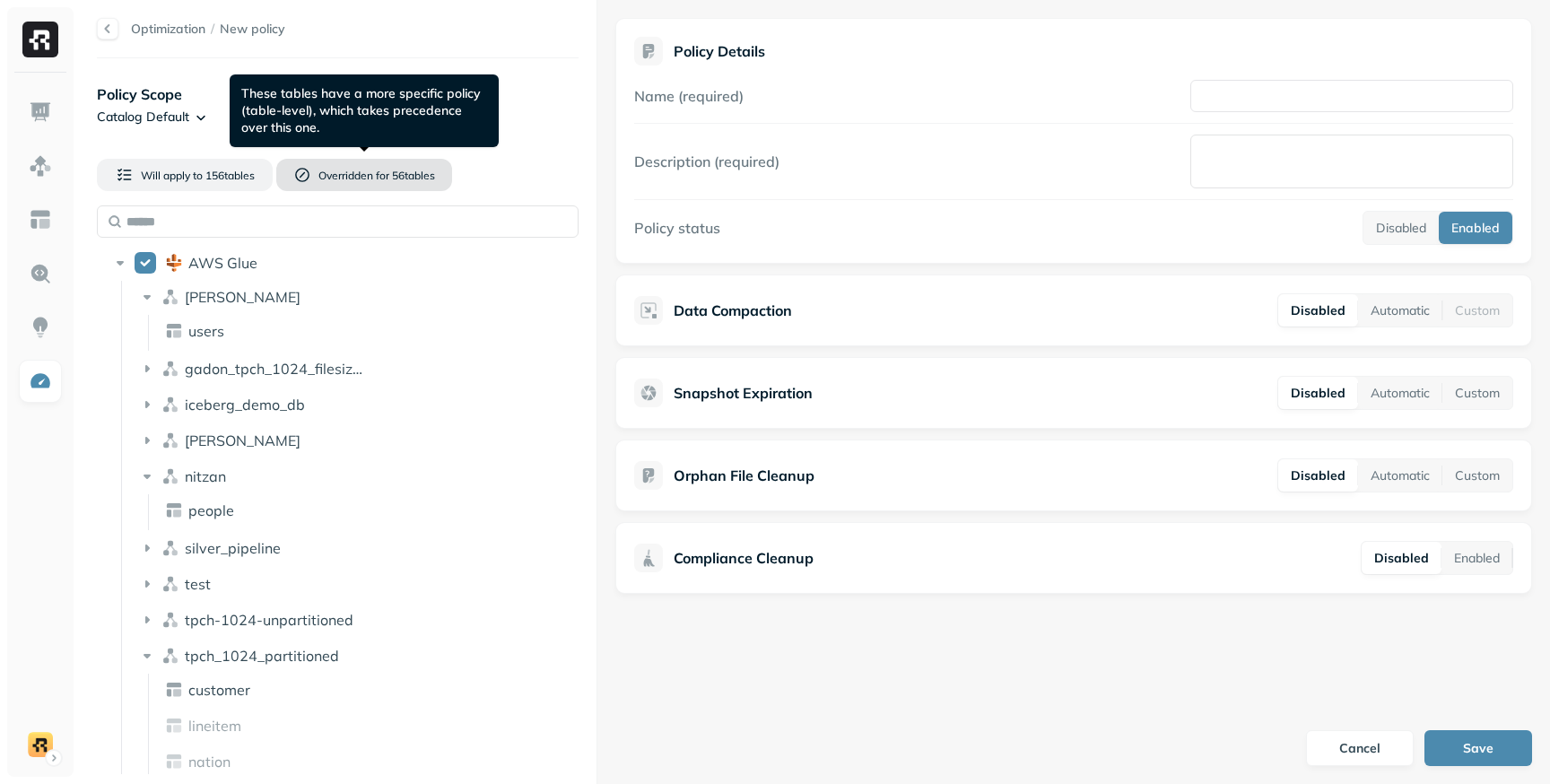
click at [422, 180] on span "56 table s" at bounding box center [412, 175] width 46 height 14
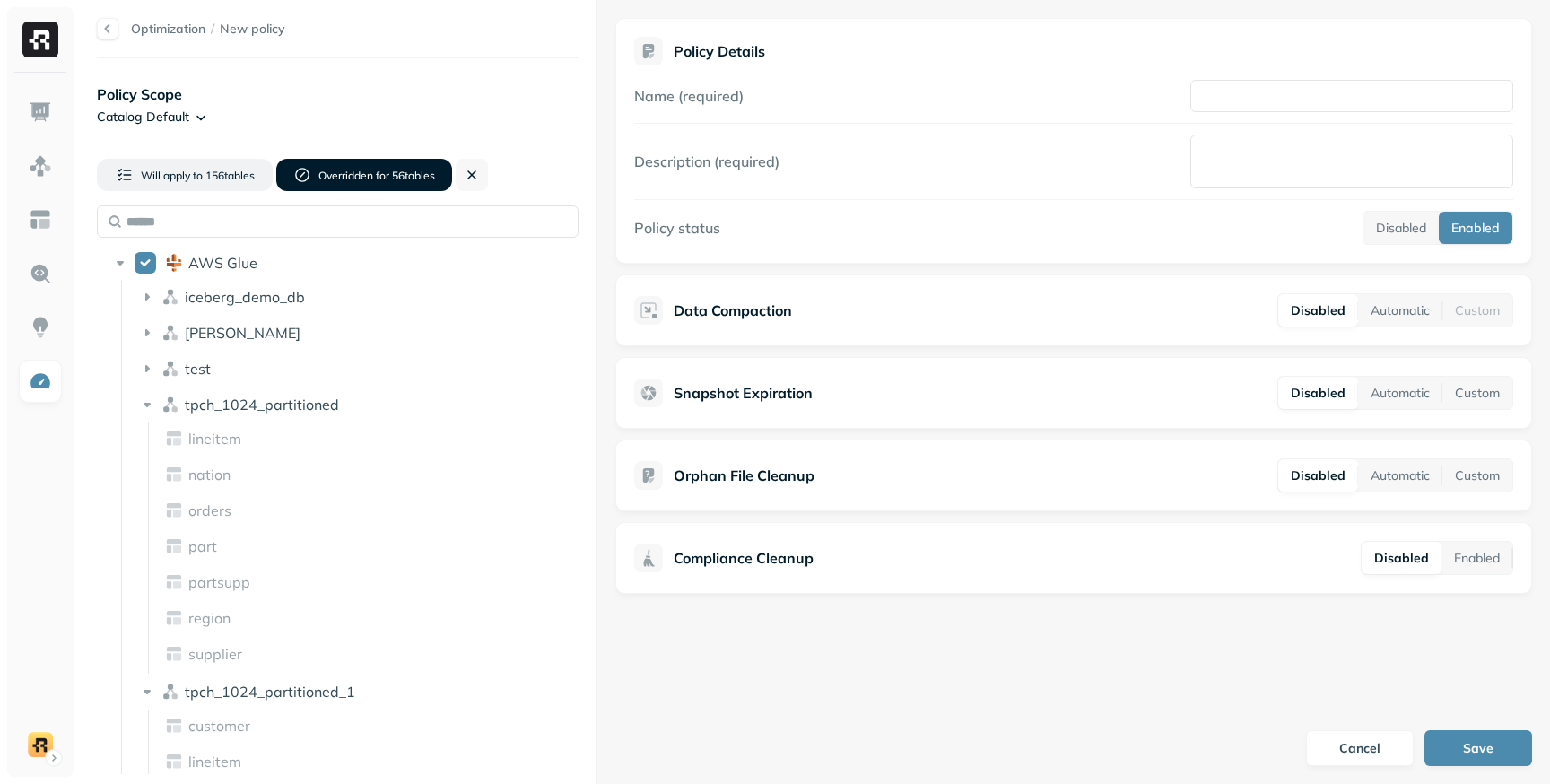
click at [409, 185] on button "Overridden for 56 table s" at bounding box center [364, 174] width 176 height 32
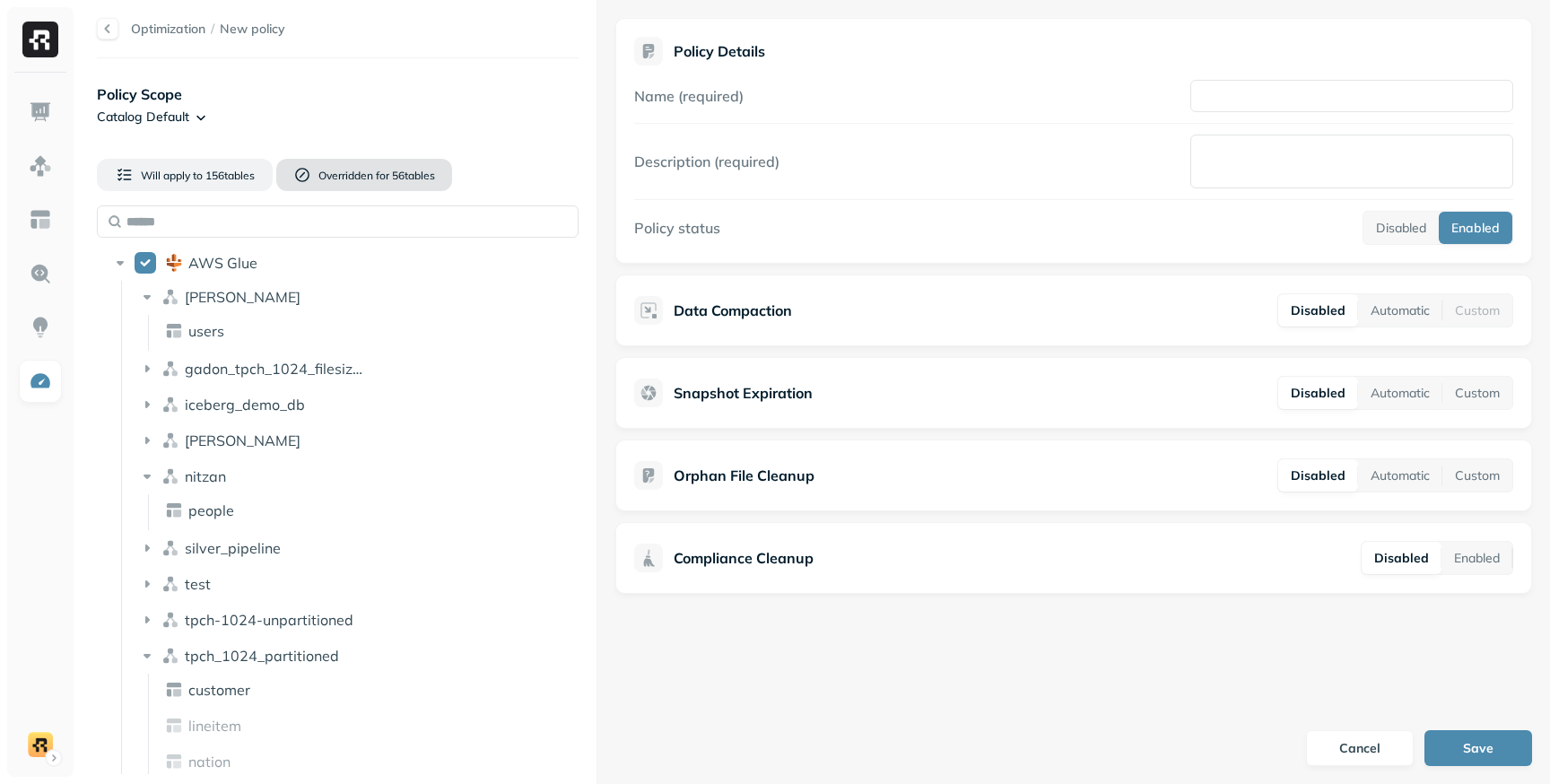
click at [409, 185] on button "Overridden for 56 table s" at bounding box center [364, 174] width 176 height 32
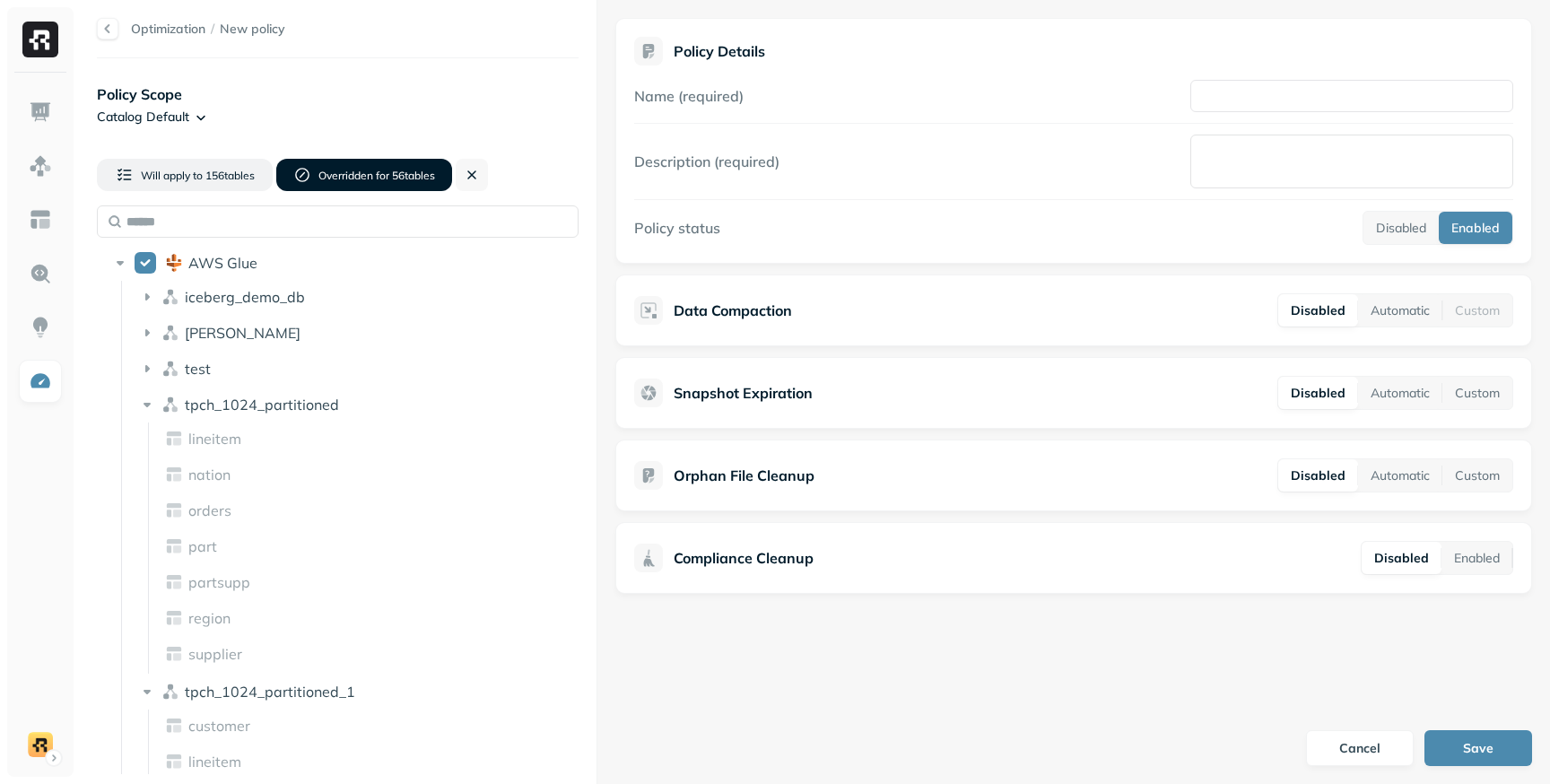
click at [409, 185] on button "Overridden for 56 table s" at bounding box center [364, 174] width 176 height 32
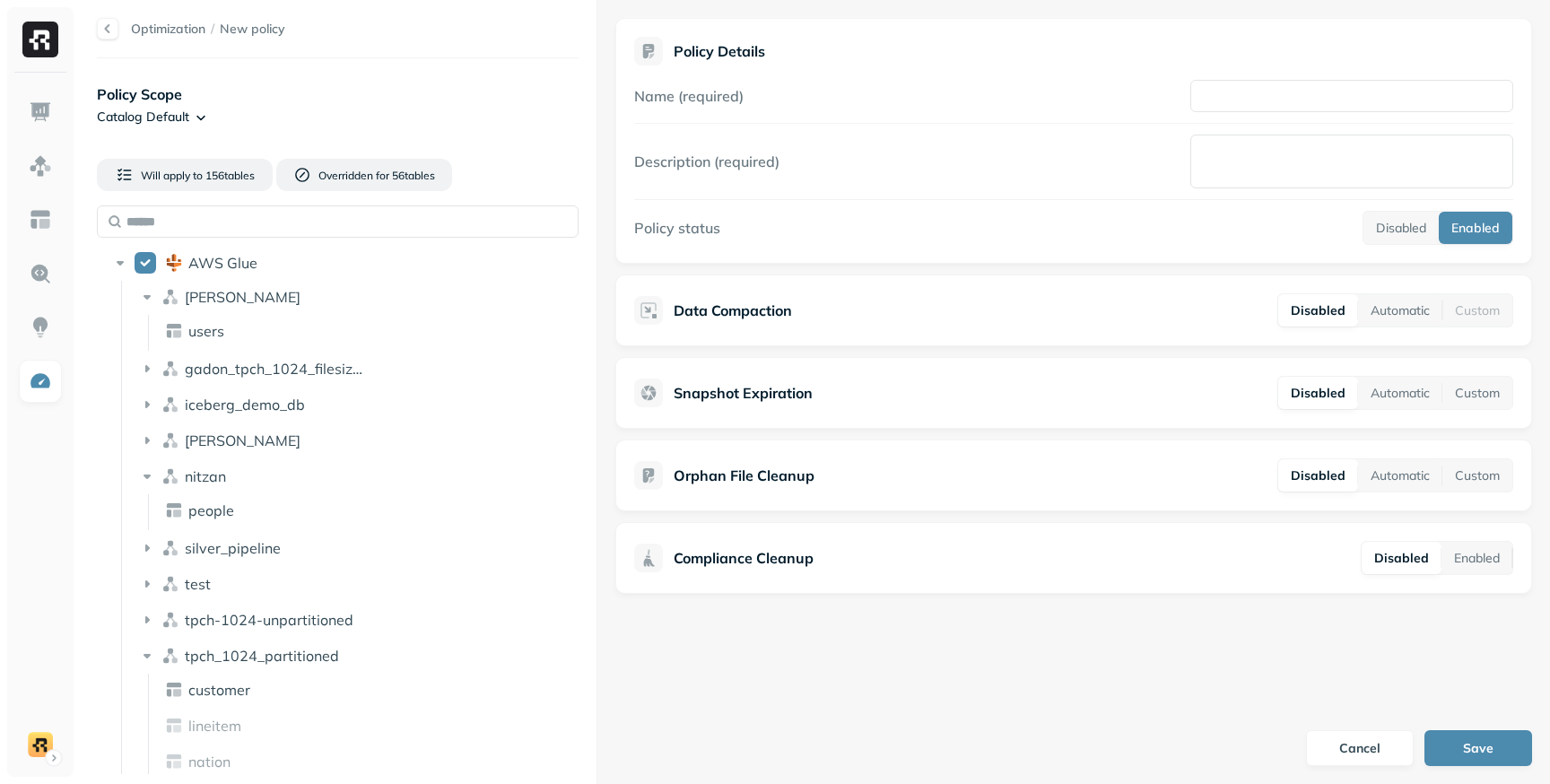
click at [190, 123] on html "Optimization / New policy Policy Scope Catalog Default Will apply to 156 table …" at bounding box center [775, 392] width 1550 height 784
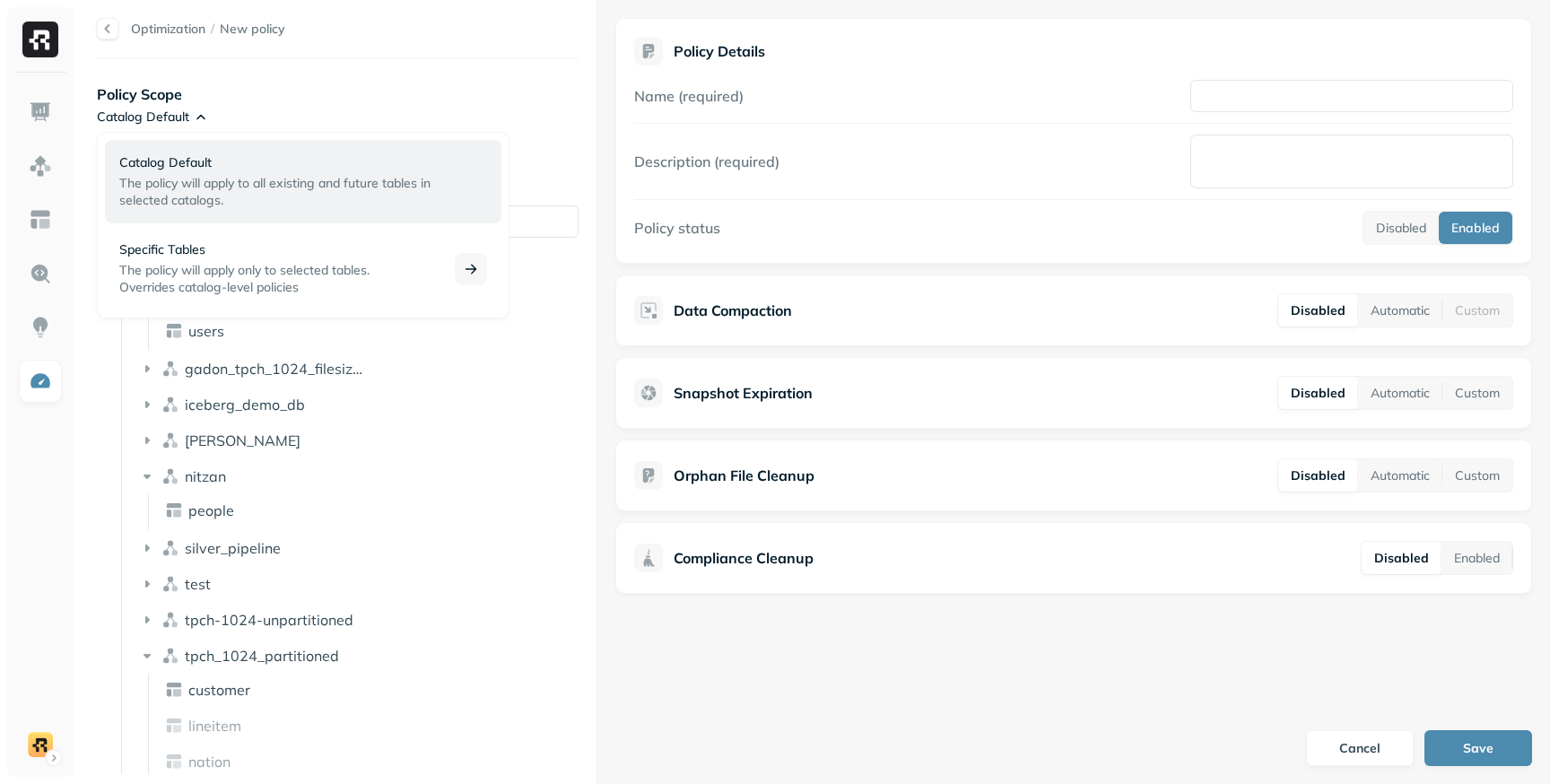
click at [200, 281] on span "Overrides catalog-level policies" at bounding box center [209, 287] width 179 height 16
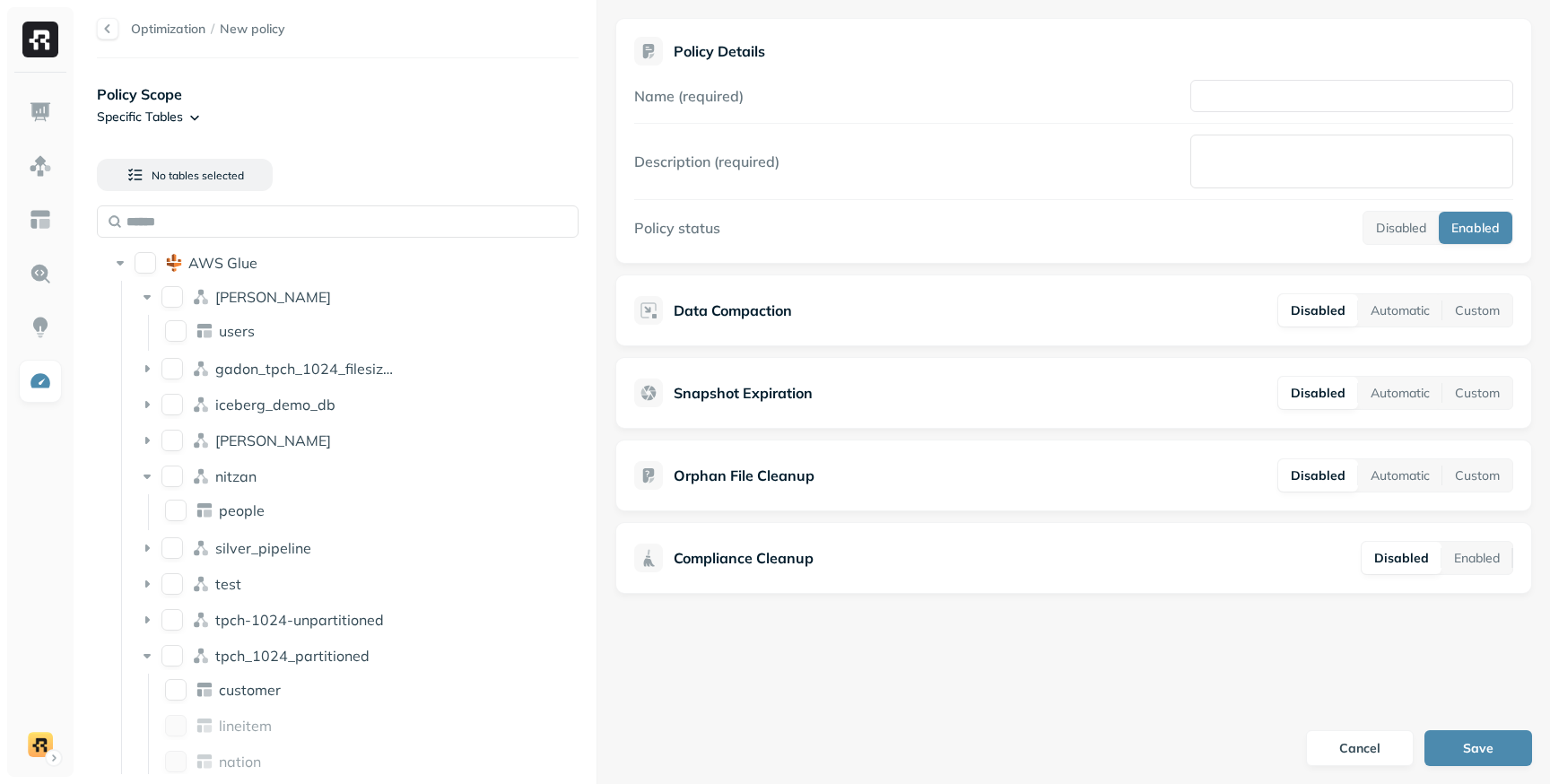
click at [195, 113] on html "Optimization / New policy Policy Scope Specific Tables No tables selected AWS G…" at bounding box center [775, 392] width 1550 height 784
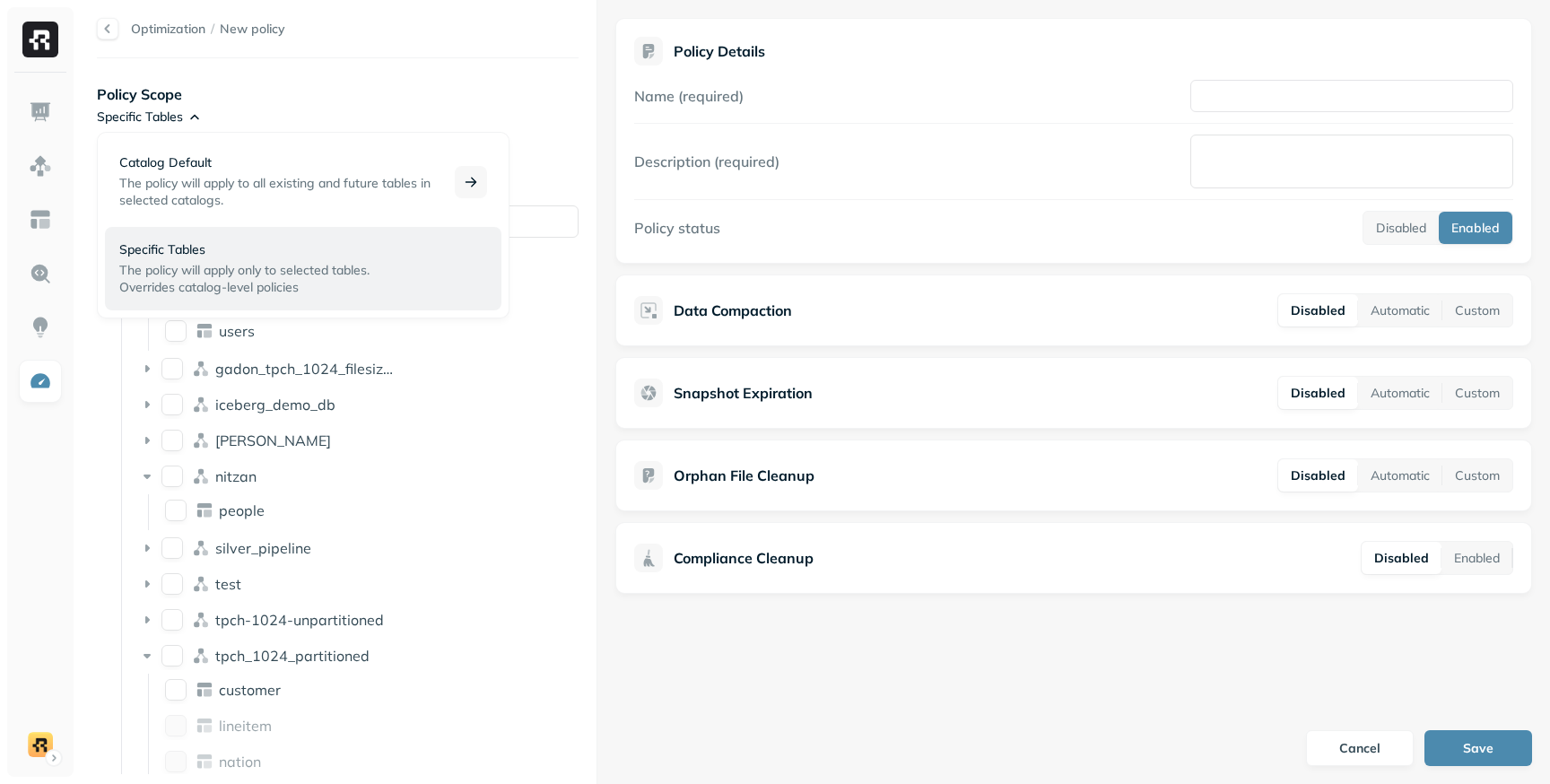
click at [313, 173] on div "Catalog Default The policy will apply to all existing and future tables in sele…" at bounding box center [284, 181] width 329 height 55
